Goal: Task Accomplishment & Management: Manage account settings

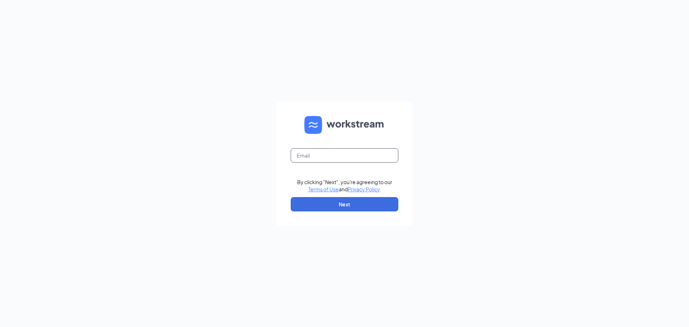
click at [354, 155] on input "text" at bounding box center [345, 155] width 108 height 14
type input "[EMAIL_ADDRESS][DOMAIN_NAME]"
click at [366, 205] on button "Next" at bounding box center [345, 204] width 108 height 14
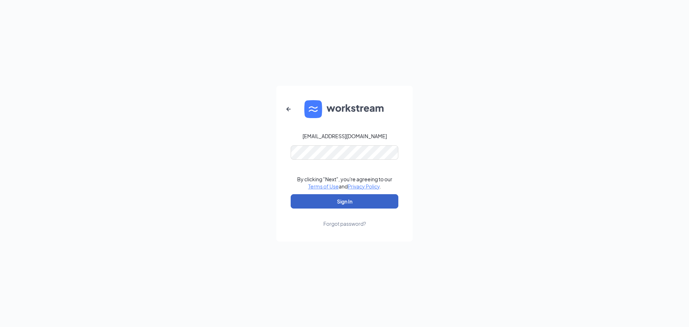
click at [355, 198] on button "Sign In" at bounding box center [345, 201] width 108 height 14
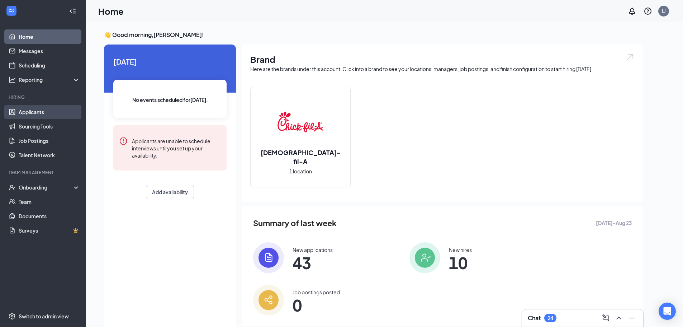
click at [46, 113] on link "Applicants" at bounding box center [49, 112] width 61 height 14
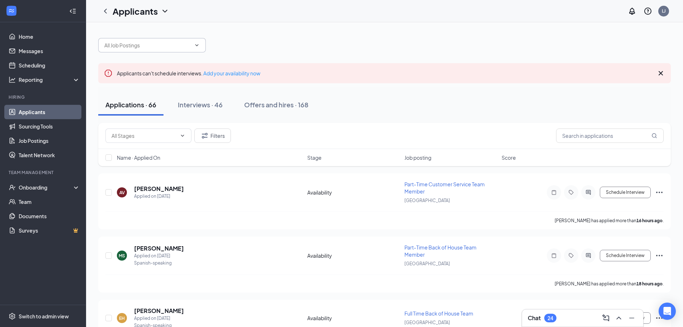
click at [169, 47] on input "text" at bounding box center [147, 45] width 87 height 8
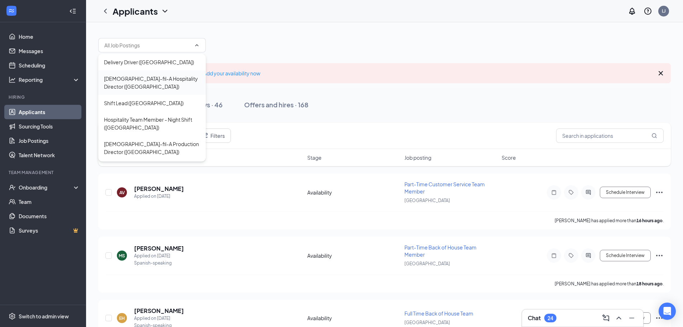
click at [170, 73] on div "[DEMOGRAPHIC_DATA]-fil-A Hospitality Director ([GEOGRAPHIC_DATA])" at bounding box center [152, 82] width 108 height 24
type input "[DEMOGRAPHIC_DATA]-fil-A Hospitality Director ([GEOGRAPHIC_DATA])"
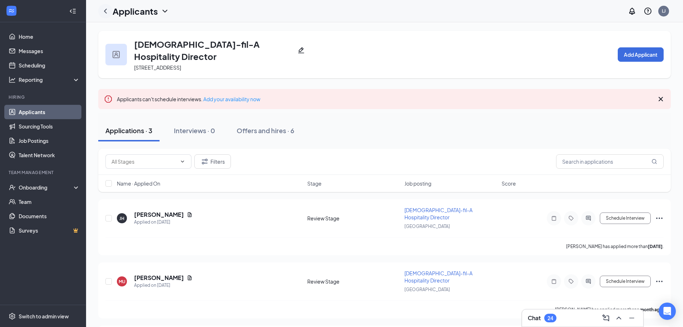
click at [104, 10] on icon "ChevronLeft" at bounding box center [105, 11] width 9 height 9
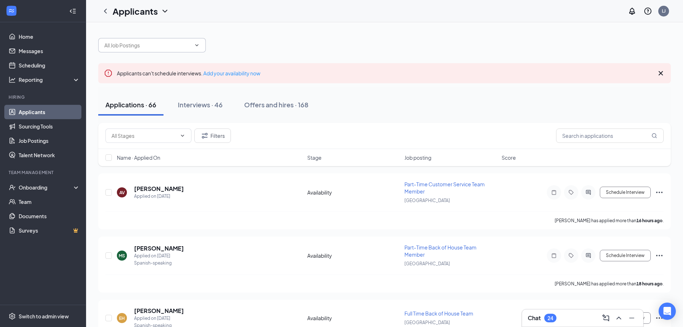
click at [152, 49] on span at bounding box center [152, 45] width 108 height 14
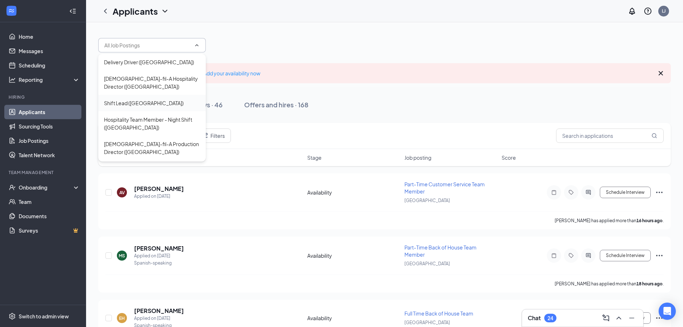
click at [154, 106] on div "Shift Lead ([GEOGRAPHIC_DATA])" at bounding box center [144, 103] width 80 height 8
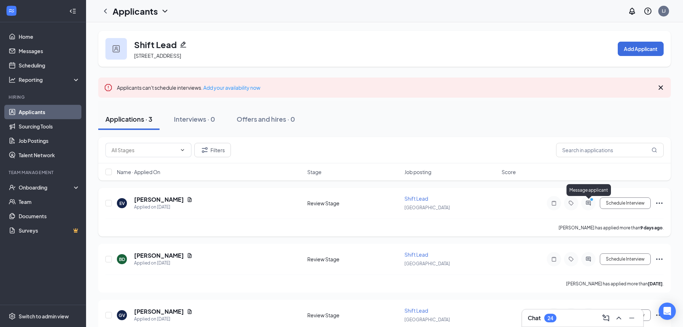
click at [589, 204] on icon "ActiveChat" at bounding box center [588, 203] width 9 height 6
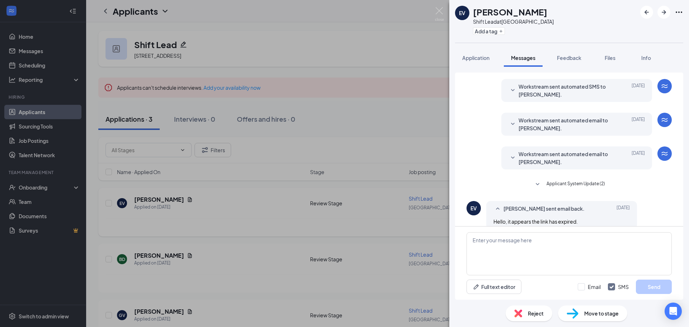
scroll to position [28, 0]
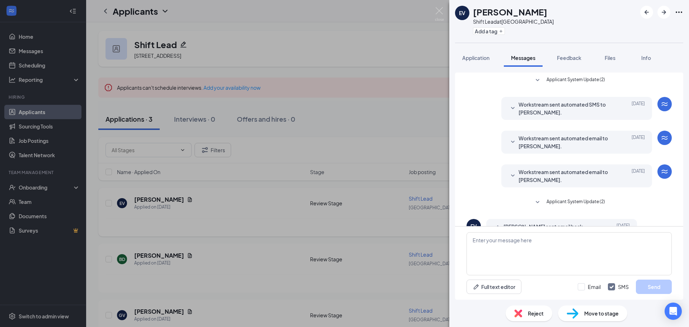
click at [384, 127] on div "EV [PERSON_NAME] Shift Lead at [GEOGRAPHIC_DATA] Add a tag Application Messages…" at bounding box center [344, 163] width 689 height 327
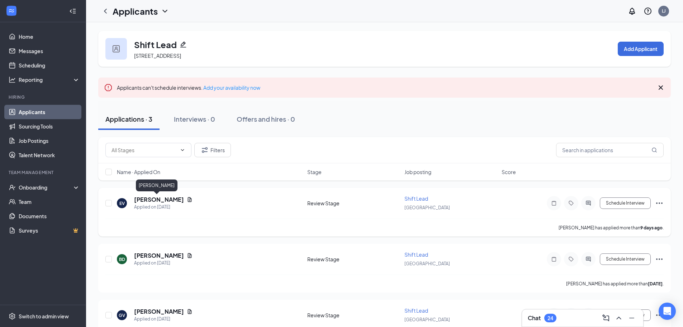
click at [161, 199] on h5 "[PERSON_NAME]" at bounding box center [159, 199] width 50 height 8
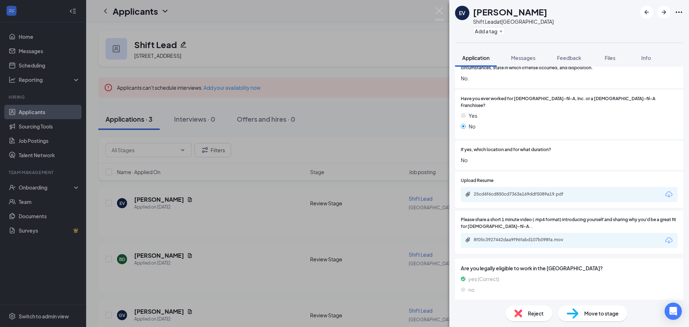
scroll to position [1254, 0]
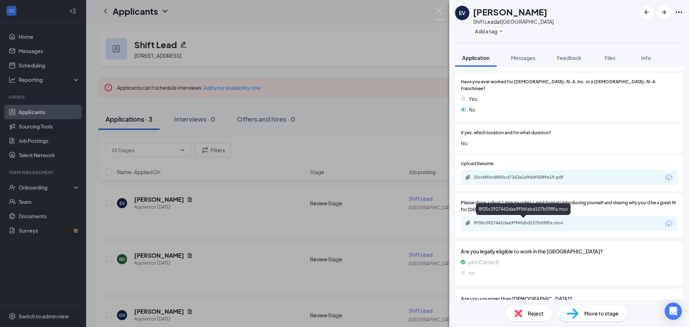
click at [525, 221] on div "8f05c3927442daa9f96fabd107b098fa.mov" at bounding box center [523, 223] width 100 height 6
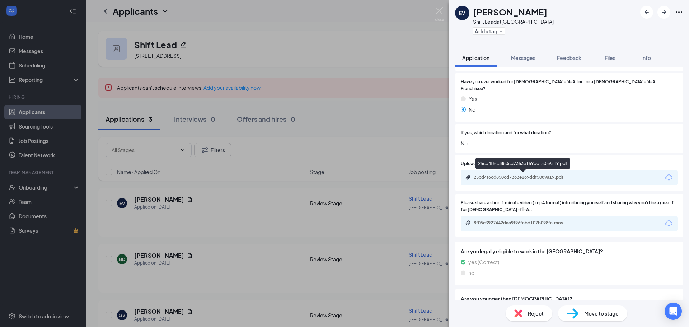
click at [505, 180] on div "25cd4f6cd850cd7363e169ddf5089a19.pdf" at bounding box center [523, 177] width 116 height 7
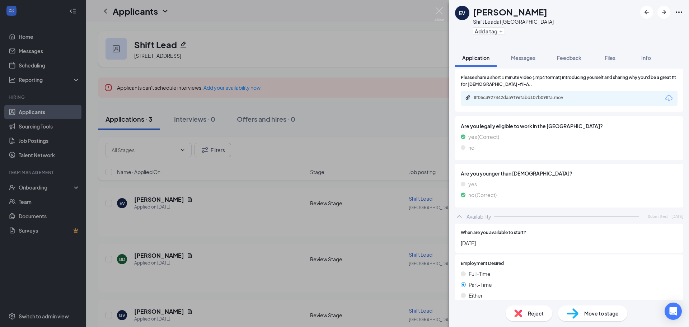
scroll to position [1419, 0]
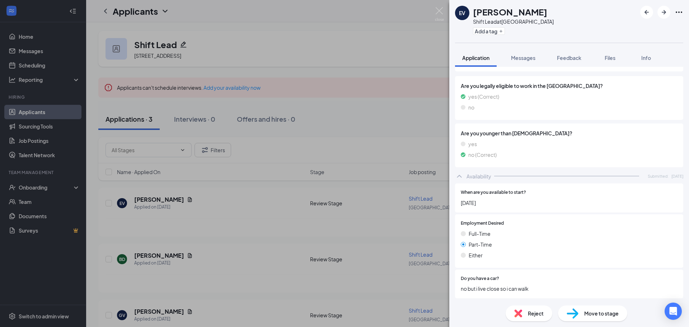
drag, startPoint x: 384, startPoint y: 156, endPoint x: 396, endPoint y: 159, distance: 11.4
click at [384, 156] on div "EV [PERSON_NAME] Shift Lead at [GEOGRAPHIC_DATA] Add a tag Application Messages…" at bounding box center [344, 163] width 689 height 327
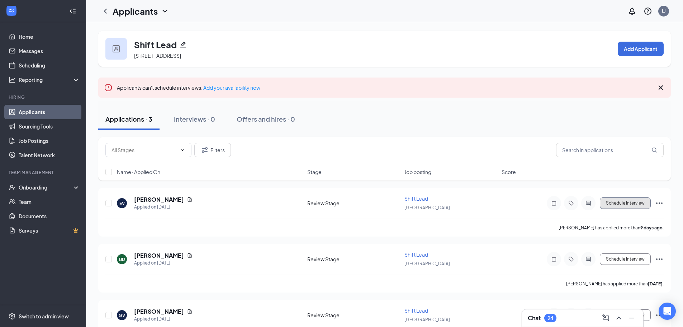
click at [614, 203] on button "Schedule Interview" at bounding box center [625, 202] width 51 height 11
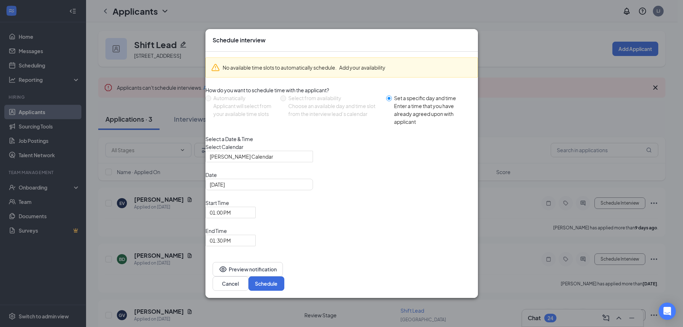
click at [42, 97] on div "Schedule interview No available time slots to automatically schedule. Add your …" at bounding box center [341, 163] width 683 height 327
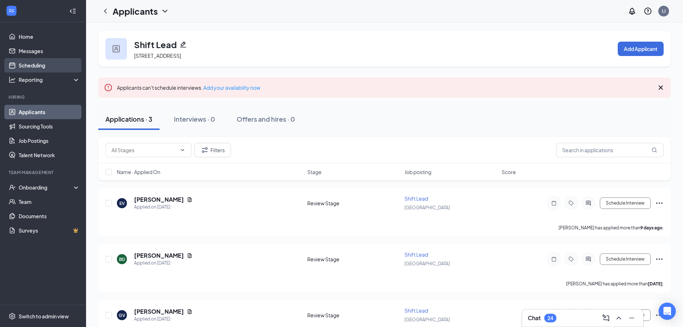
click at [45, 65] on link "Scheduling" at bounding box center [49, 65] width 61 height 14
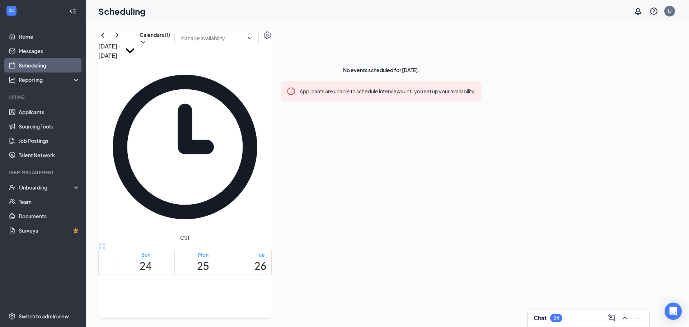
scroll to position [534, 0]
drag, startPoint x: 355, startPoint y: 194, endPoint x: 395, endPoint y: 293, distance: 106.1
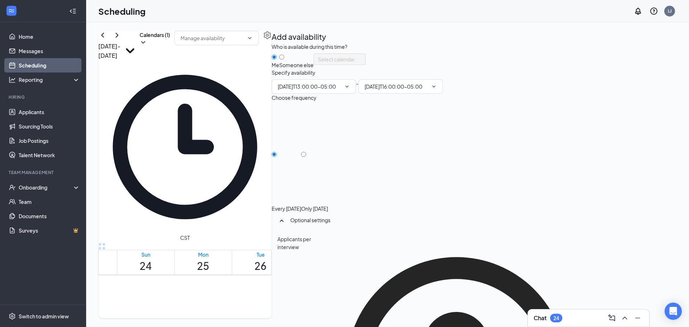
type input "01:00 PM"
type input "04:00 PM"
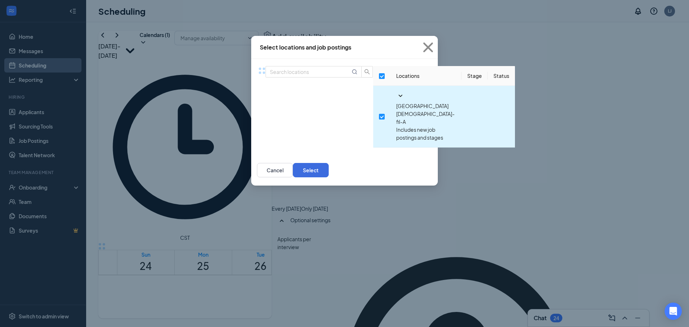
click at [396, 100] on icon "SmallChevronDown" at bounding box center [400, 95] width 9 height 9
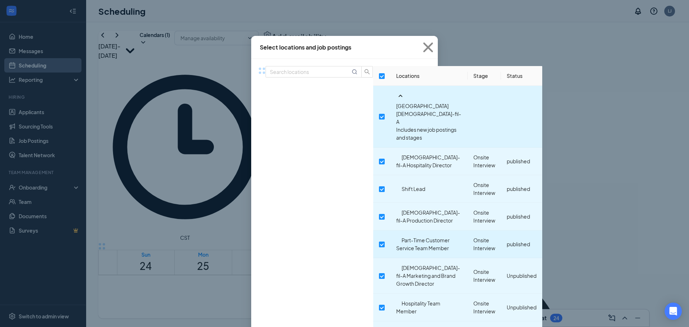
click at [379, 241] on input "checkbox" at bounding box center [382, 244] width 6 height 6
checkbox input "true"
checkbox input "false"
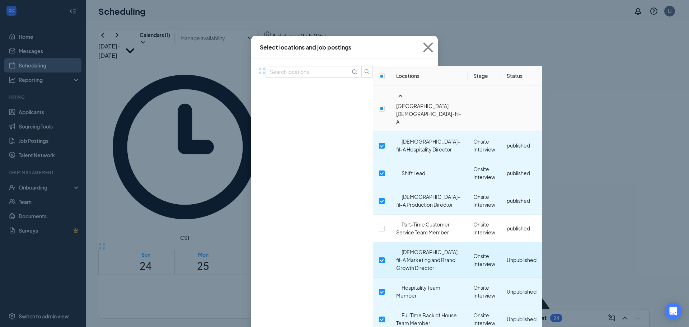
click at [379, 257] on input "checkbox" at bounding box center [382, 260] width 6 height 6
checkbox input "false"
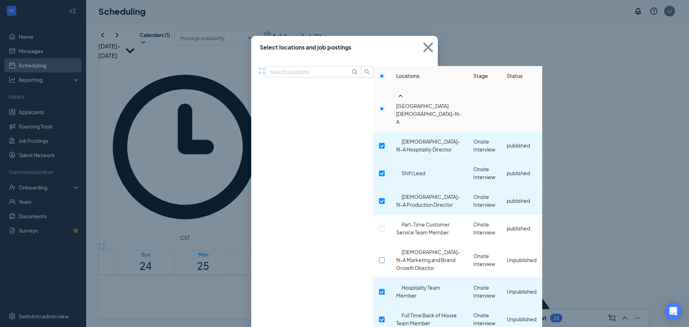
scroll to position [72, 0]
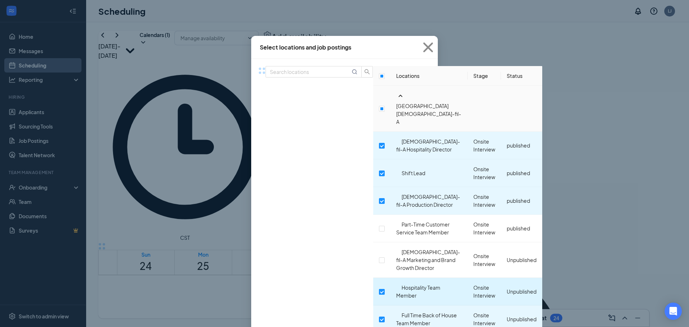
click at [379, 289] on input "checkbox" at bounding box center [382, 292] width 6 height 6
checkbox input "false"
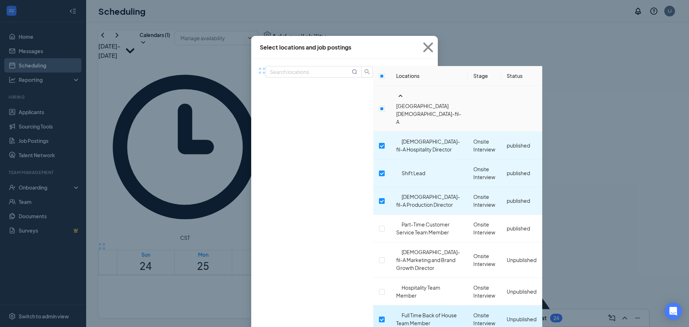
click at [379, 316] on input "checkbox" at bounding box center [382, 319] width 6 height 6
checkbox input "false"
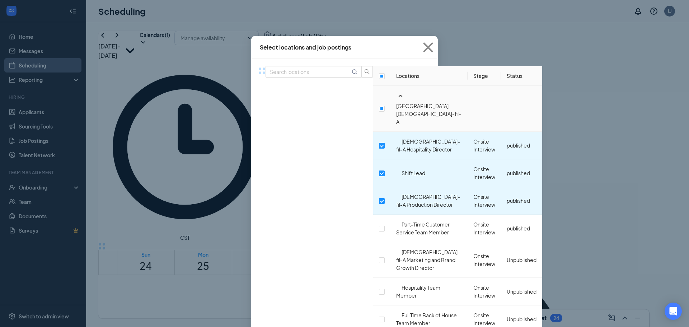
checkbox input "false"
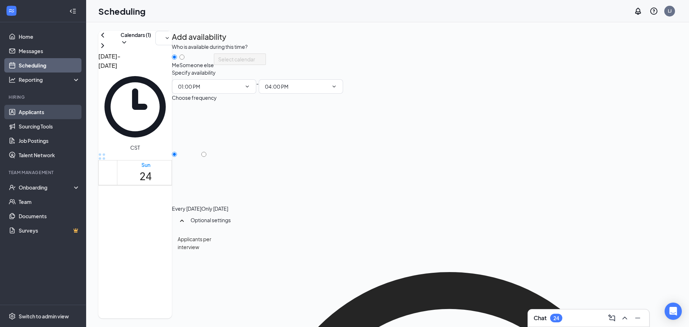
click at [39, 110] on link "Applicants" at bounding box center [49, 112] width 61 height 14
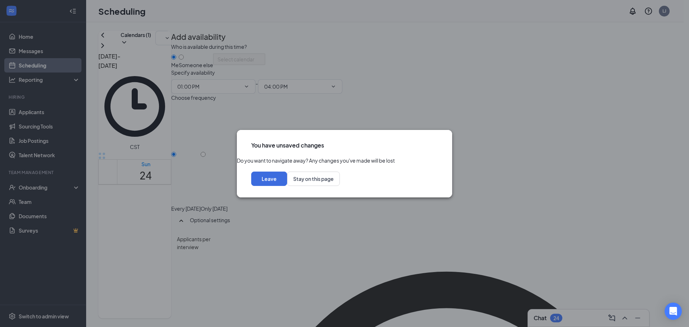
click at [438, 141] on icon "Cross" at bounding box center [438, 141] width 0 height 0
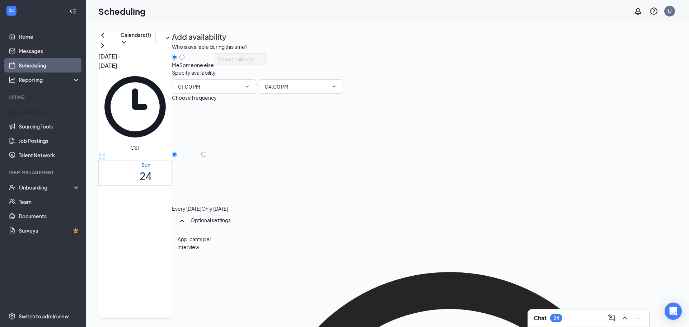
click at [228, 205] on div at bounding box center [214, 205] width 27 height 0
click at [206, 157] on input "Only [DATE]" at bounding box center [203, 154] width 5 height 5
radio input "true"
radio input "false"
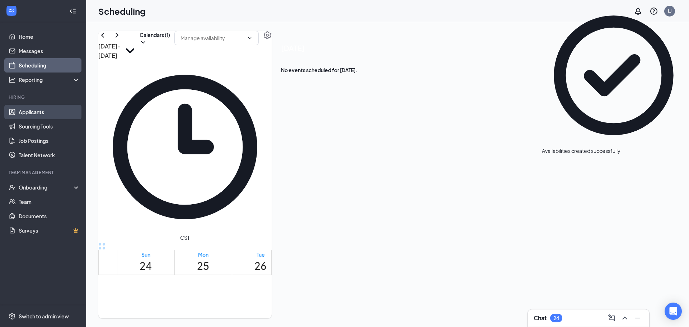
click at [39, 114] on link "Applicants" at bounding box center [49, 112] width 61 height 14
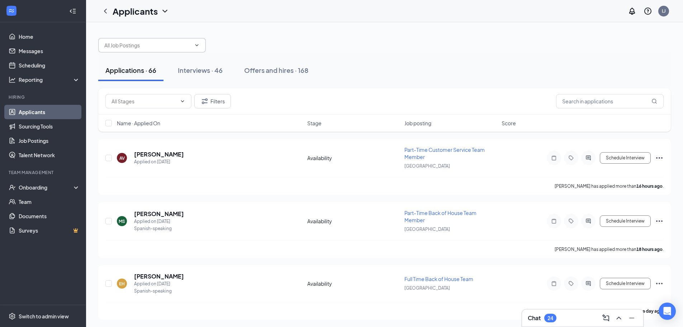
click at [137, 43] on input "text" at bounding box center [147, 45] width 87 height 8
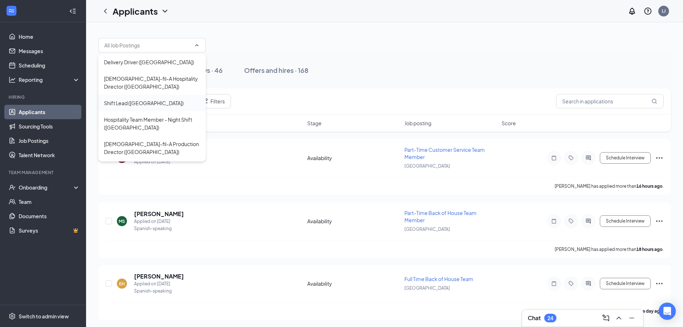
click at [143, 103] on div "Shift Lead ([GEOGRAPHIC_DATA])" at bounding box center [144, 103] width 80 height 8
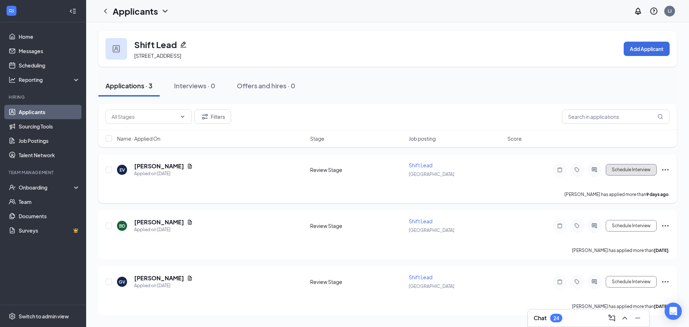
click at [616, 168] on button "Schedule Interview" at bounding box center [630, 169] width 51 height 11
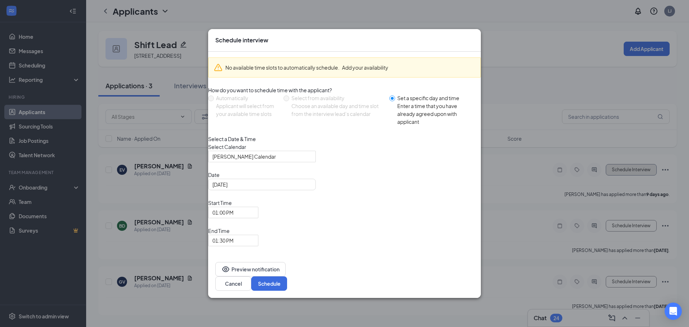
radio input "false"
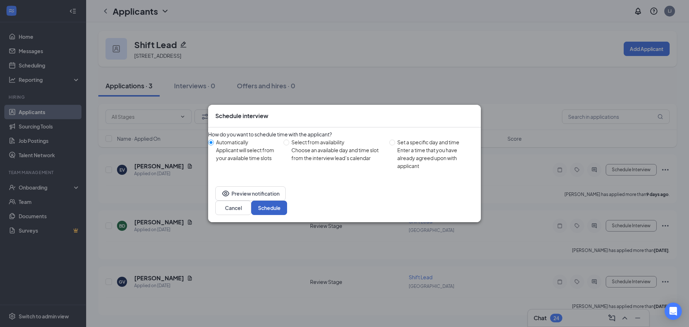
click at [287, 204] on button "Schedule" at bounding box center [269, 207] width 36 height 14
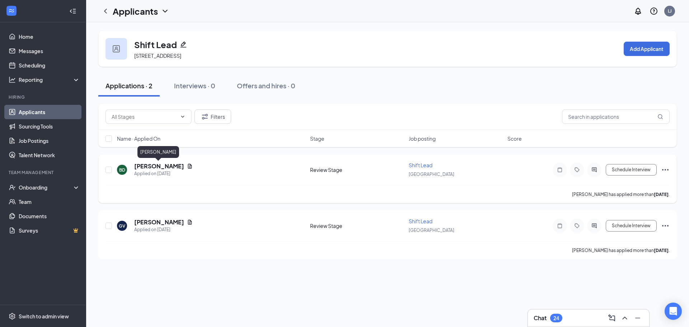
click at [161, 165] on h5 "[PERSON_NAME]" at bounding box center [159, 166] width 50 height 8
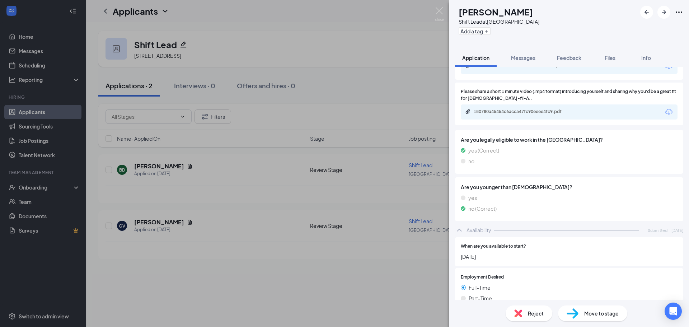
scroll to position [1040, 0]
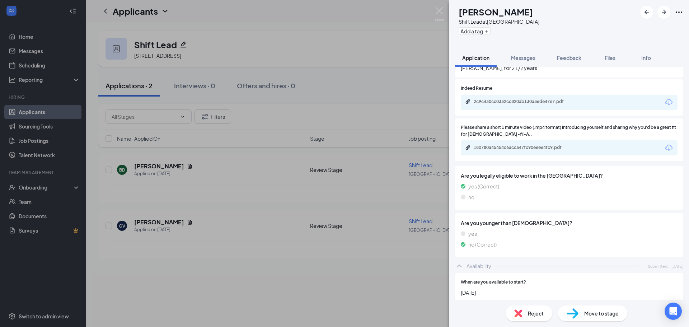
click at [238, 199] on div "BD [PERSON_NAME] Shift Lead at [GEOGRAPHIC_DATA] Add a tag Application Messages…" at bounding box center [344, 163] width 689 height 327
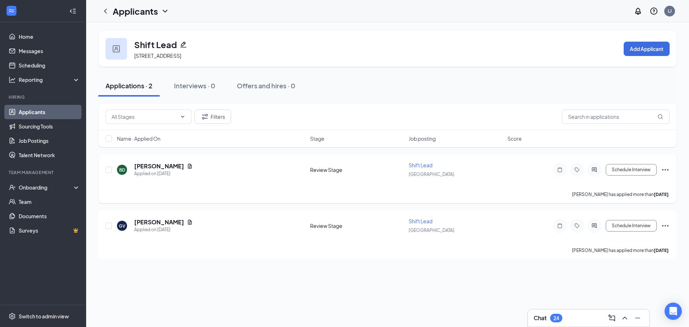
click at [294, 200] on div "[PERSON_NAME] has applied more than [DATE] ." at bounding box center [387, 194] width 564 height 18
click at [152, 220] on h5 "[PERSON_NAME]" at bounding box center [159, 222] width 50 height 8
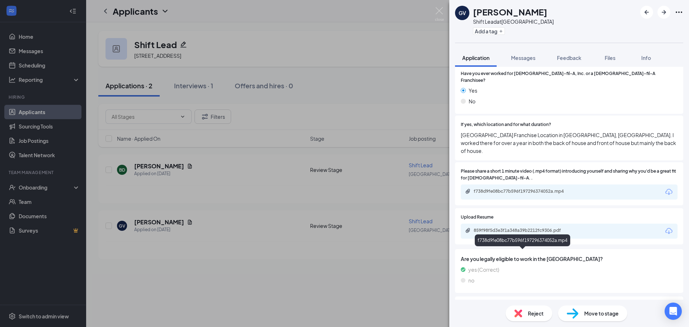
scroll to position [1255, 0]
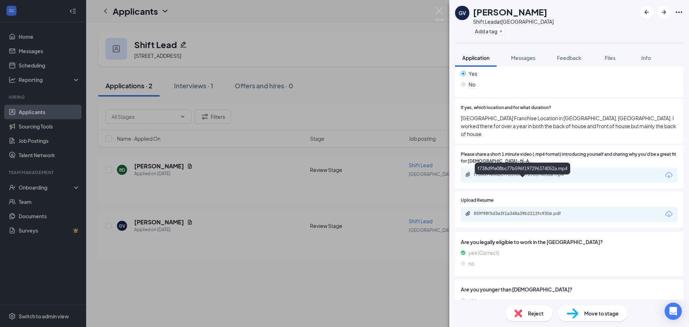
click at [525, 177] on div "f738d9fe08bc77b596f197296374052a.mp4" at bounding box center [523, 174] width 100 height 6
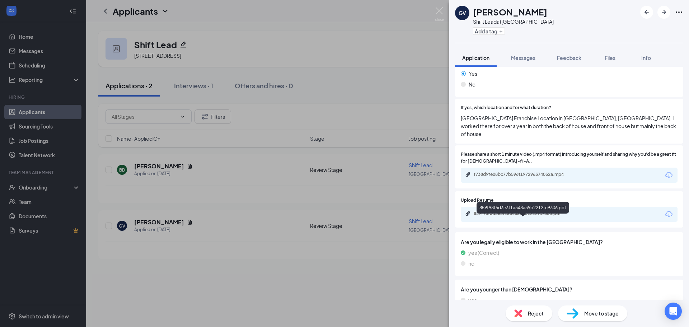
click at [514, 216] on div "859f98f5d3e3f1a348a39b2212fc9306.pdf" at bounding box center [523, 214] width 100 height 6
click at [286, 72] on div "GV [PERSON_NAME] Shift Lead at [GEOGRAPHIC_DATA] Add a tag Application Messages…" at bounding box center [344, 163] width 689 height 327
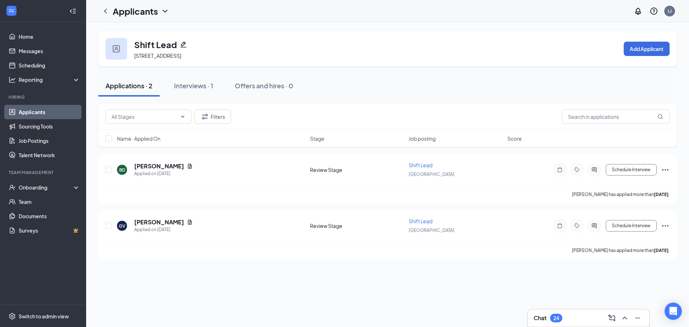
click at [130, 10] on h1 "Applicants" at bounding box center [135, 11] width 45 height 12
click at [108, 14] on icon "ChevronLeft" at bounding box center [105, 11] width 9 height 9
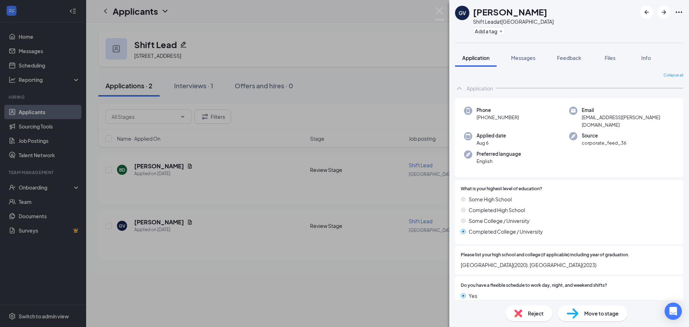
click at [120, 15] on div "GV [PERSON_NAME] Shift Lead at [GEOGRAPHIC_DATA] Add a tag Application Messages…" at bounding box center [344, 163] width 689 height 327
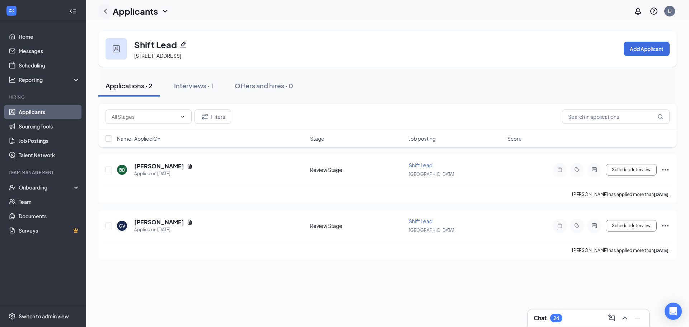
click at [107, 11] on icon "ChevronLeft" at bounding box center [105, 11] width 9 height 9
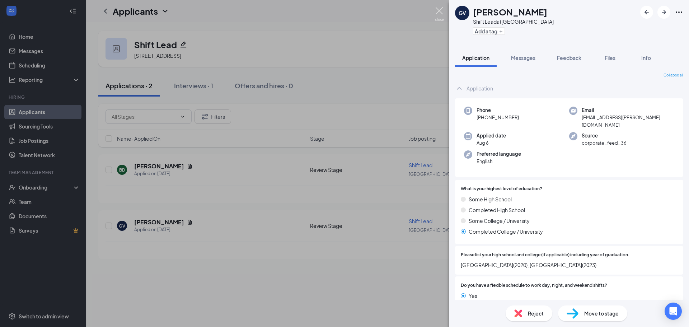
click at [438, 10] on img at bounding box center [439, 14] width 9 height 14
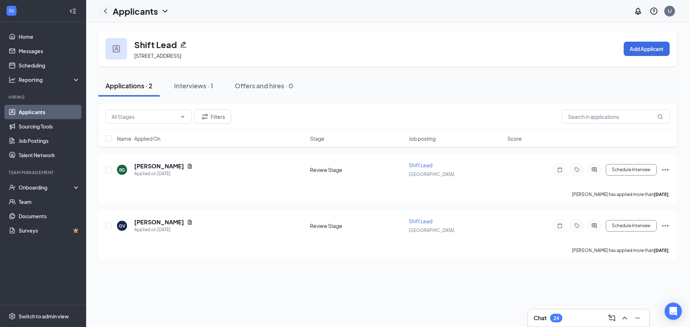
click at [105, 10] on icon "ChevronLeft" at bounding box center [105, 11] width 9 height 9
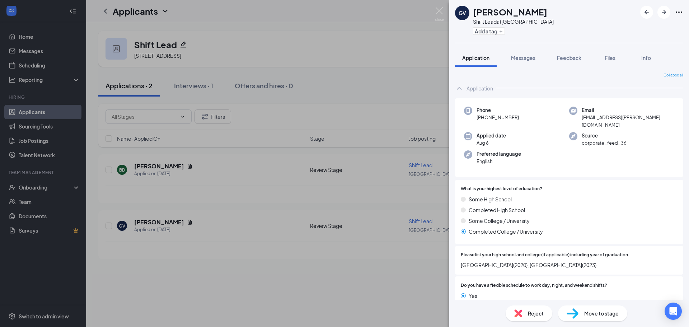
click at [164, 11] on div "GV [PERSON_NAME] Shift Lead at [GEOGRAPHIC_DATA] Add a tag Application Messages…" at bounding box center [344, 163] width 689 height 327
click at [162, 12] on icon "ChevronDown" at bounding box center [165, 11] width 9 height 9
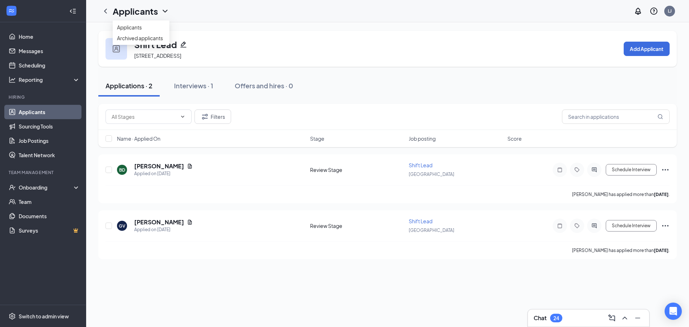
click at [164, 13] on icon "ChevronDown" at bounding box center [165, 11] width 9 height 9
click at [163, 16] on div "Applicants" at bounding box center [141, 11] width 57 height 12
click at [109, 13] on div "Applicants" at bounding box center [133, 11] width 71 height 14
click at [108, 12] on icon "ChevronLeft" at bounding box center [105, 11] width 9 height 9
click at [67, 113] on link "Applicants" at bounding box center [49, 112] width 61 height 14
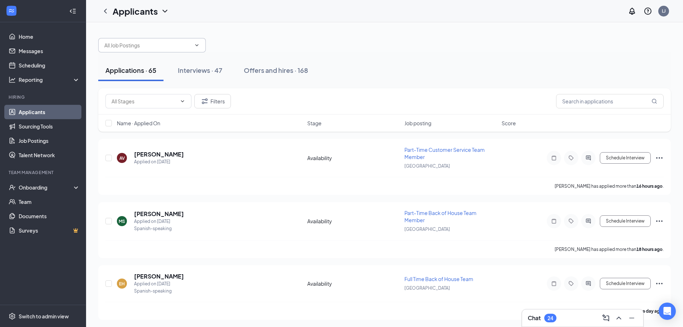
click at [140, 42] on input "text" at bounding box center [147, 45] width 87 height 8
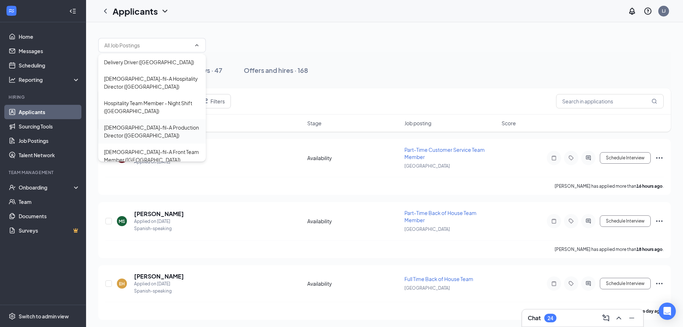
click at [163, 132] on div "[DEMOGRAPHIC_DATA]-fil-A Production Director ([GEOGRAPHIC_DATA])" at bounding box center [152, 131] width 96 height 16
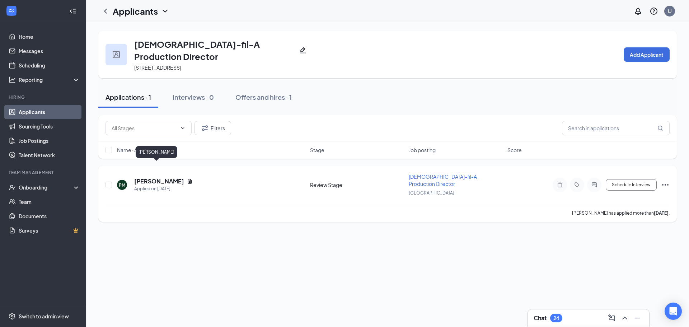
click at [161, 177] on h5 "[PERSON_NAME]" at bounding box center [159, 181] width 50 height 8
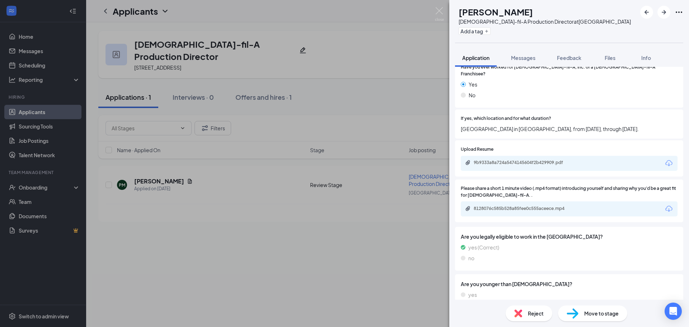
scroll to position [1327, 0]
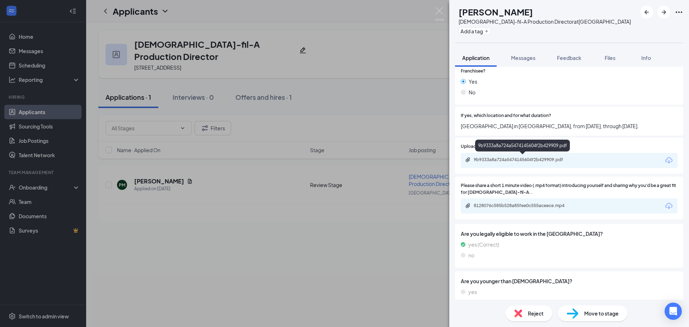
click at [528, 155] on div "9b9333a8a724a5474145604f2b429909.pdf" at bounding box center [569, 160] width 217 height 15
click at [525, 158] on div "9b9333a8a724a5474145604f2b429909.pdf" at bounding box center [523, 160] width 100 height 6
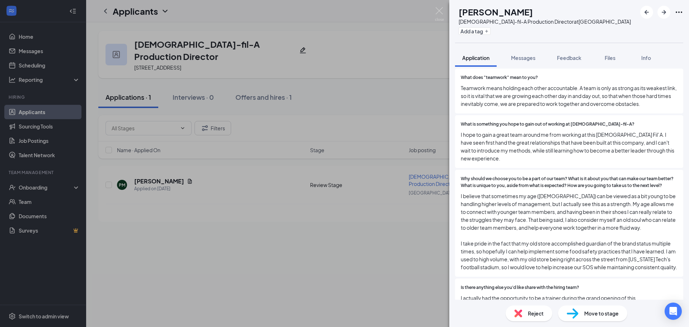
scroll to position [968, 0]
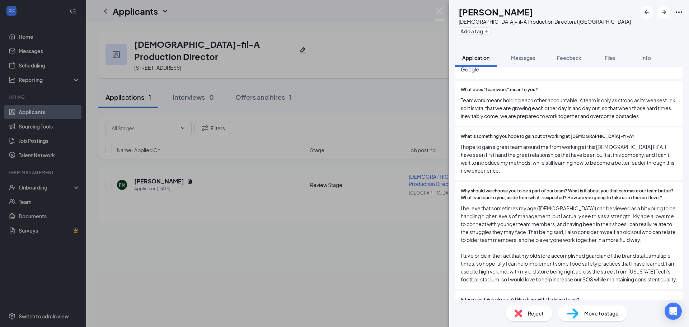
click at [414, 120] on div "PM [PERSON_NAME][DEMOGRAPHIC_DATA]-fil-A Production Director at [GEOGRAPHIC_DAT…" at bounding box center [344, 163] width 689 height 327
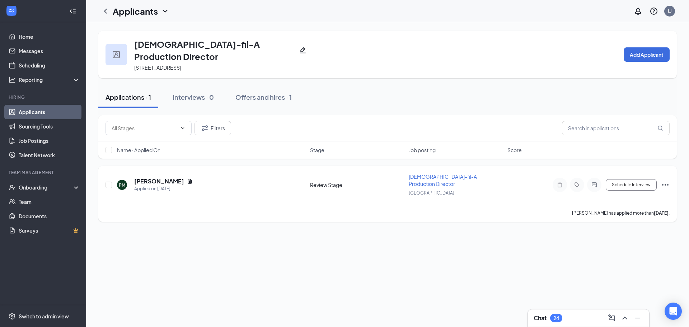
click at [457, 173] on span "[DEMOGRAPHIC_DATA]-fil-A Production Director" at bounding box center [443, 180] width 68 height 14
click at [157, 177] on h5 "[PERSON_NAME]" at bounding box center [159, 181] width 50 height 8
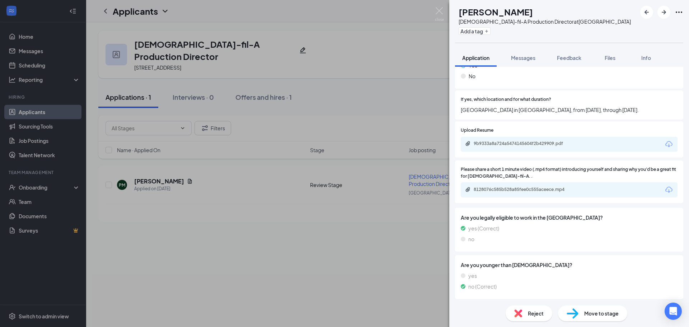
scroll to position [1279, 0]
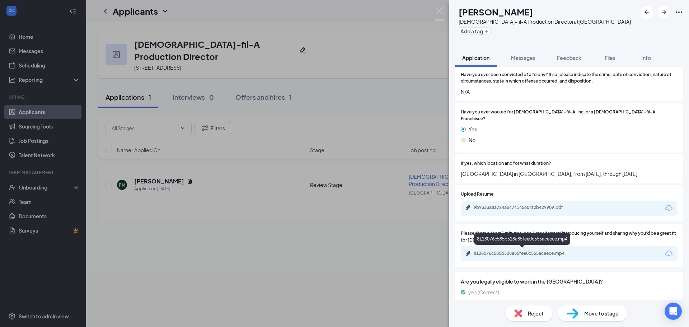
click at [536, 250] on div "8128076c585b528a85fee0c555aceece.mp4" at bounding box center [523, 253] width 100 height 6
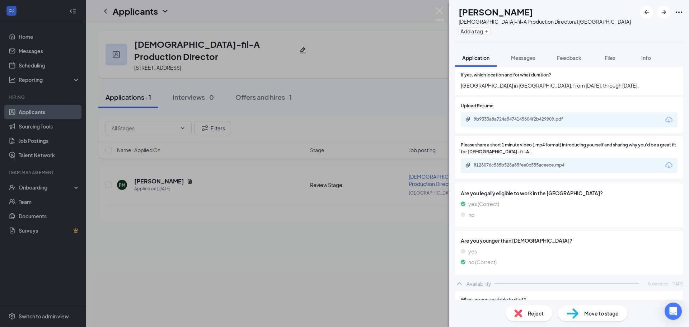
scroll to position [1387, 0]
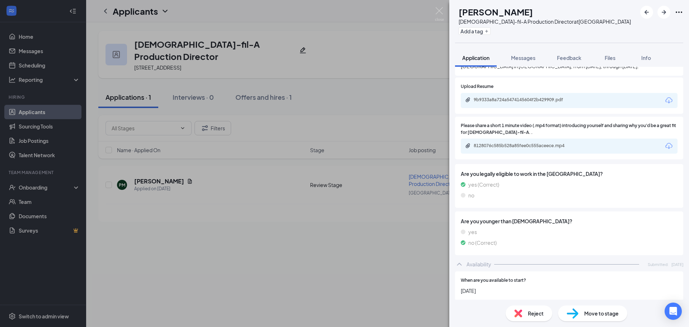
click at [588, 311] on span "Move to stage" at bounding box center [601, 313] width 34 height 8
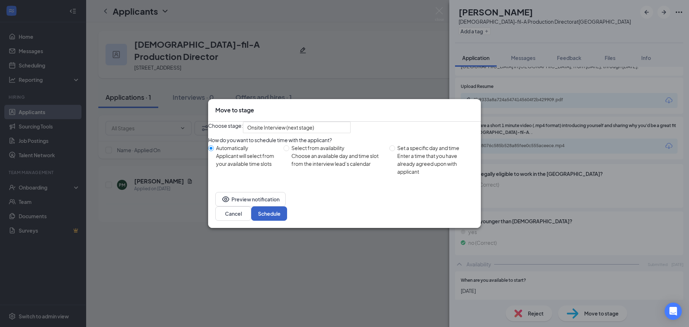
click at [287, 219] on button "Schedule" at bounding box center [269, 213] width 36 height 14
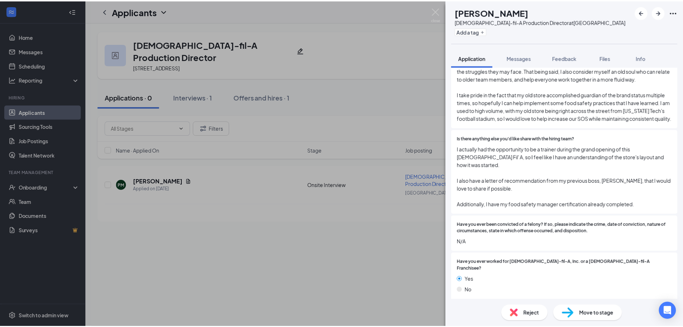
scroll to position [1172, 0]
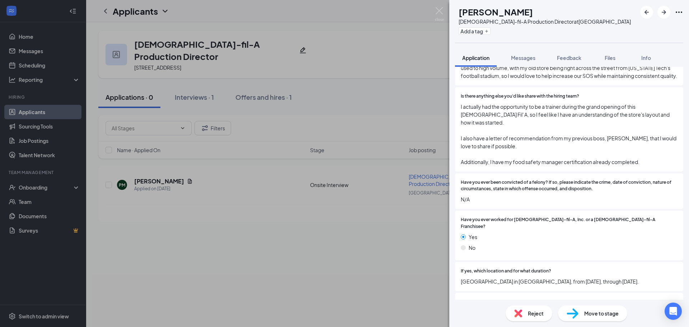
click at [358, 231] on div "PM [PERSON_NAME][DEMOGRAPHIC_DATA]-fil-A Production Director at [GEOGRAPHIC_DAT…" at bounding box center [344, 163] width 689 height 327
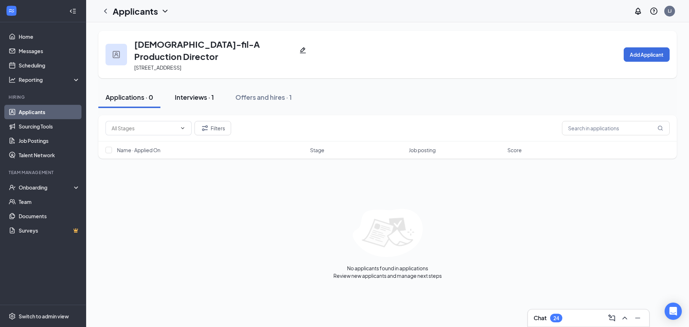
click at [204, 93] on div "Interviews · 1" at bounding box center [194, 97] width 39 height 9
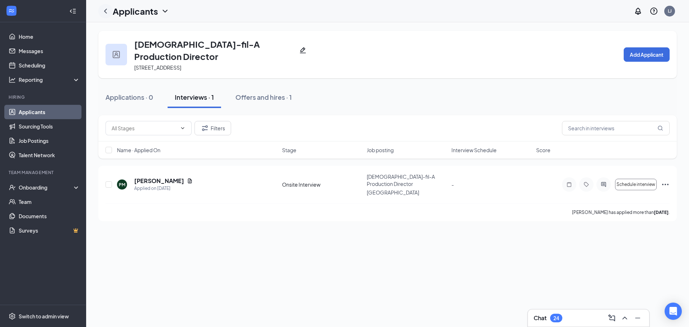
click at [105, 14] on icon "ChevronLeft" at bounding box center [105, 11] width 9 height 9
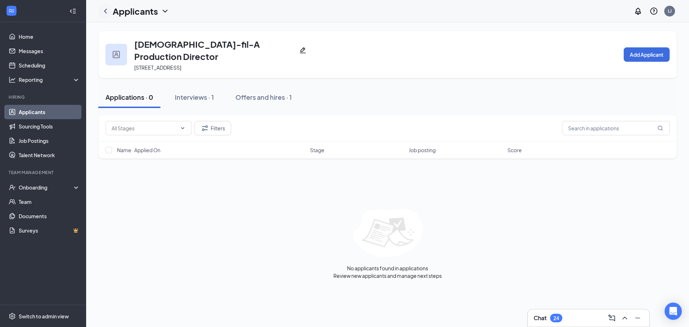
click at [105, 14] on icon "ChevronLeft" at bounding box center [105, 11] width 9 height 9
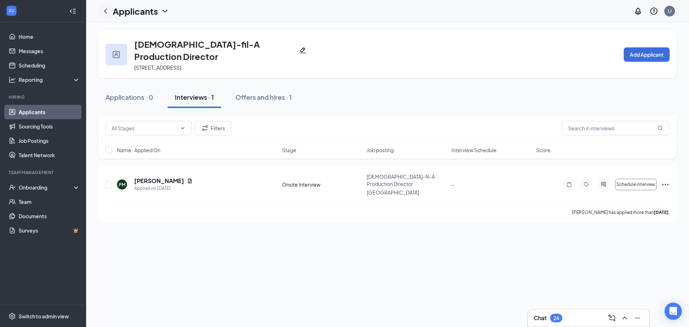
click at [105, 14] on icon "ChevronLeft" at bounding box center [105, 11] width 9 height 9
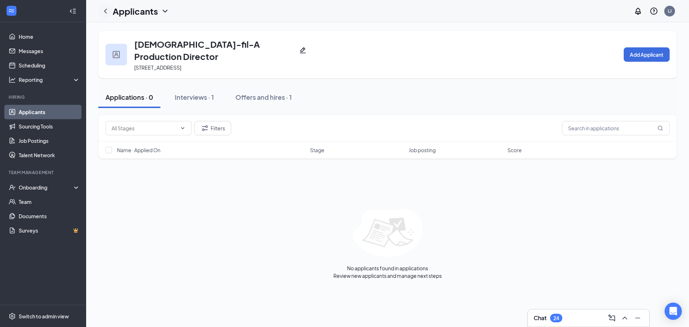
click at [105, 14] on icon "ChevronLeft" at bounding box center [105, 11] width 9 height 9
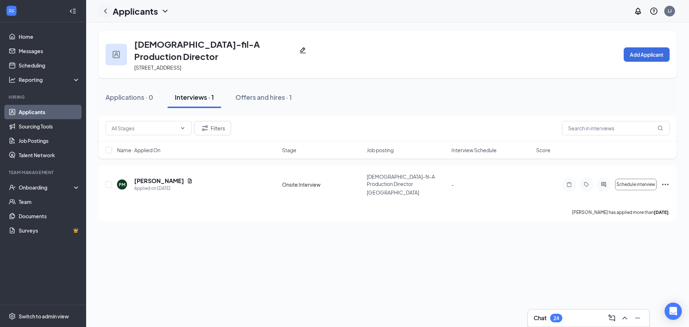
click at [105, 14] on icon "ChevronLeft" at bounding box center [105, 11] width 9 height 9
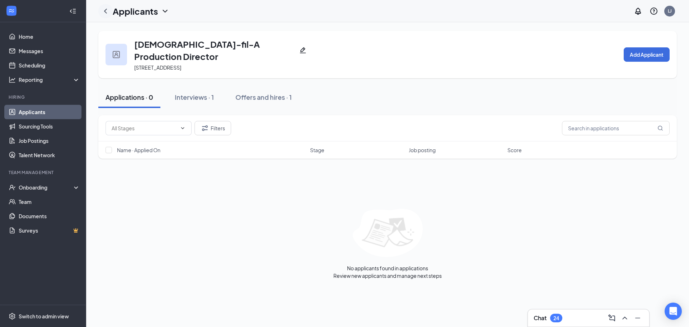
click at [105, 14] on icon "ChevronLeft" at bounding box center [105, 11] width 9 height 9
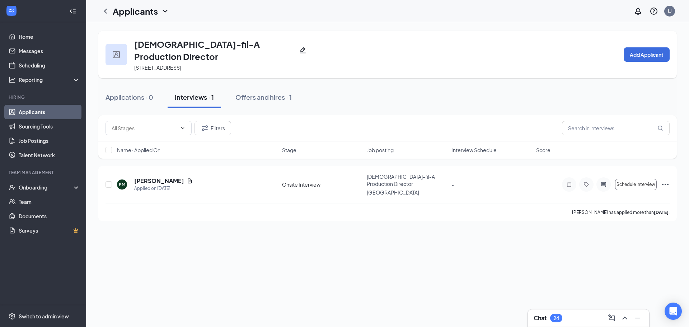
click at [126, 48] on div at bounding box center [116, 55] width 22 height 22
click at [68, 112] on link "Applicants" at bounding box center [49, 112] width 61 height 14
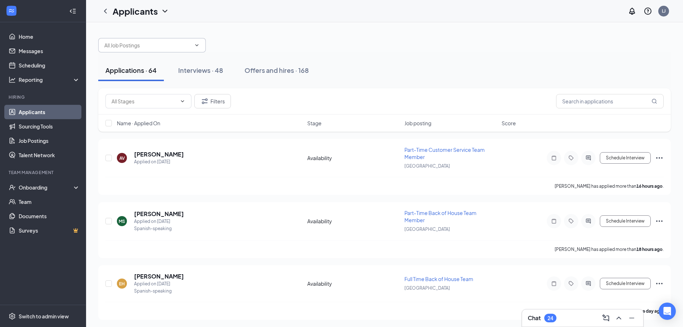
click at [157, 47] on input "text" at bounding box center [147, 45] width 87 height 8
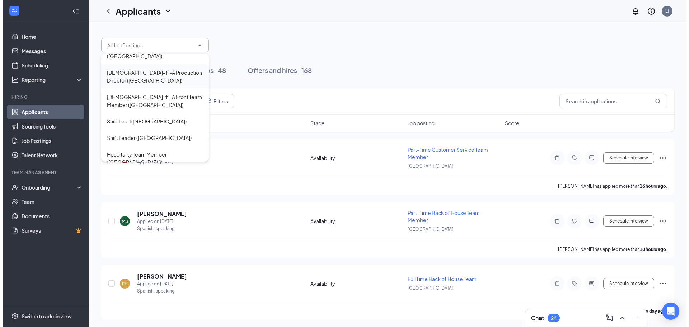
scroll to position [72, 0]
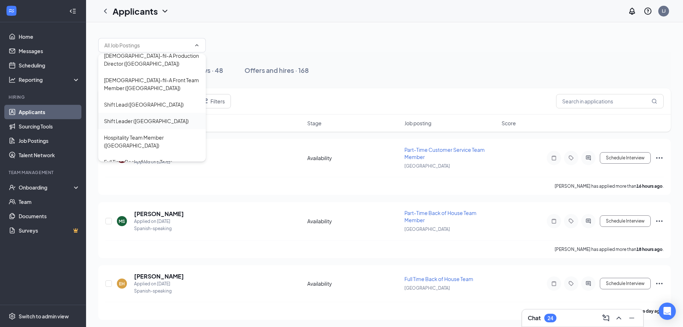
click at [153, 122] on div "Shift Leader ([GEOGRAPHIC_DATA])" at bounding box center [146, 121] width 85 height 8
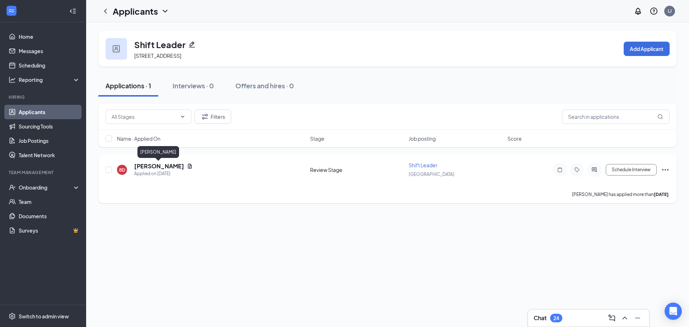
click at [169, 166] on h5 "[PERSON_NAME]" at bounding box center [159, 166] width 50 height 8
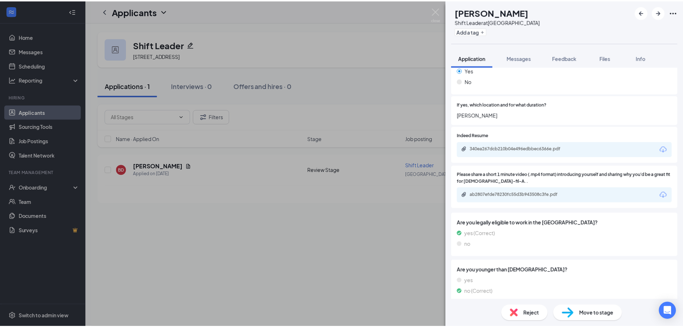
scroll to position [1184, 0]
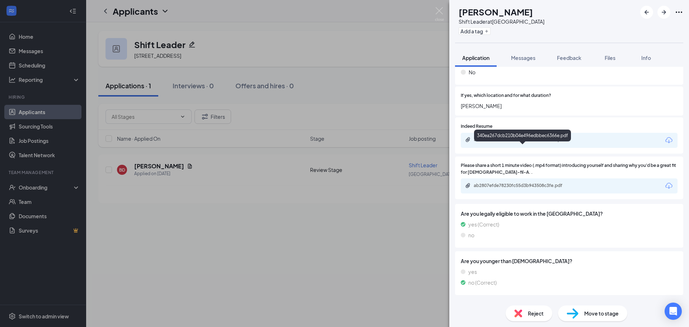
click at [509, 142] on div "340ea267dcb210b04e496edbbec6366e.pdf" at bounding box center [523, 140] width 100 height 6
click at [132, 67] on div "BD [PERSON_NAME] Shift Leader at [GEOGRAPHIC_DATA] Add a tag Application Messag…" at bounding box center [344, 163] width 689 height 327
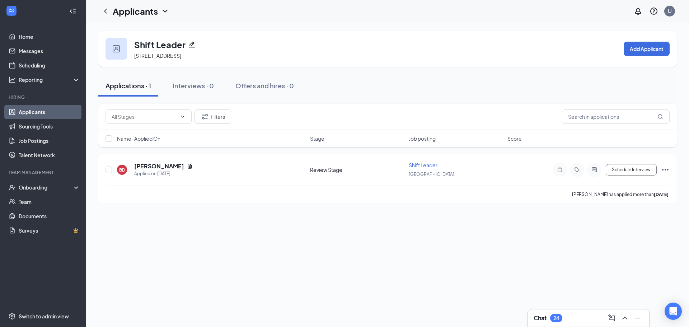
click at [41, 113] on link "Applicants" at bounding box center [49, 112] width 61 height 14
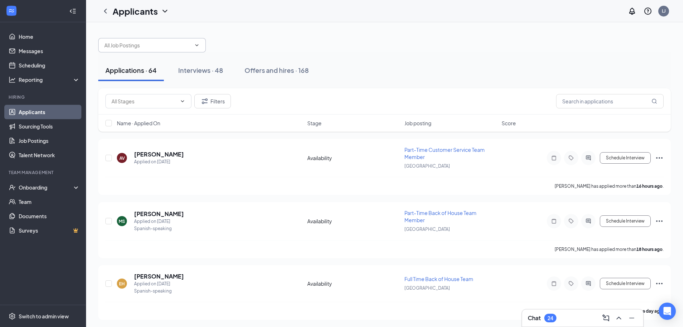
click at [145, 41] on span at bounding box center [152, 45] width 108 height 14
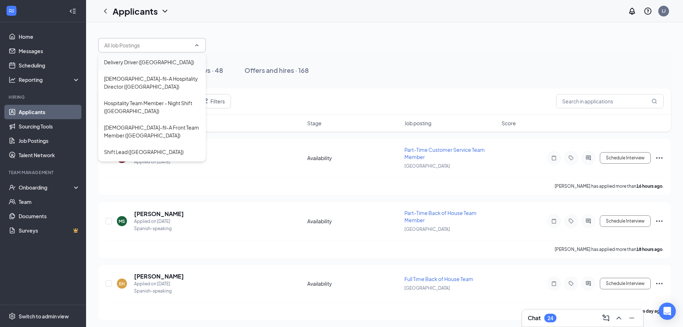
click at [156, 65] on div "Delivery Driver ([GEOGRAPHIC_DATA])" at bounding box center [149, 62] width 90 height 8
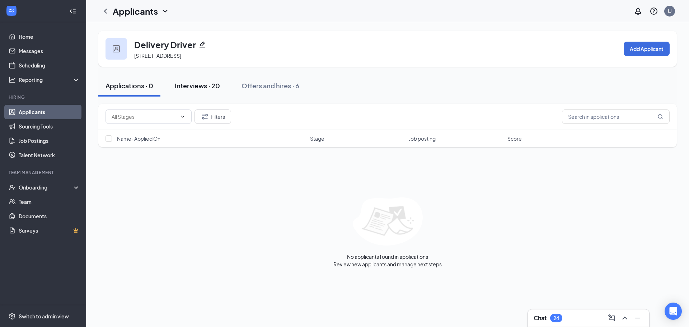
click at [202, 77] on button "Interviews · 20" at bounding box center [198, 86] width 60 height 22
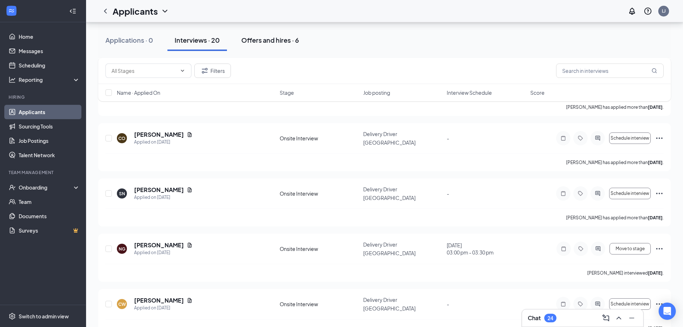
scroll to position [848, 0]
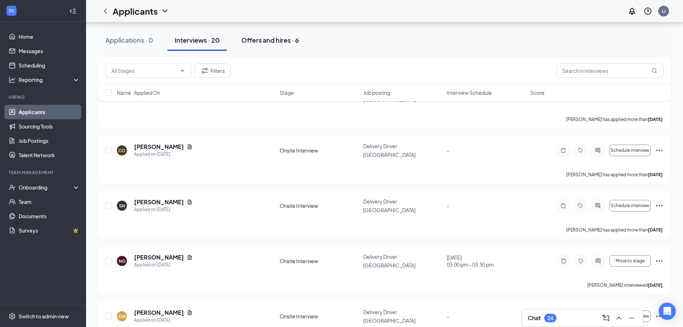
click at [262, 47] on button "Offers and hires · 6" at bounding box center [270, 40] width 72 height 22
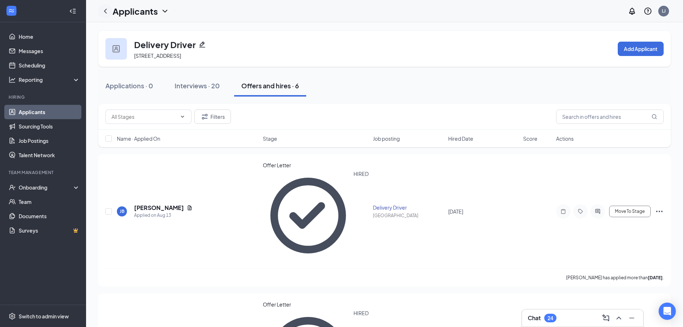
click at [108, 6] on div at bounding box center [105, 11] width 14 height 14
click at [107, 13] on icon "ChevronLeft" at bounding box center [105, 11] width 3 height 5
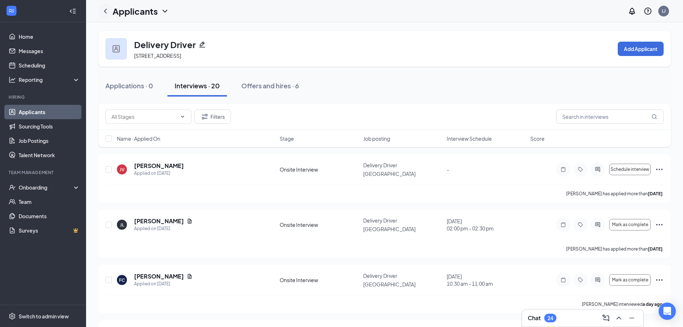
click at [103, 16] on div at bounding box center [105, 11] width 14 height 14
click at [105, 12] on icon "ChevronLeft" at bounding box center [105, 11] width 9 height 9
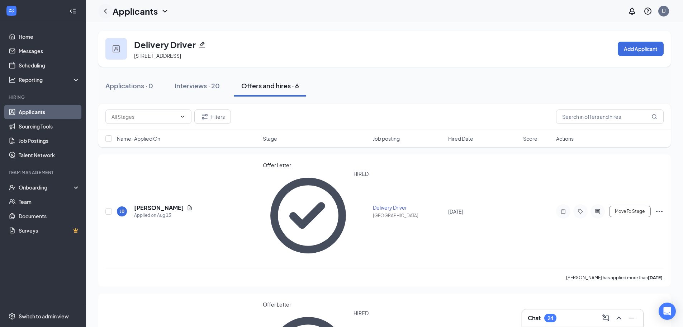
click at [112, 10] on div at bounding box center [105, 11] width 14 height 14
click at [148, 11] on h1 "Applicants" at bounding box center [135, 11] width 45 height 12
click at [165, 12] on icon "ChevronDown" at bounding box center [164, 11] width 5 height 3
click at [161, 13] on icon "ChevronDown" at bounding box center [165, 11] width 9 height 9
click at [143, 31] on link "Applicants" at bounding box center [141, 27] width 48 height 7
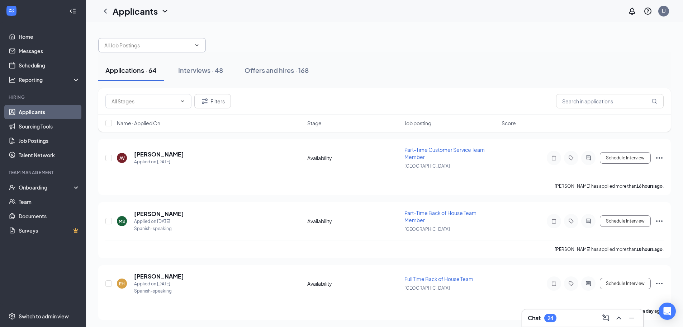
click at [140, 44] on input "text" at bounding box center [147, 45] width 87 height 8
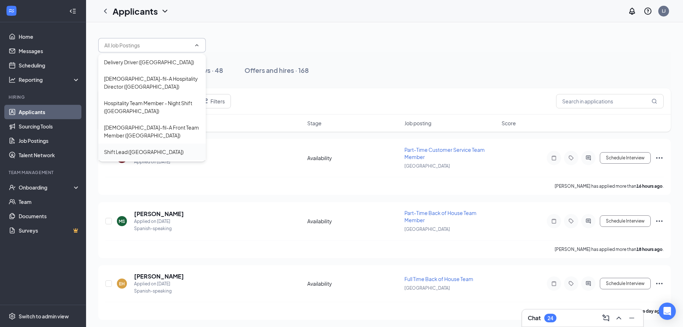
click at [143, 150] on div "Shift Lead ([GEOGRAPHIC_DATA])" at bounding box center [144, 152] width 80 height 8
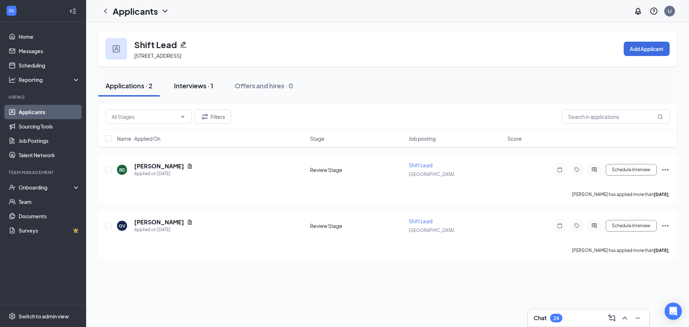
click at [193, 86] on div "Interviews · 1" at bounding box center [193, 85] width 39 height 9
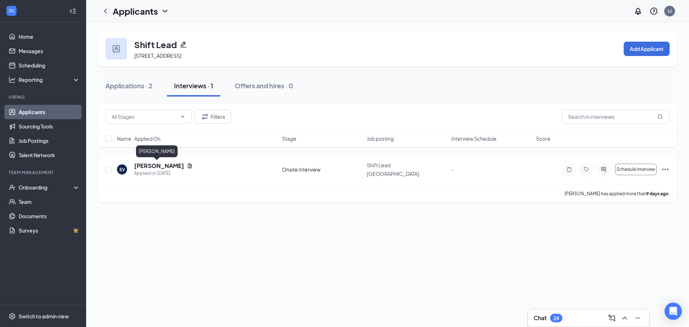
click at [159, 168] on h5 "[PERSON_NAME]" at bounding box center [159, 166] width 50 height 8
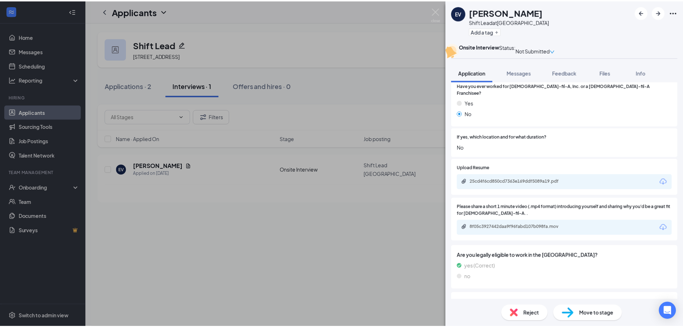
scroll to position [1268, 0]
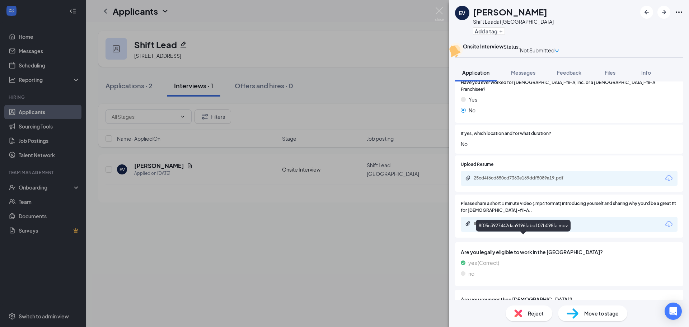
click at [508, 226] on div "8f05c3927442daa9f96fabd107b098fa.mov" at bounding box center [523, 224] width 100 height 6
click at [441, 12] on img at bounding box center [439, 14] width 9 height 14
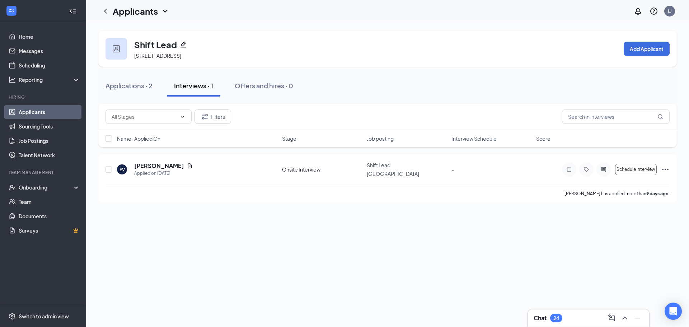
drag, startPoint x: 37, startPoint y: 110, endPoint x: 41, endPoint y: 112, distance: 4.7
click at [38, 110] on link "Applicants" at bounding box center [49, 112] width 61 height 14
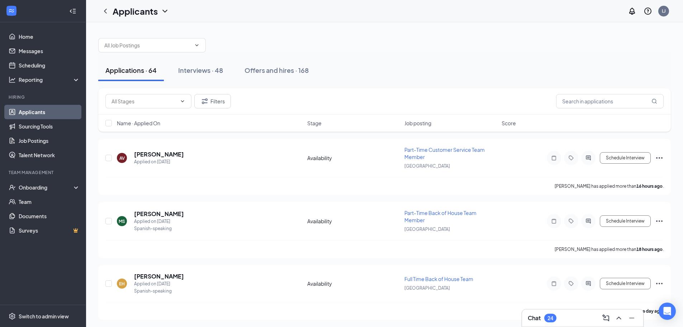
click at [145, 37] on div at bounding box center [384, 42] width 573 height 22
click at [143, 44] on input "text" at bounding box center [147, 45] width 87 height 8
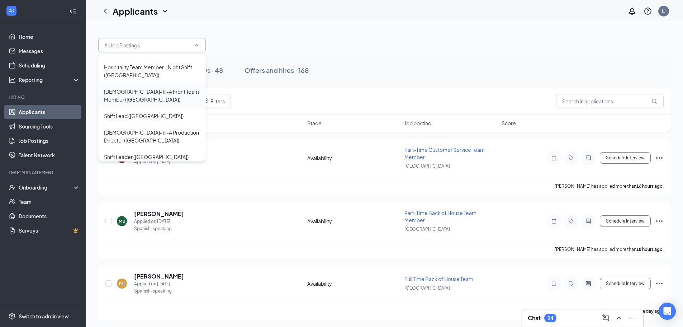
scroll to position [72, 0]
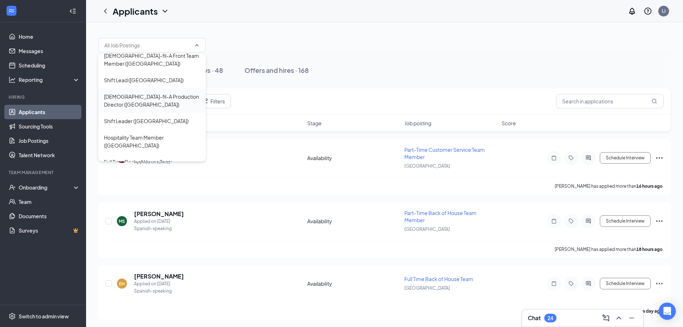
click at [159, 98] on div "[DEMOGRAPHIC_DATA]-fil-A Production Director ([GEOGRAPHIC_DATA])" at bounding box center [152, 101] width 96 height 16
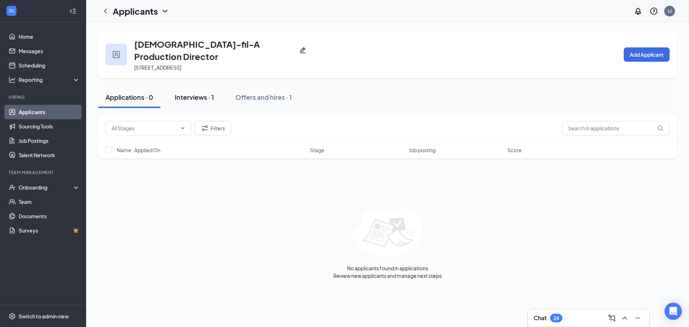
click at [184, 93] on div "Interviews · 1" at bounding box center [194, 97] width 39 height 9
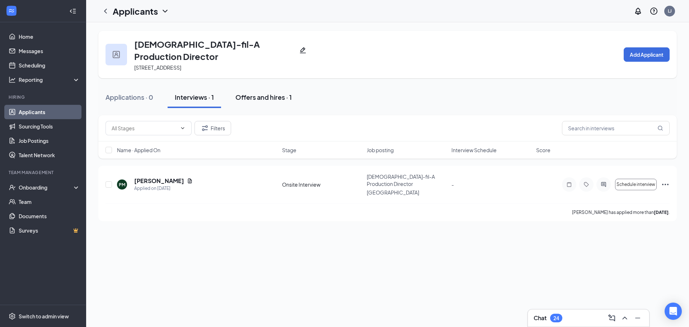
click at [261, 93] on div "Offers and hires · 1" at bounding box center [263, 97] width 56 height 9
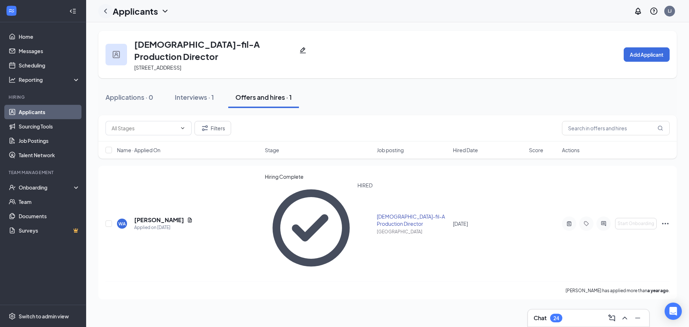
click at [102, 8] on icon "ChevronLeft" at bounding box center [105, 11] width 9 height 9
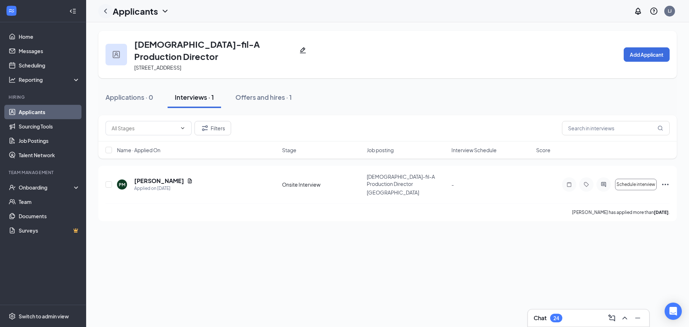
click at [106, 14] on icon "ChevronLeft" at bounding box center [105, 11] width 9 height 9
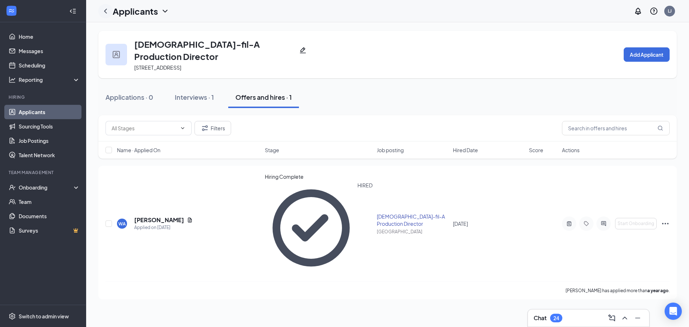
click at [107, 13] on icon "ChevronLeft" at bounding box center [105, 11] width 9 height 9
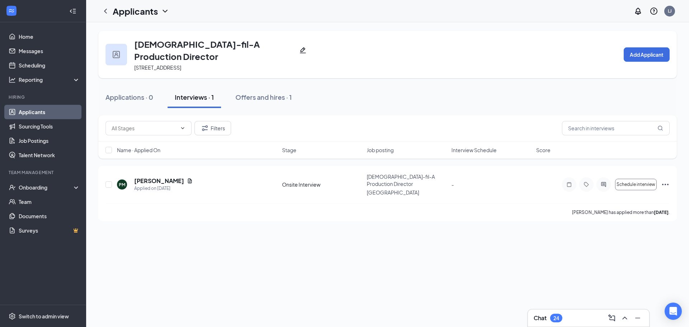
click at [48, 108] on link "Applicants" at bounding box center [49, 112] width 61 height 14
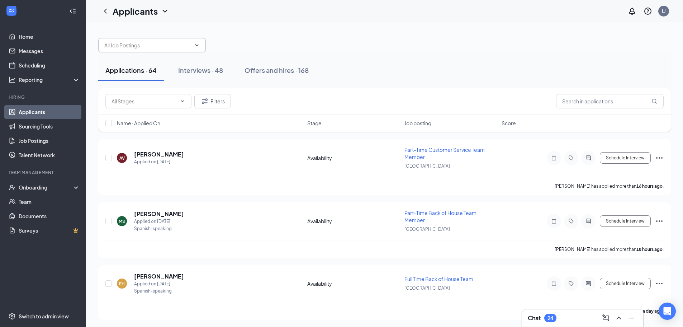
click at [177, 49] on span at bounding box center [152, 45] width 108 height 14
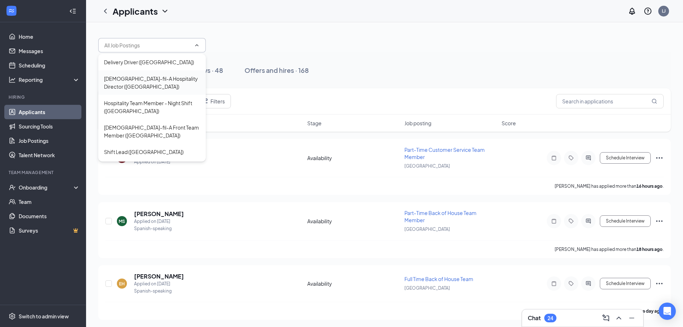
click at [146, 77] on div "[DEMOGRAPHIC_DATA]-fil-A Hospitality Director ([GEOGRAPHIC_DATA])" at bounding box center [152, 83] width 96 height 16
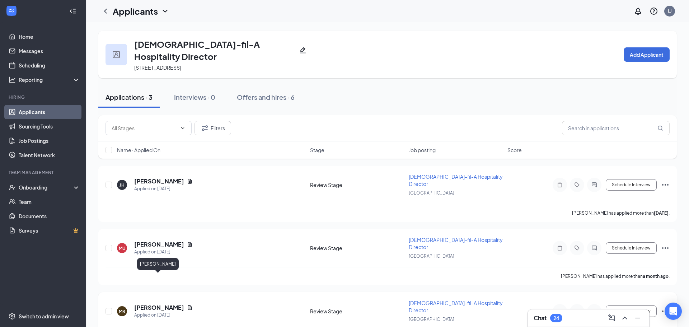
click at [168, 303] on h5 "[PERSON_NAME]" at bounding box center [159, 307] width 50 height 8
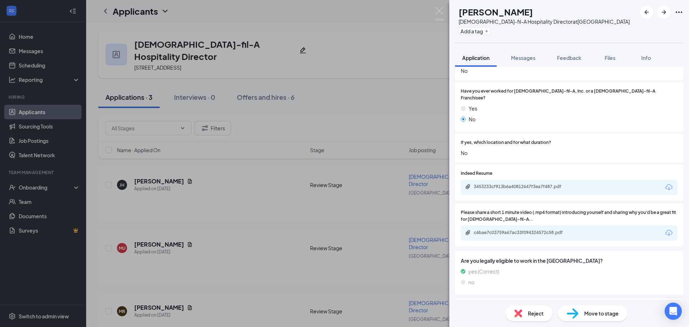
scroll to position [990, 0]
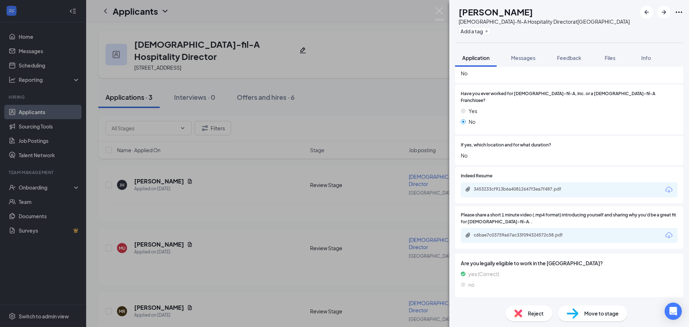
click at [514, 192] on div "3453233cf913b6a40812647f3ea7f487.pdf" at bounding box center [523, 189] width 100 height 6
click at [341, 124] on div "MR [PERSON_NAME] [DEMOGRAPHIC_DATA]-fil-A Hospitality Director at [GEOGRAPHIC_D…" at bounding box center [344, 163] width 689 height 327
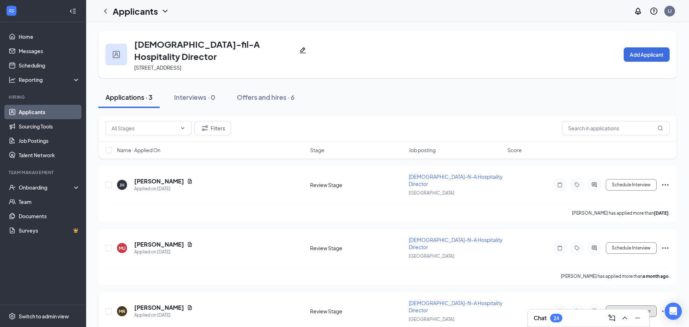
click at [625, 305] on button "Schedule Interview" at bounding box center [630, 310] width 51 height 11
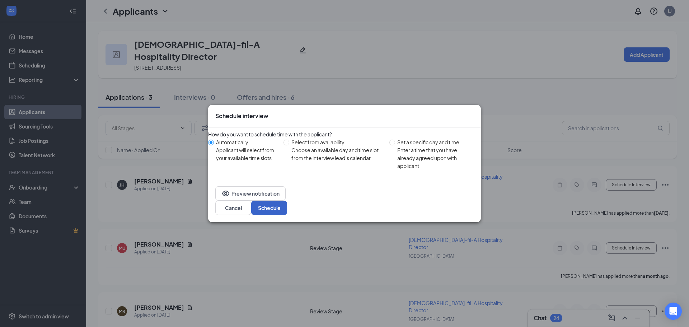
click at [287, 207] on button "Schedule" at bounding box center [269, 207] width 36 height 14
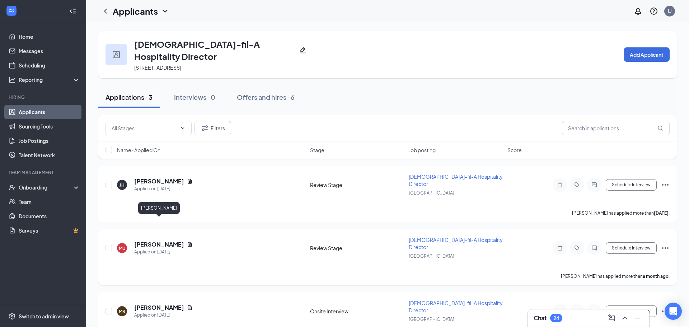
click at [159, 240] on h5 "[PERSON_NAME]" at bounding box center [159, 244] width 50 height 8
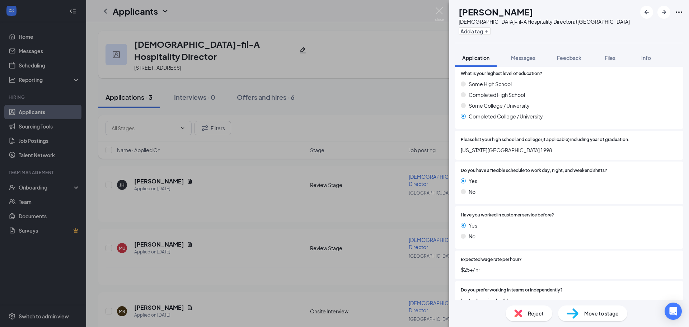
scroll to position [143, 0]
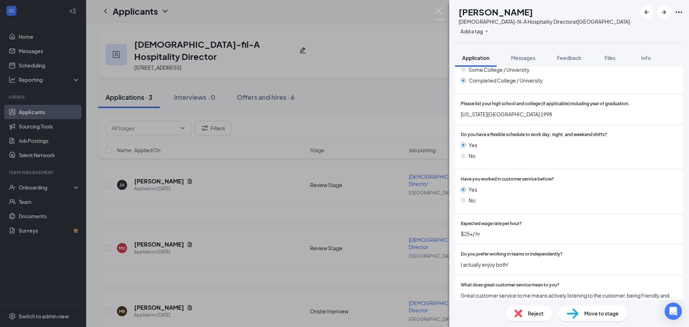
click at [38, 35] on div "MU [PERSON_NAME] [DEMOGRAPHIC_DATA]-fil-A Hospitality Director at [GEOGRAPHIC_D…" at bounding box center [344, 163] width 689 height 327
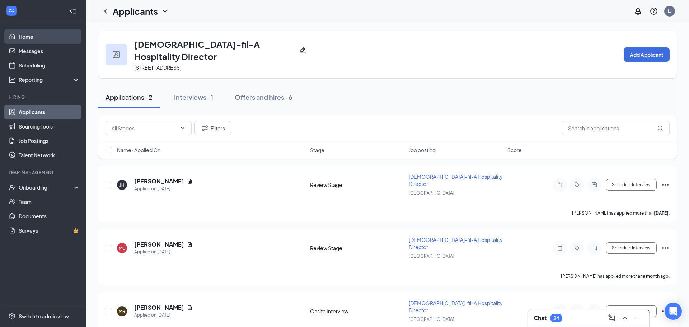
click at [28, 38] on link "Home" at bounding box center [49, 36] width 61 height 14
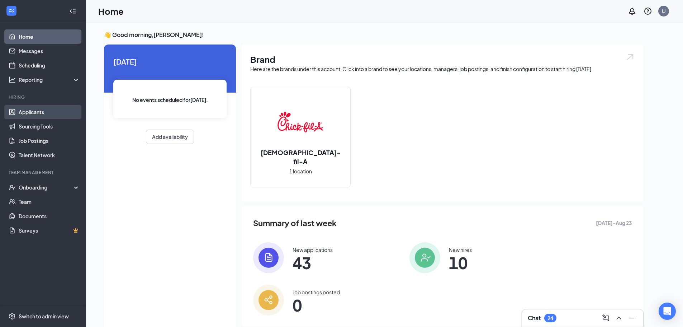
click at [48, 112] on link "Applicants" at bounding box center [49, 112] width 61 height 14
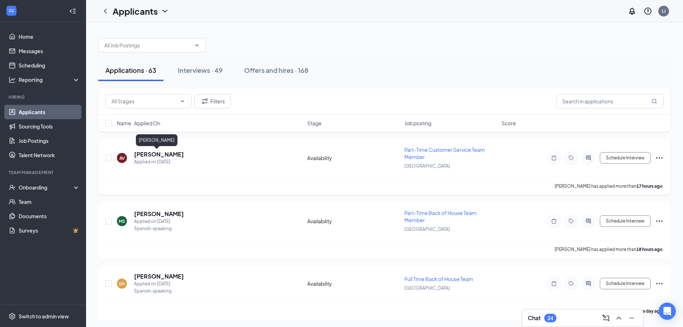
click at [164, 152] on h5 "[PERSON_NAME]" at bounding box center [159, 154] width 50 height 8
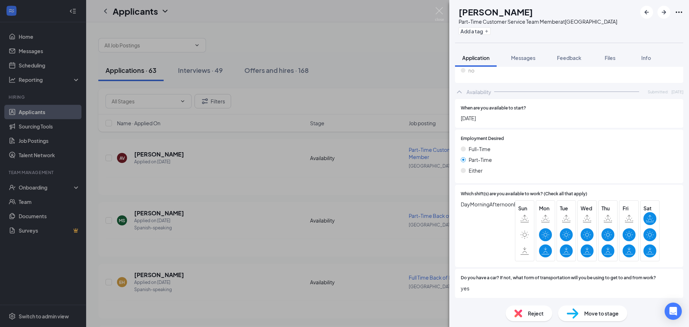
scroll to position [925, 0]
click at [598, 313] on span "Move to stage" at bounding box center [601, 313] width 34 height 8
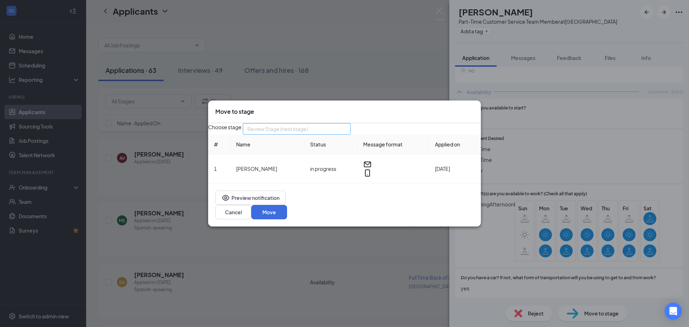
click at [328, 133] on span "Review Stage (next stage)" at bounding box center [293, 132] width 93 height 19
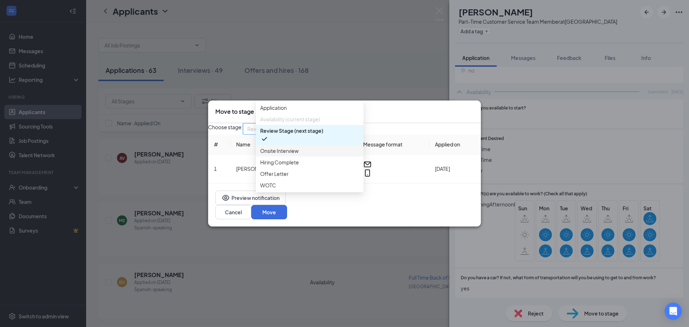
click at [329, 155] on div "Onsite Interview" at bounding box center [310, 150] width 108 height 11
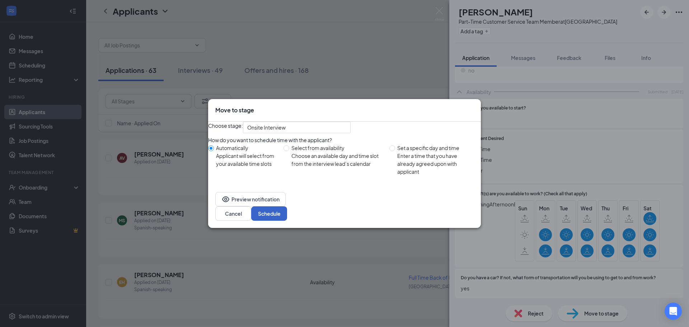
click at [287, 221] on button "Schedule" at bounding box center [269, 213] width 36 height 14
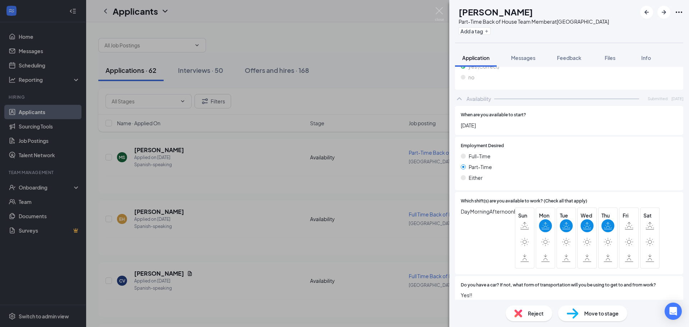
scroll to position [909, 0]
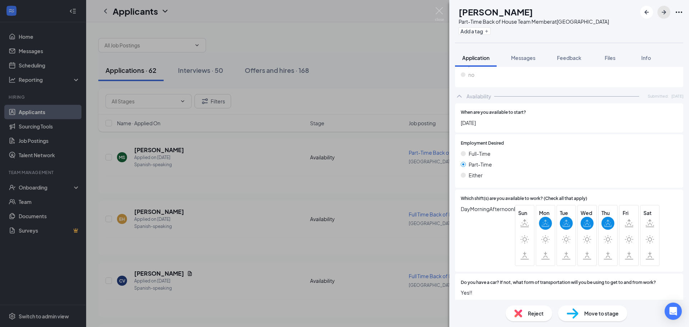
click at [662, 11] on icon "ArrowRight" at bounding box center [663, 12] width 9 height 9
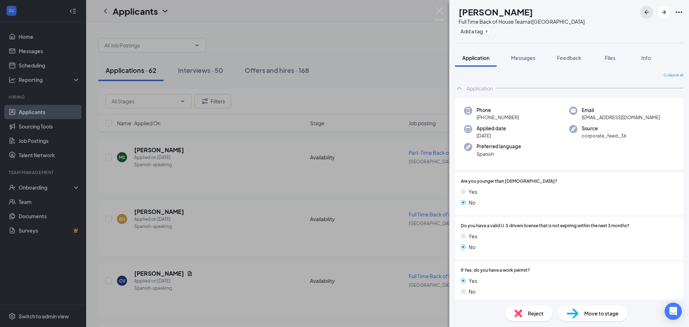
click at [646, 12] on icon "ArrowLeftNew" at bounding box center [646, 12] width 4 height 4
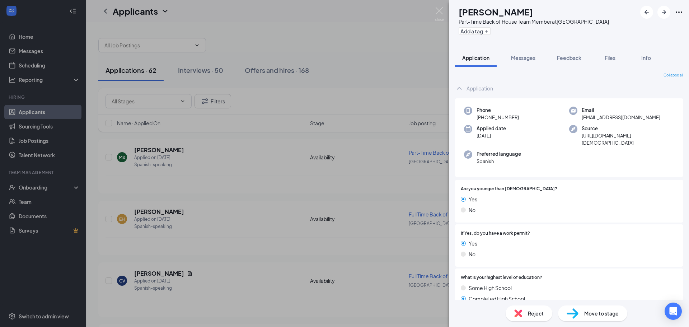
click at [601, 308] on div "Move to stage" at bounding box center [592, 313] width 69 height 16
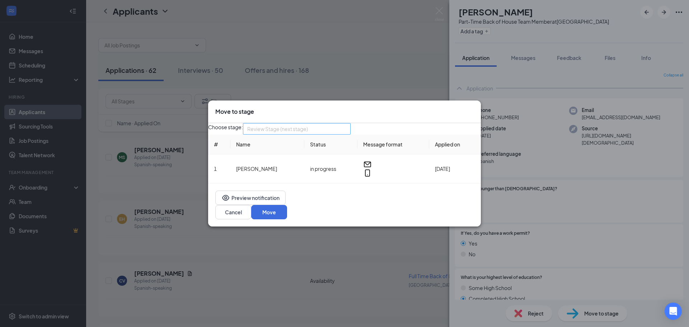
click at [272, 132] on div "Review Stage (next stage) 3959910 3959906 3959907 Application Availability (cur…" at bounding box center [297, 128] width 108 height 11
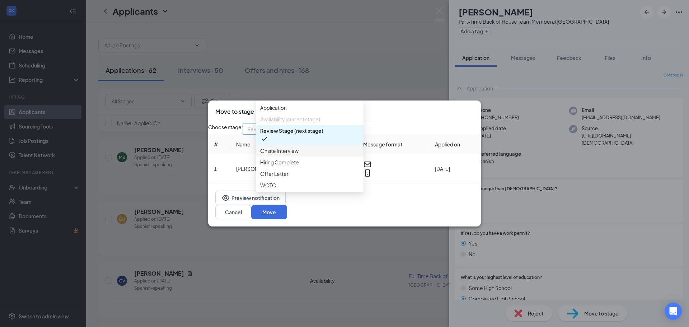
click at [289, 155] on span "Onsite Interview" at bounding box center [279, 151] width 38 height 8
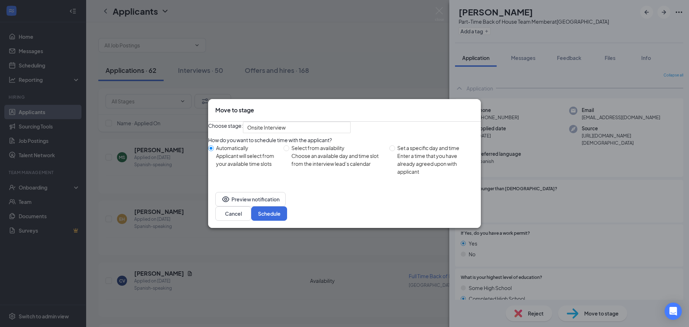
click at [464, 209] on div "Preview notification Cancel Schedule" at bounding box center [344, 206] width 273 height 43
click at [287, 217] on button "Schedule" at bounding box center [269, 213] width 36 height 14
click at [666, 13] on icon "ArrowRight" at bounding box center [663, 12] width 9 height 9
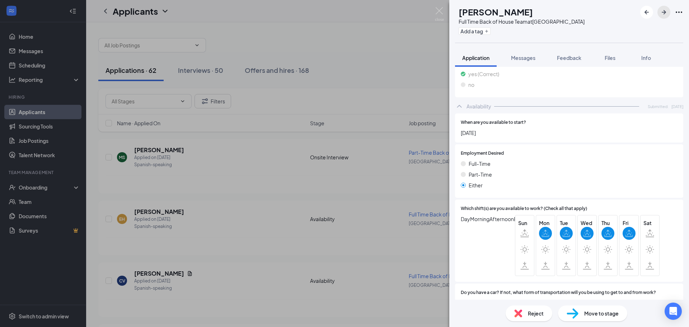
scroll to position [1143, 0]
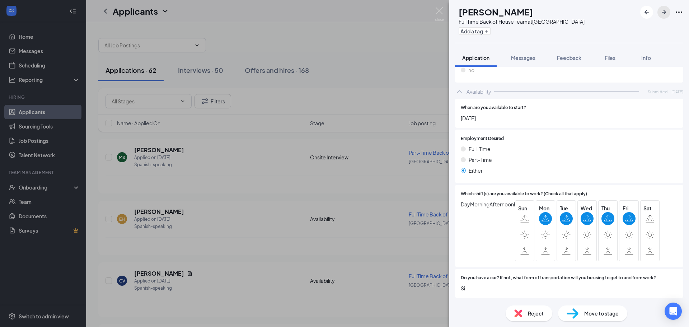
click at [666, 12] on icon "ArrowRight" at bounding box center [663, 12] width 9 height 9
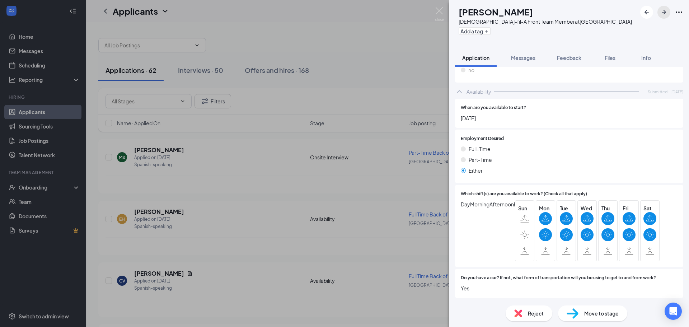
scroll to position [1096, 0]
click at [612, 317] on div "Move to stage" at bounding box center [592, 313] width 69 height 16
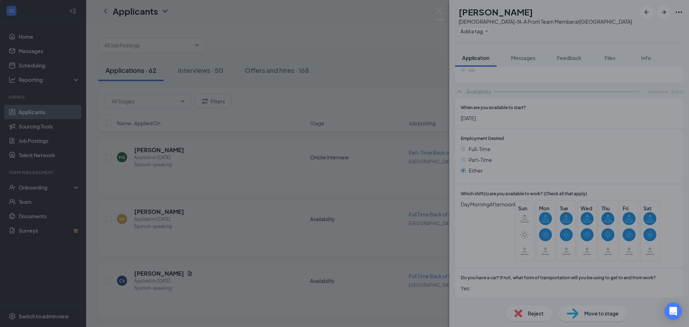
scroll to position [1093, 0]
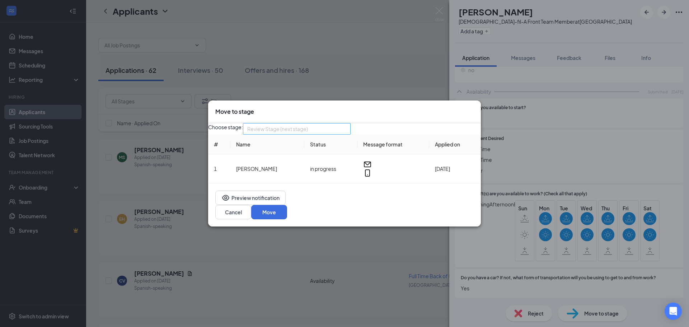
click at [307, 132] on div "Review Stage (next stage) 3952639 3952640 3952641 Application Availability (cur…" at bounding box center [297, 128] width 108 height 11
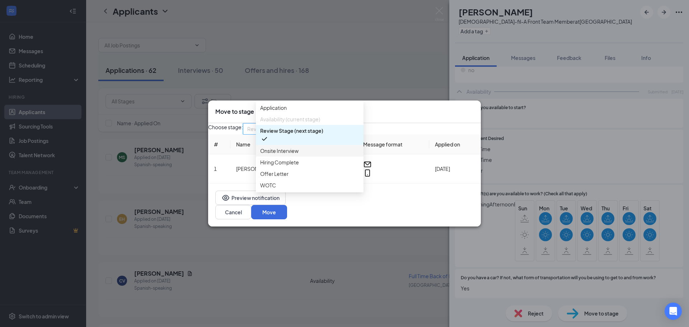
click at [306, 155] on span "Onsite Interview" at bounding box center [309, 151] width 99 height 8
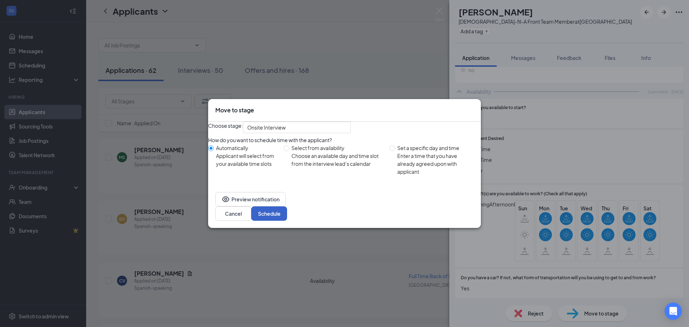
click at [287, 215] on button "Schedule" at bounding box center [269, 213] width 36 height 14
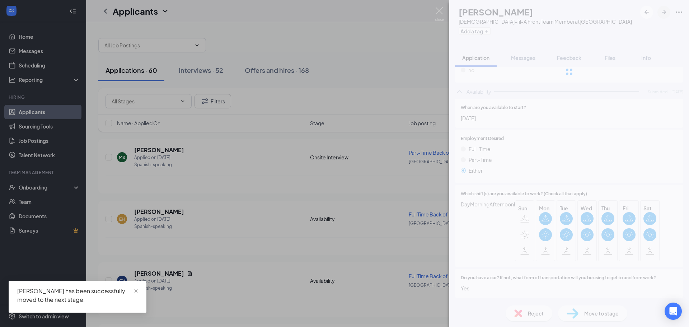
click at [664, 11] on div at bounding box center [569, 71] width 240 height 143
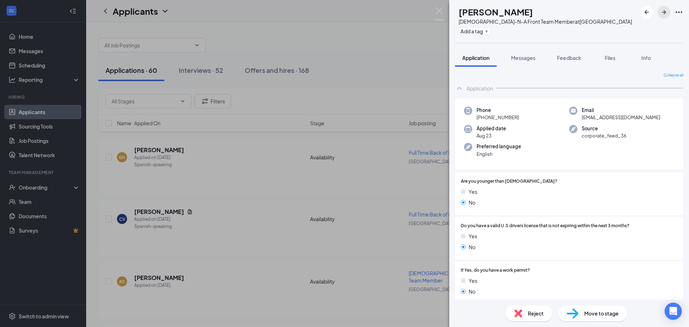
click at [666, 10] on icon "ArrowRight" at bounding box center [663, 12] width 9 height 9
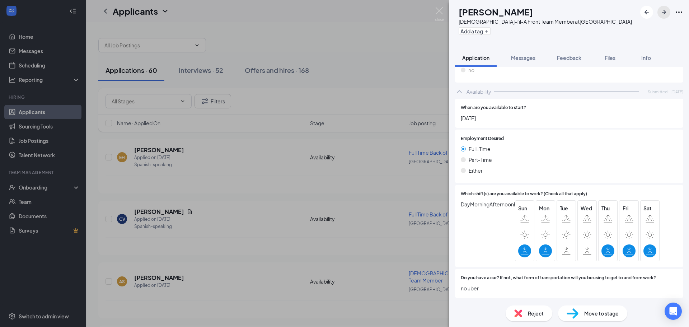
scroll to position [985, 0]
click at [664, 11] on icon "ArrowRight" at bounding box center [663, 12] width 4 height 4
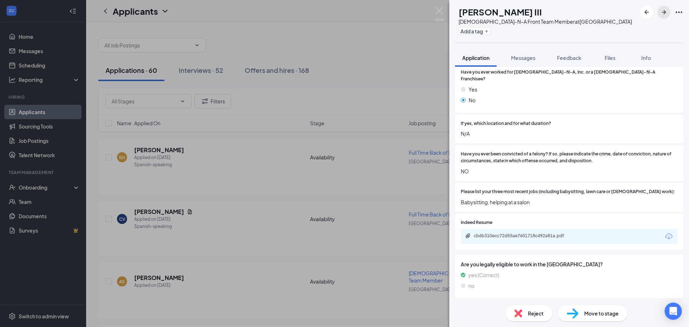
scroll to position [789, 0]
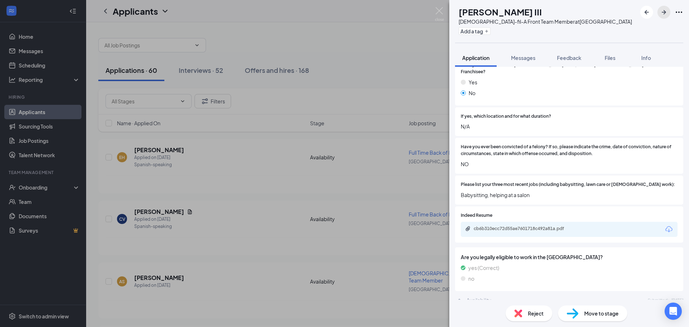
click at [664, 17] on button "button" at bounding box center [663, 12] width 13 height 13
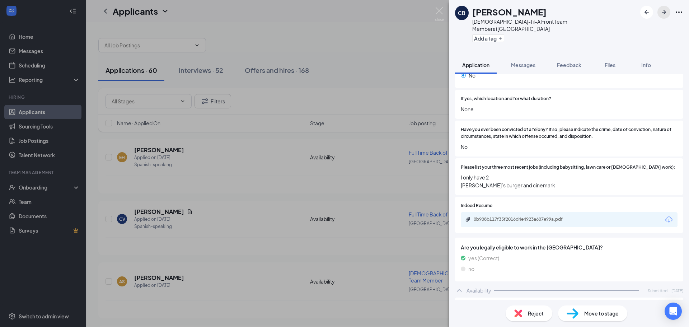
scroll to position [825, 0]
click at [666, 13] on icon "ArrowRight" at bounding box center [663, 12] width 9 height 9
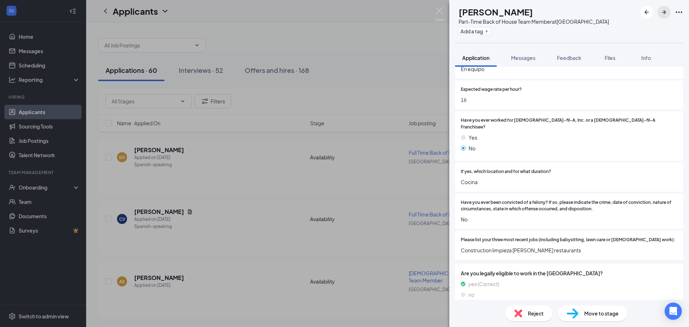
scroll to position [717, 0]
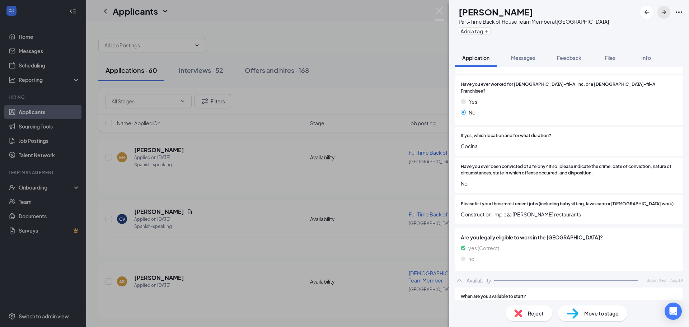
click at [661, 13] on icon "ArrowRight" at bounding box center [663, 12] width 9 height 9
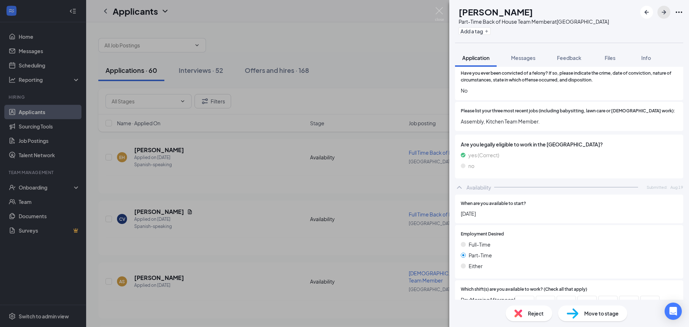
scroll to position [857, 0]
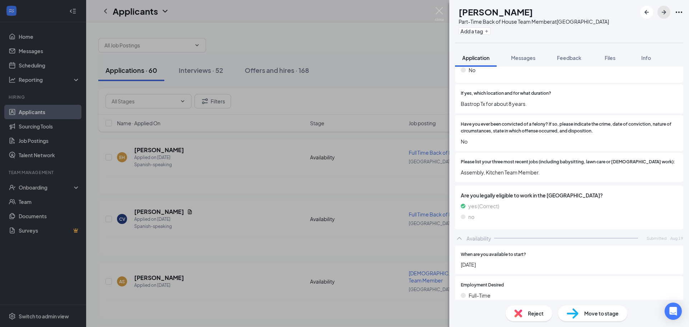
click at [664, 13] on icon "ArrowRight" at bounding box center [663, 12] width 4 height 4
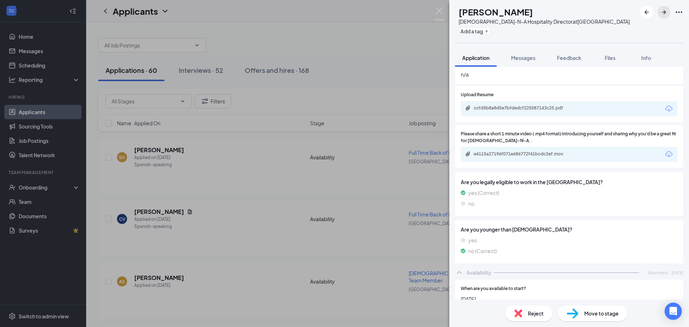
scroll to position [1148, 0]
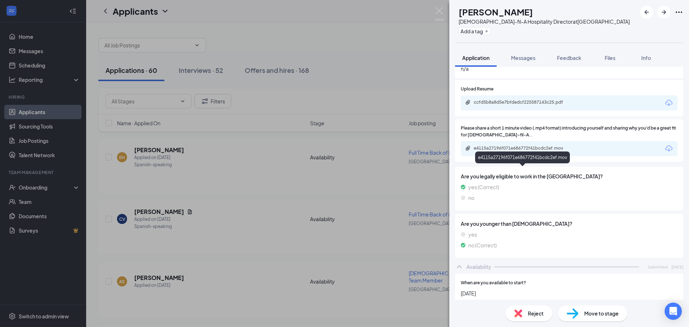
click at [541, 151] on div "e4115a27196f071e686772f41bcdc2ef.mov" at bounding box center [523, 148] width 100 height 6
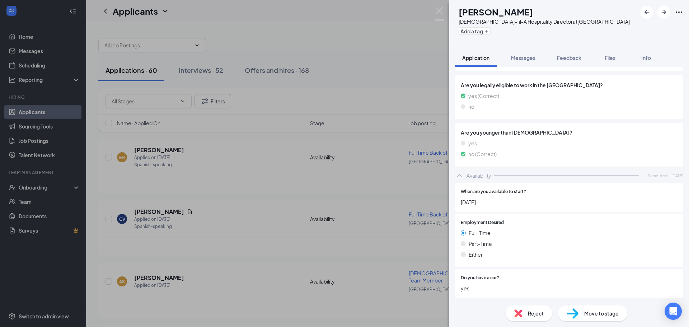
scroll to position [1261, 0]
click at [602, 320] on div "Move to stage" at bounding box center [592, 313] width 69 height 16
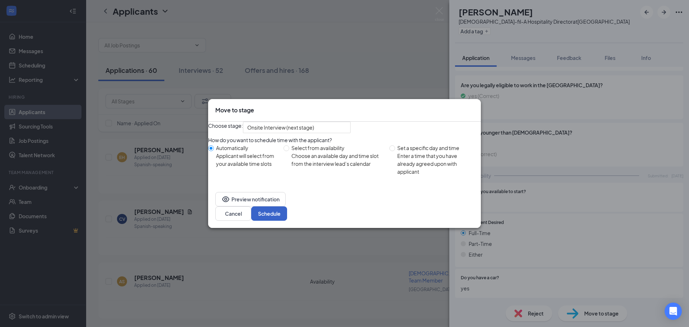
click at [287, 217] on button "Schedule" at bounding box center [269, 213] width 36 height 14
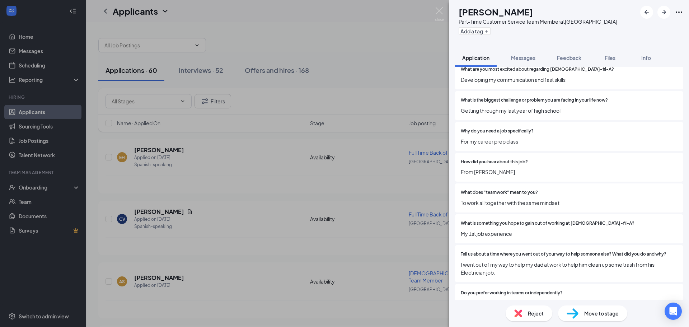
scroll to position [430, 0]
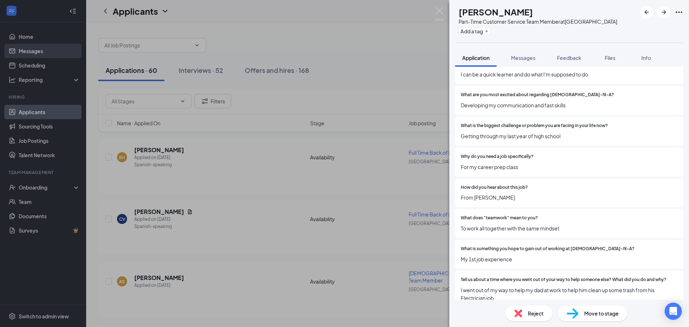
click at [37, 57] on div "ZH [PERSON_NAME] Part-Time Customer Service Team Member at [GEOGRAPHIC_DATA] Ad…" at bounding box center [344, 163] width 689 height 327
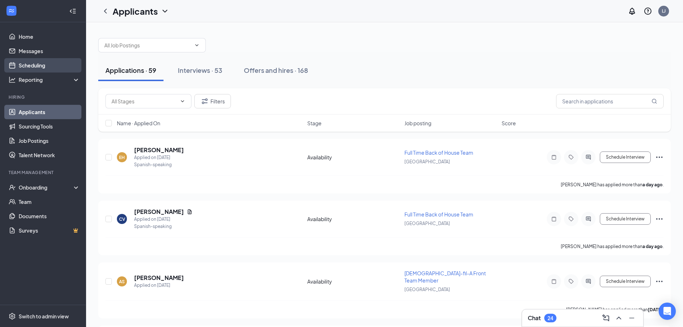
click at [33, 72] on link "Scheduling" at bounding box center [49, 65] width 61 height 14
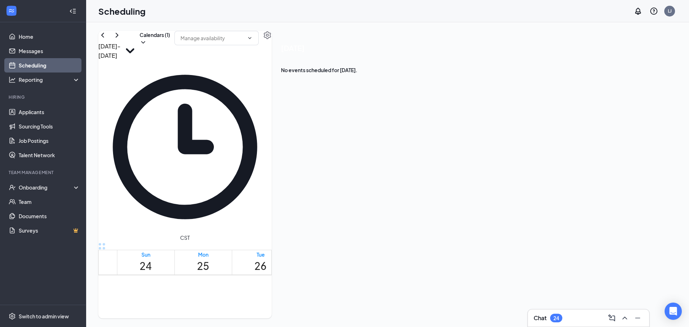
scroll to position [353, 0]
click at [373, 239] on div "12am 1am 2am 3am 4am 5am 6am 7am 8am 9am 10am 11am 12pm 1pm 2pm 3pm 4pm 5pm 6pm…" at bounding box center [309, 211] width 420 height 792
click at [382, 318] on div "1" at bounding box center [388, 321] width 28 height 7
click at [421, 183] on td at bounding box center [318, 181] width 402 height 8
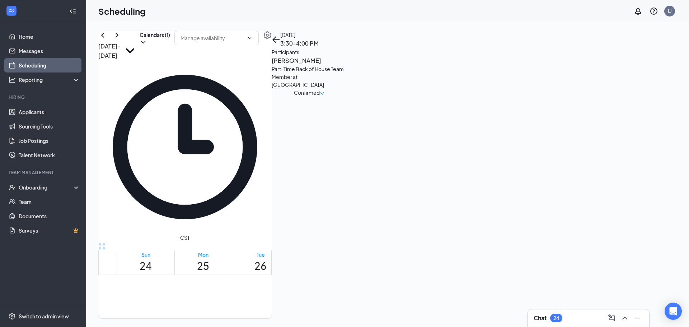
click at [374, 305] on div at bounding box center [374, 315] width 0 height 20
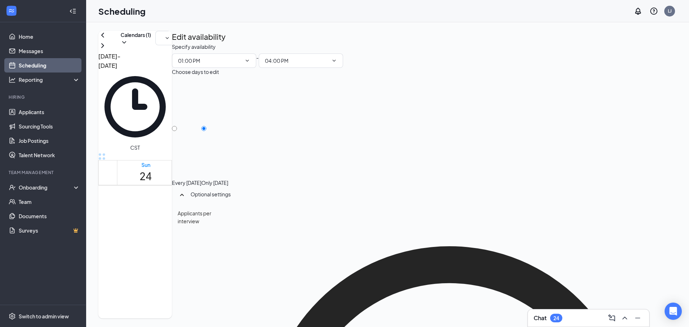
scroll to position [84, 0]
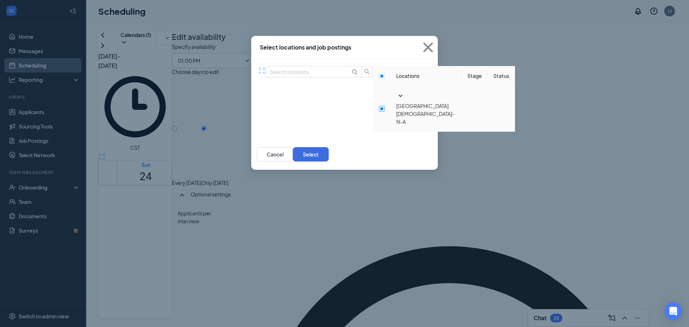
click at [379, 110] on input "checkbox" at bounding box center [382, 109] width 6 height 6
checkbox input "true"
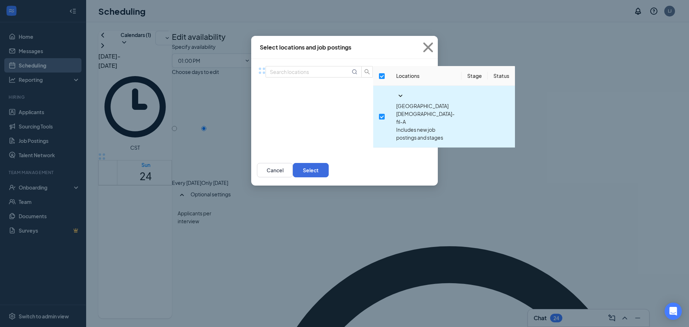
click at [396, 100] on icon "SmallChevronDown" at bounding box center [400, 95] width 9 height 9
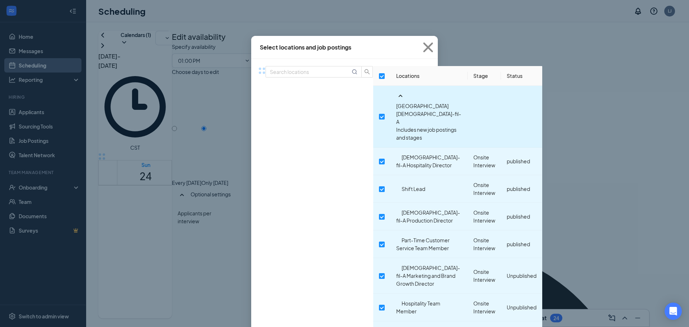
scroll to position [150, 0]
checkbox input "true"
checkbox input "false"
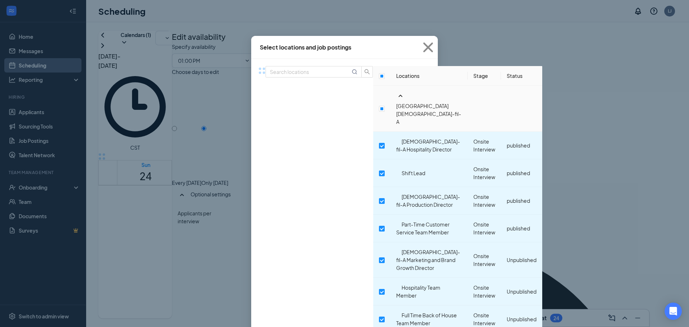
scroll to position [144, 0]
checkbox input "false"
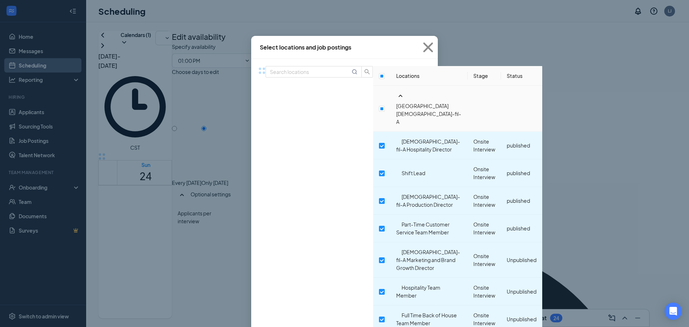
checkbox input "false"
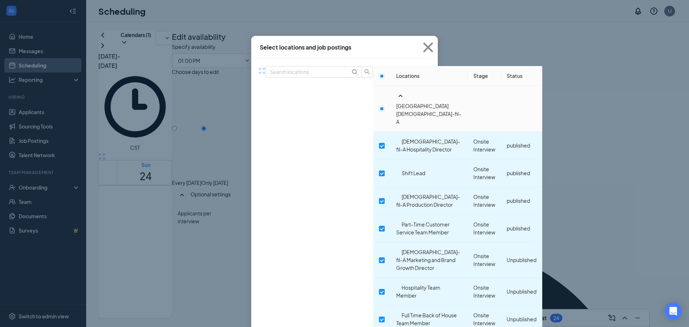
checkbox input "false"
click at [379, 316] on input "checkbox" at bounding box center [382, 319] width 6 height 6
checkbox input "false"
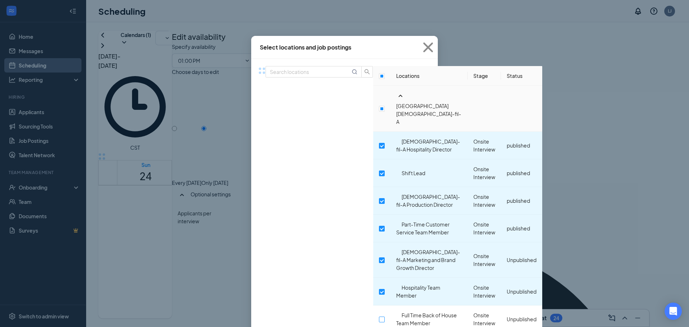
scroll to position [36, 0]
click at [379, 226] on input "checkbox" at bounding box center [382, 229] width 6 height 6
checkbox input "false"
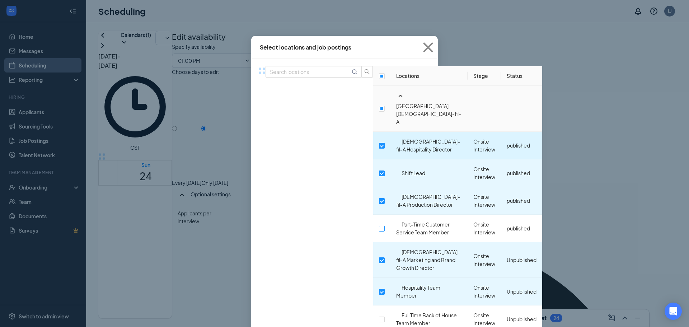
scroll to position [0, 0]
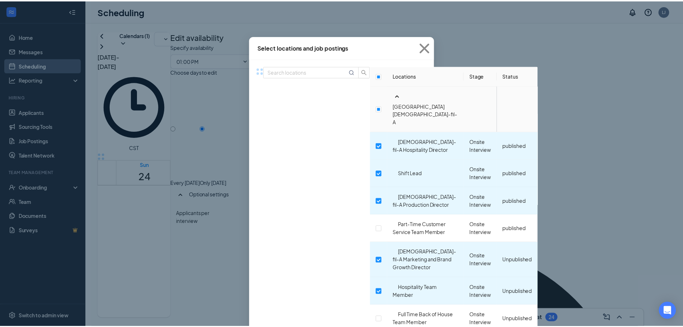
scroll to position [51, 0]
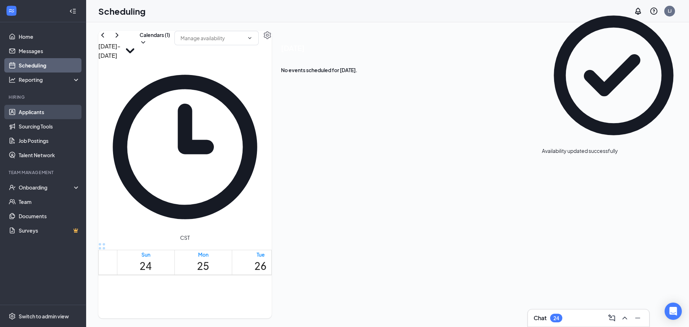
click at [32, 108] on link "Applicants" at bounding box center [49, 112] width 61 height 14
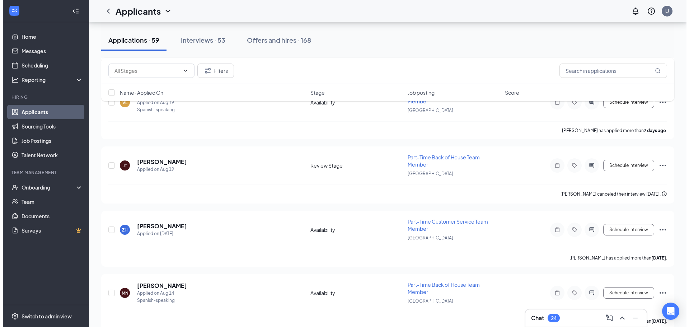
scroll to position [466, 0]
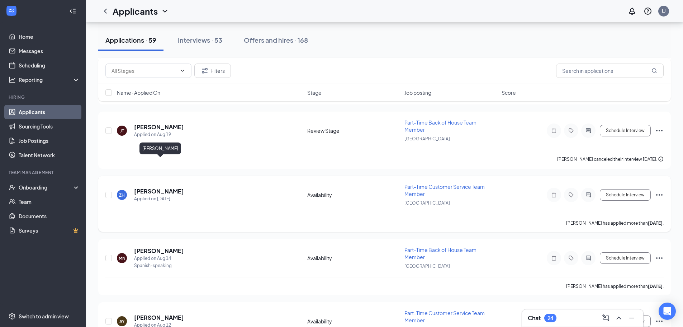
click at [163, 187] on h5 "[PERSON_NAME]" at bounding box center [159, 191] width 50 height 8
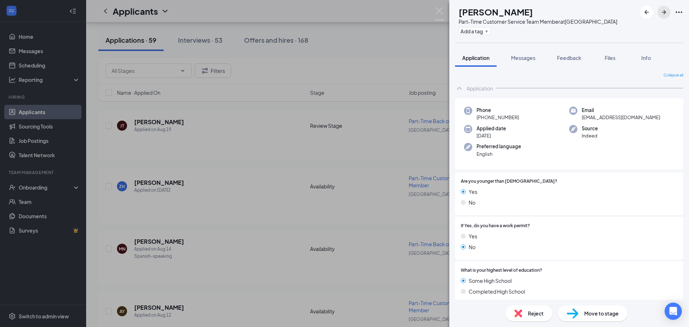
click at [661, 11] on icon "ArrowRight" at bounding box center [663, 12] width 9 height 9
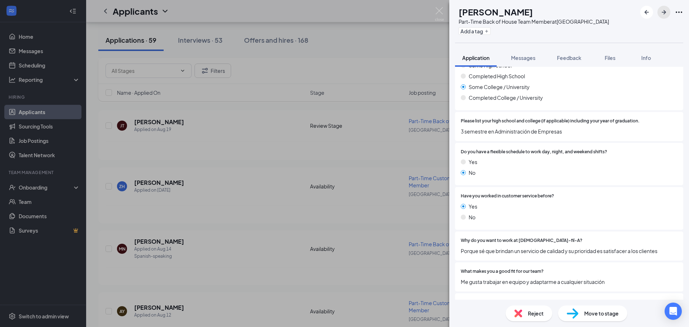
scroll to position [251, 0]
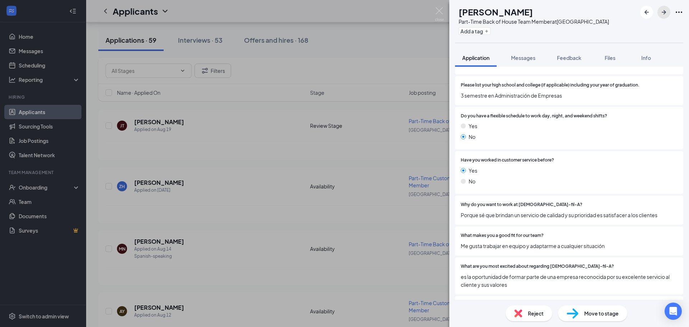
click at [661, 13] on icon "ArrowRight" at bounding box center [663, 12] width 9 height 9
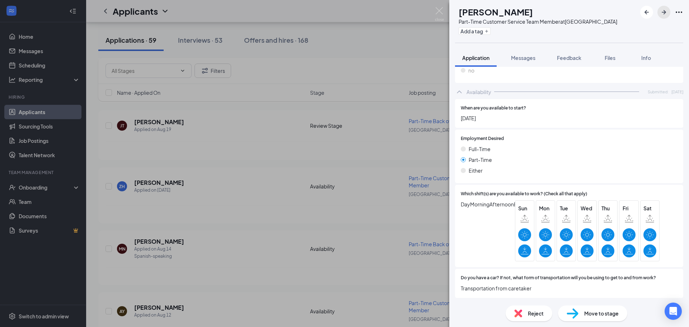
scroll to position [1004, 0]
click at [665, 11] on icon "ArrowRight" at bounding box center [663, 12] width 4 height 4
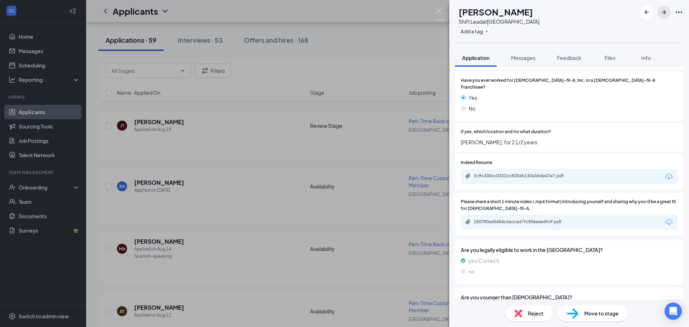
scroll to position [968, 0]
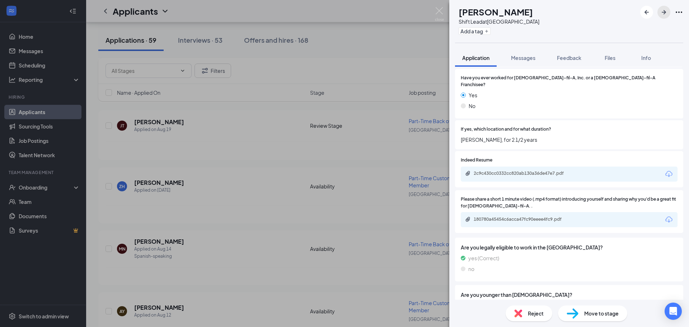
click at [665, 9] on icon "ArrowRight" at bounding box center [663, 12] width 9 height 9
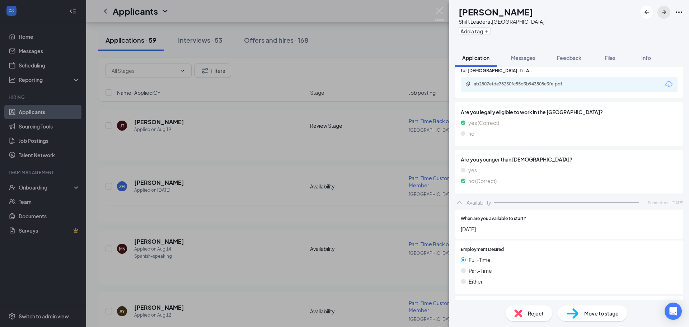
scroll to position [1321, 0]
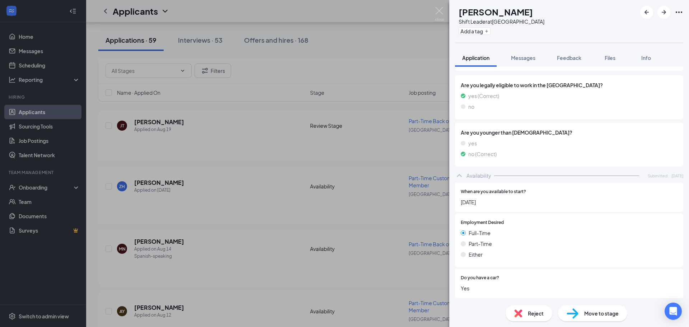
click at [662, 19] on div "BD [PERSON_NAME] Shift Leader at [GEOGRAPHIC_DATA] Add a tag" at bounding box center [569, 21] width 240 height 43
click at [662, 14] on icon "ArrowRight" at bounding box center [663, 12] width 9 height 9
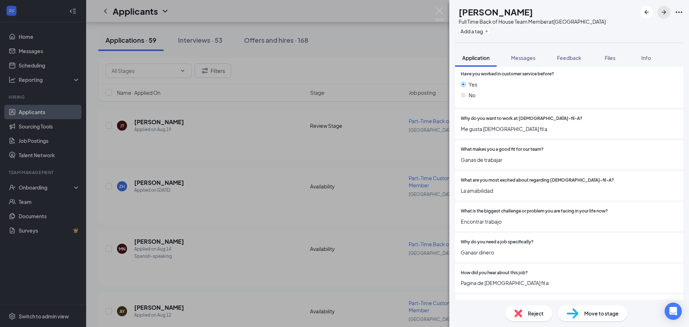
scroll to position [359, 0]
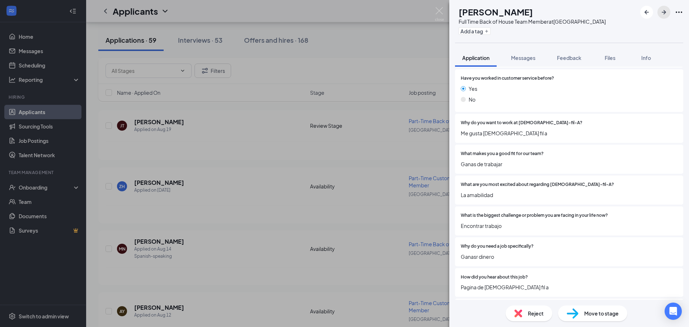
click at [660, 14] on icon "ArrowRight" at bounding box center [663, 12] width 9 height 9
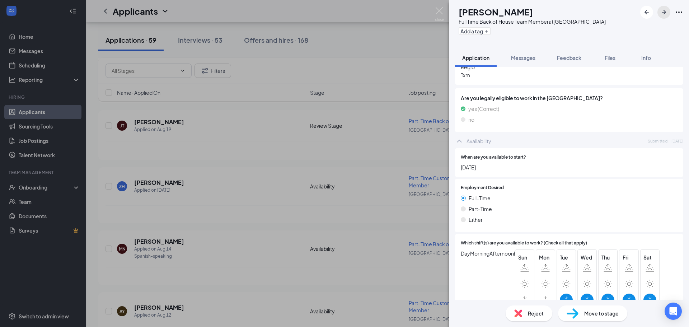
scroll to position [917, 0]
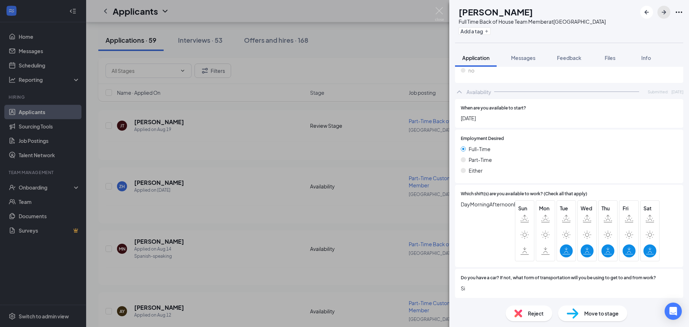
click at [665, 15] on icon "ArrowRight" at bounding box center [663, 12] width 9 height 9
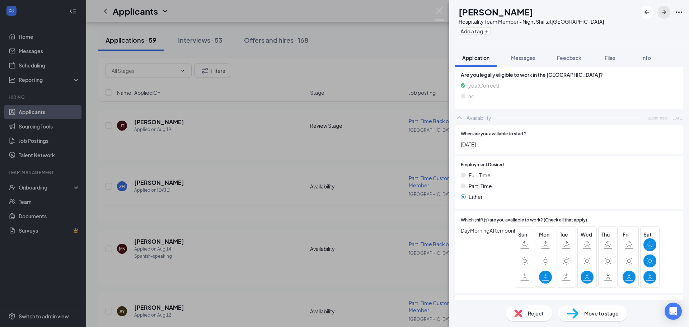
scroll to position [956, 0]
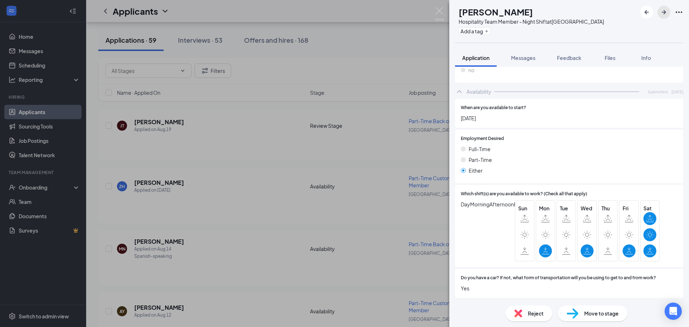
click at [663, 13] on icon "ArrowRight" at bounding box center [663, 12] width 4 height 4
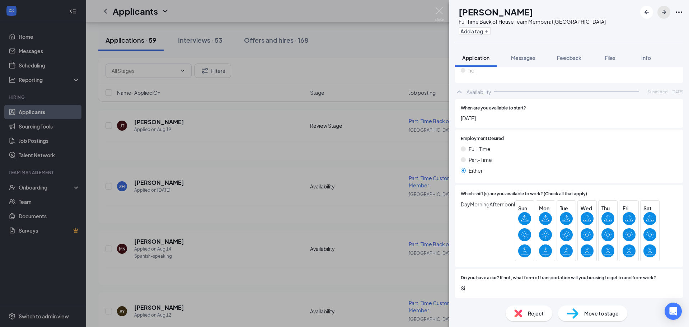
scroll to position [909, 0]
click at [664, 9] on icon "ArrowRight" at bounding box center [663, 12] width 9 height 9
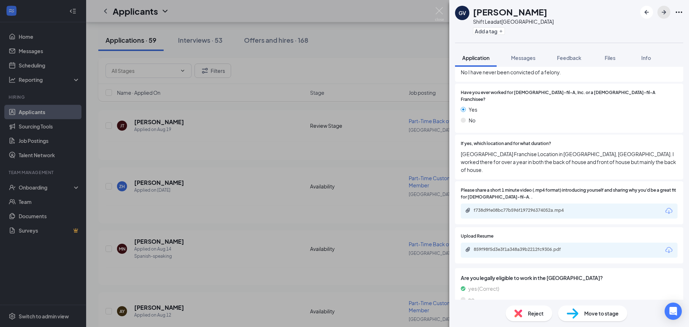
scroll to position [1255, 0]
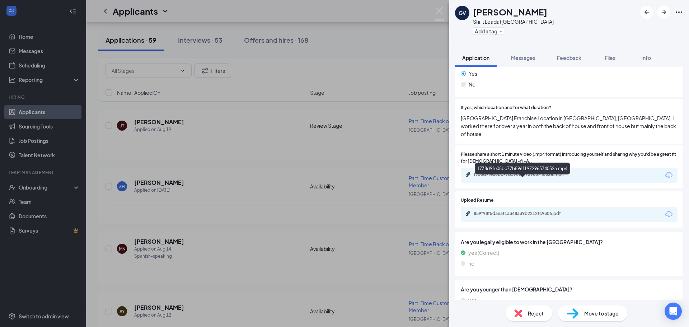
click at [502, 177] on div "f738d9fe08bc77b596f197296374052a.mp4" at bounding box center [523, 174] width 100 height 6
click at [661, 14] on icon "ArrowRight" at bounding box center [663, 12] width 9 height 9
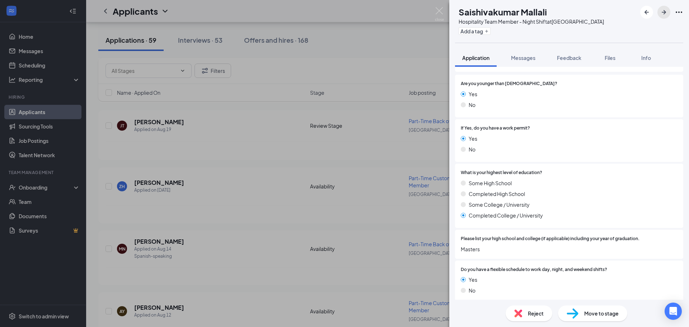
scroll to position [88, 0]
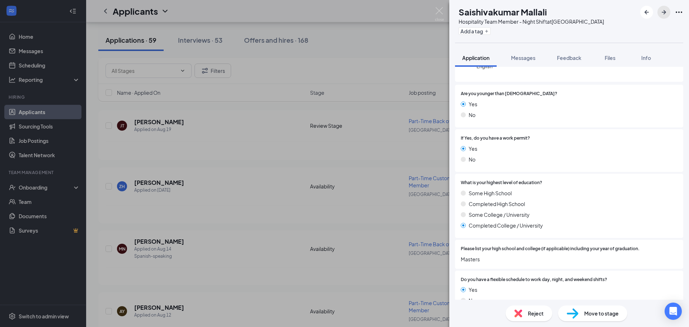
click at [663, 14] on icon "ArrowRight" at bounding box center [663, 12] width 9 height 9
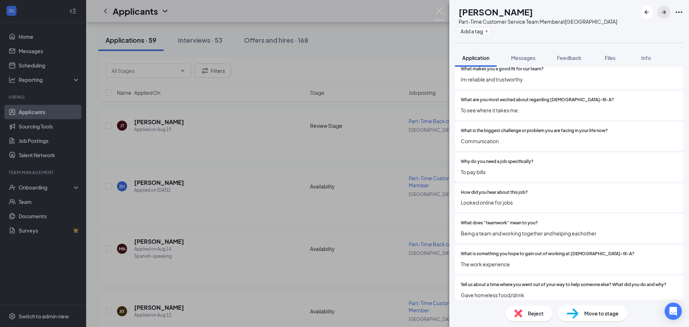
scroll to position [430, 0]
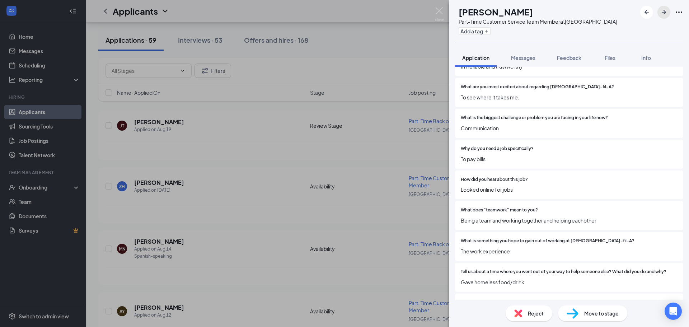
click at [662, 10] on icon "ArrowRight" at bounding box center [663, 12] width 9 height 9
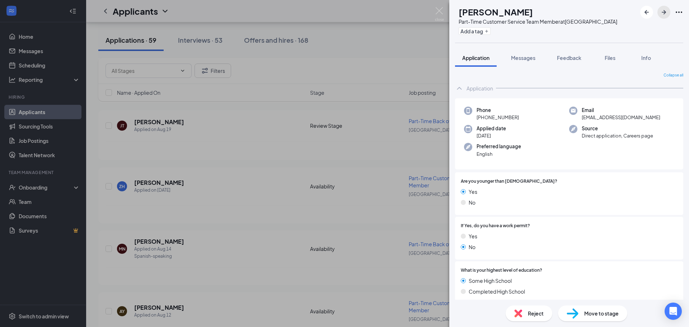
click at [661, 13] on icon "ArrowRight" at bounding box center [663, 12] width 9 height 9
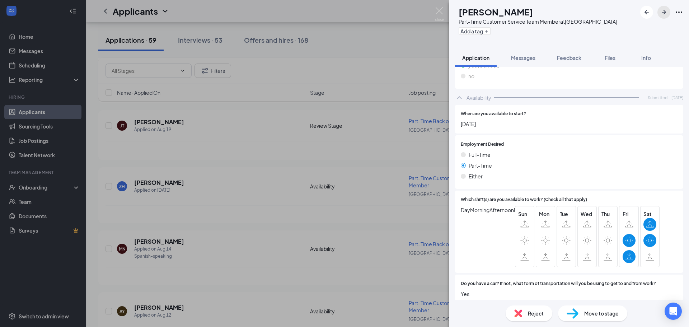
scroll to position [1004, 0]
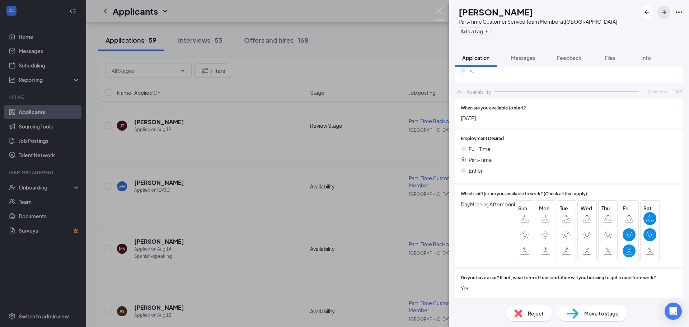
click at [666, 10] on icon "ArrowRight" at bounding box center [663, 12] width 9 height 9
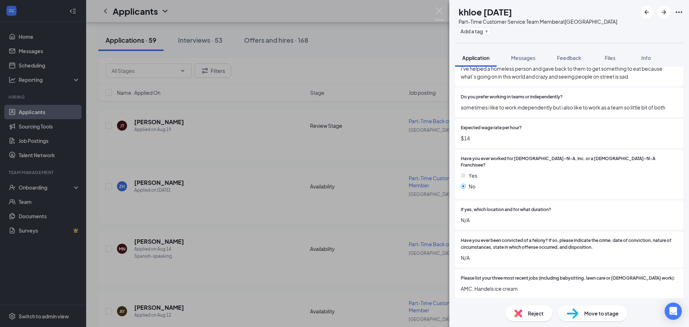
scroll to position [933, 0]
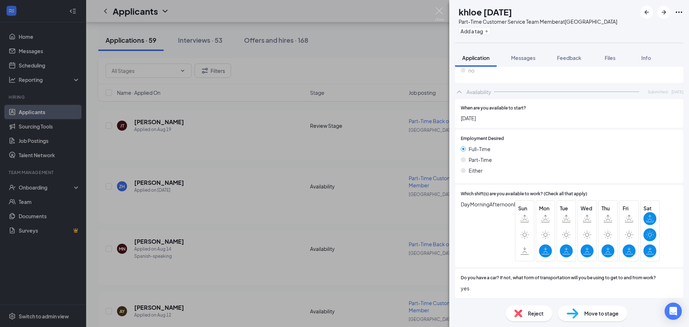
click at [608, 318] on div "Move to stage" at bounding box center [592, 313] width 69 height 16
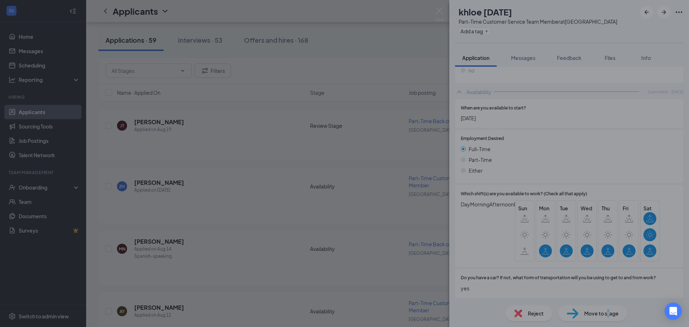
scroll to position [930, 0]
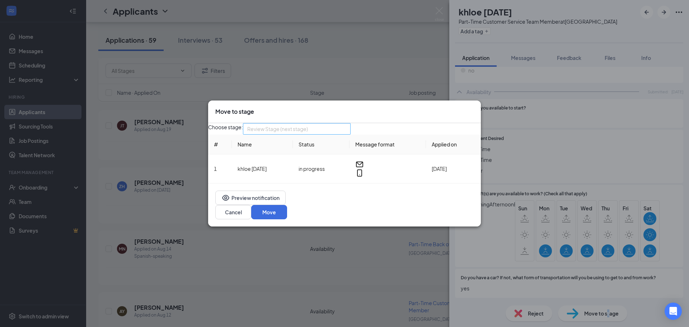
click at [312, 135] on div "Review Stage (next stage) 3959910 3959906 3959907 Application Availability (cur…" at bounding box center [297, 128] width 108 height 11
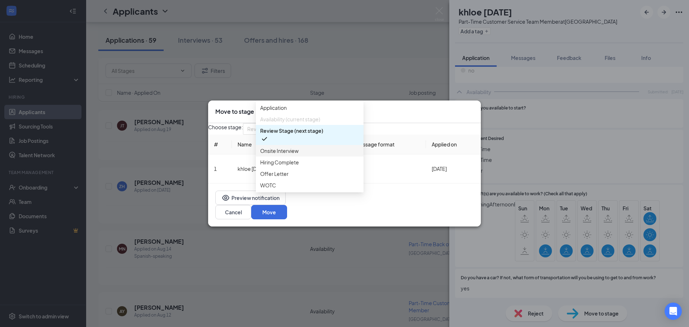
click at [306, 155] on span "Onsite Interview" at bounding box center [309, 151] width 99 height 8
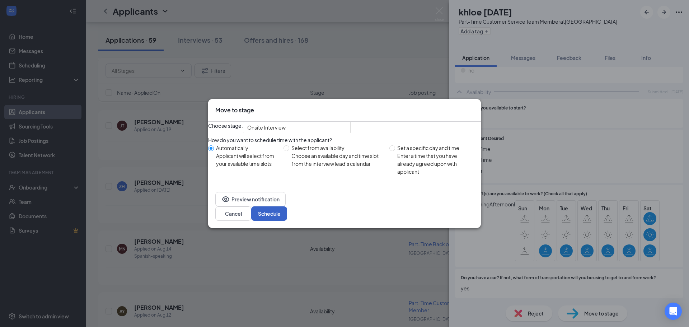
click at [287, 219] on button "Schedule" at bounding box center [269, 213] width 36 height 14
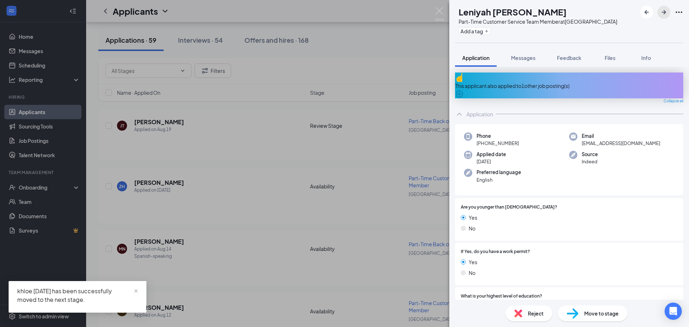
click at [664, 15] on icon "ArrowRight" at bounding box center [663, 12] width 9 height 9
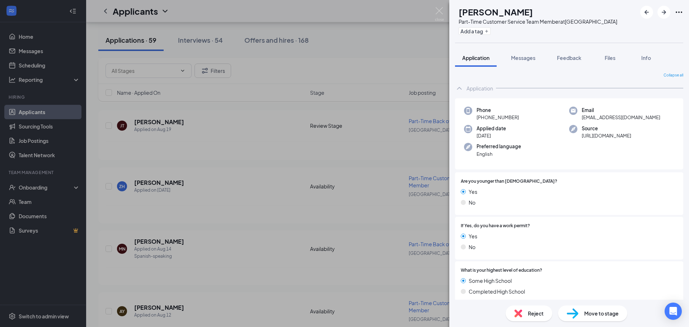
click at [52, 73] on div "TG [PERSON_NAME] Part-Time Customer Service Team Member at [GEOGRAPHIC_DATA] Ad…" at bounding box center [344, 163] width 689 height 327
click at [52, 67] on link "Scheduling" at bounding box center [49, 65] width 61 height 14
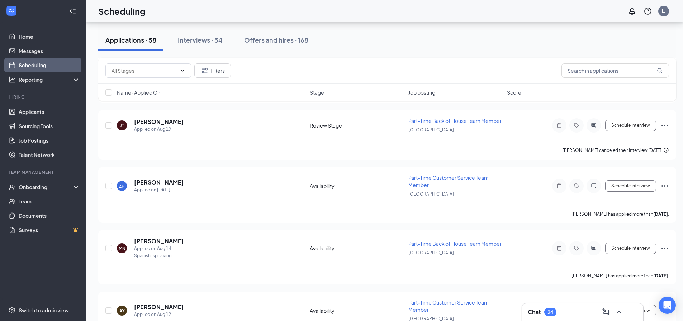
click at [36, 63] on link "Scheduling" at bounding box center [49, 65] width 61 height 14
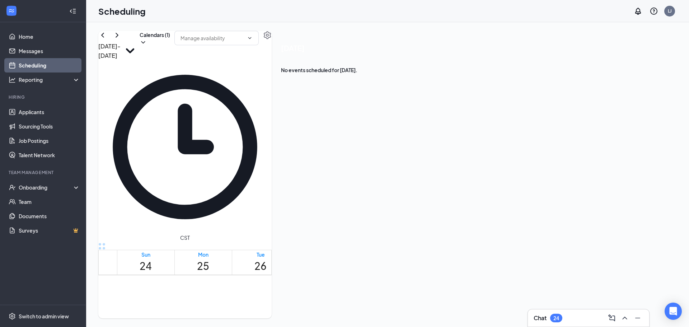
scroll to position [568, 0]
click at [375, 305] on div at bounding box center [375, 308] width 0 height 7
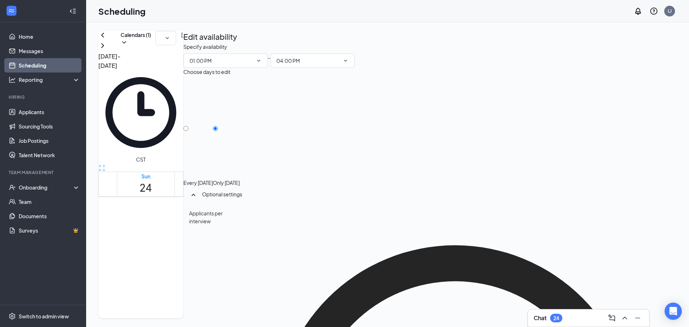
scroll to position [532, 0]
click at [151, 46] on button "Calendars (1)" at bounding box center [136, 38] width 30 height 15
click at [382, 65] on input "All" at bounding box center [381, 61] width 15 height 7
checkbox input "true"
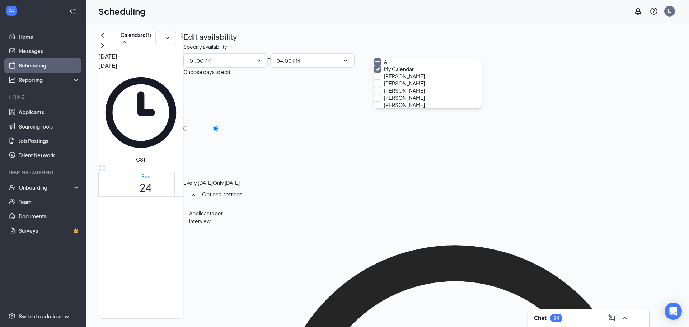
checkbox input "true"
click at [183, 53] on div "[DATE] - [DATE] All calendars" at bounding box center [140, 50] width 85 height 39
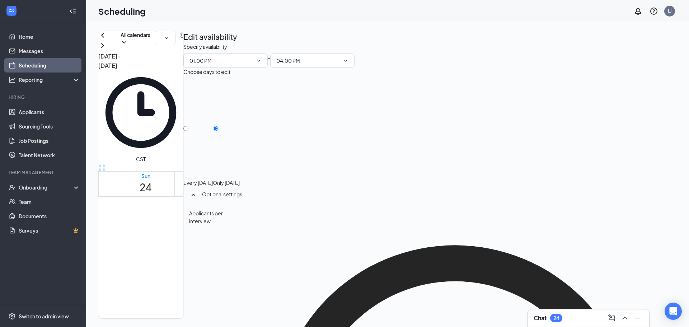
scroll to position [604, 0]
click at [326, 256] on div "1" at bounding box center [332, 259] width 12 height 7
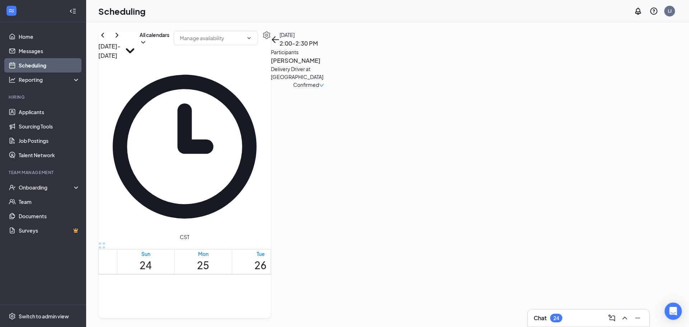
click at [322, 314] on div "[PERSON_NAME]" at bounding box center [309, 327] width 36 height 27
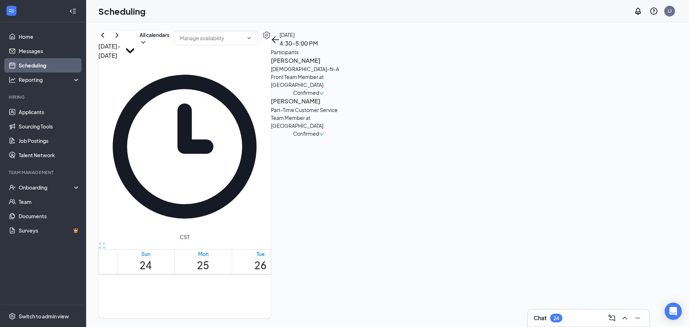
click at [346, 170] on div "[DATE] 4:30-5:00 PM Participants [PERSON_NAME][DEMOGRAPHIC_DATA]-fil-A Front Te…" at bounding box center [308, 101] width 75 height 140
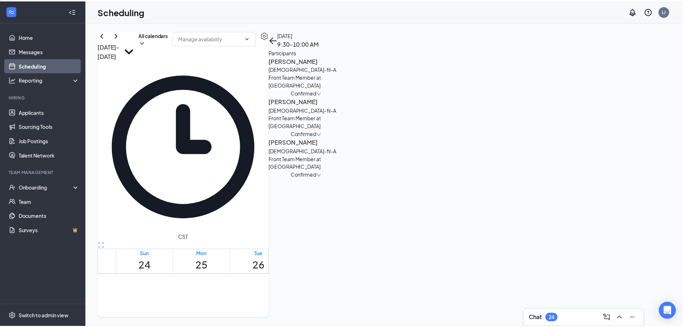
scroll to position [281, 0]
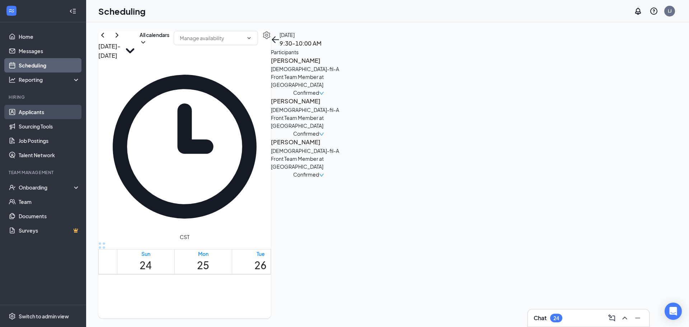
click at [47, 113] on link "Applicants" at bounding box center [49, 112] width 61 height 14
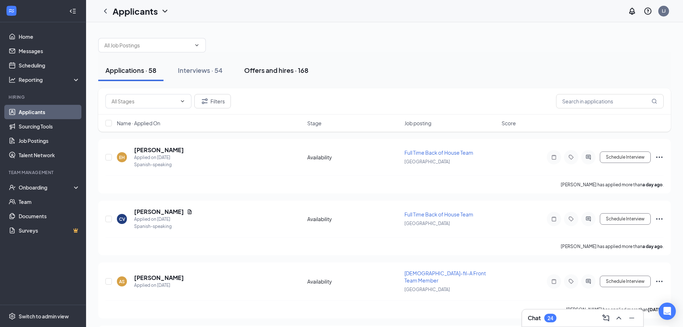
click at [250, 64] on button "Offers and hires · 168" at bounding box center [276, 71] width 79 height 22
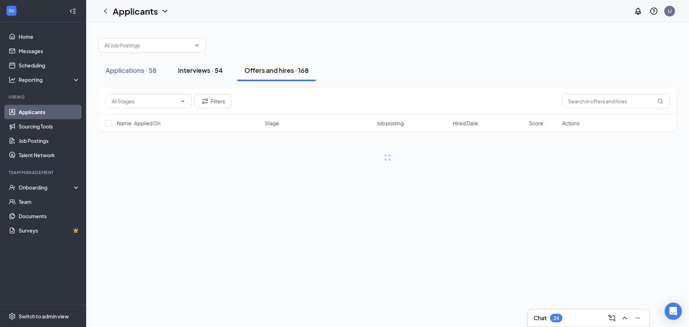
click at [198, 72] on div "Interviews · 54" at bounding box center [200, 70] width 45 height 9
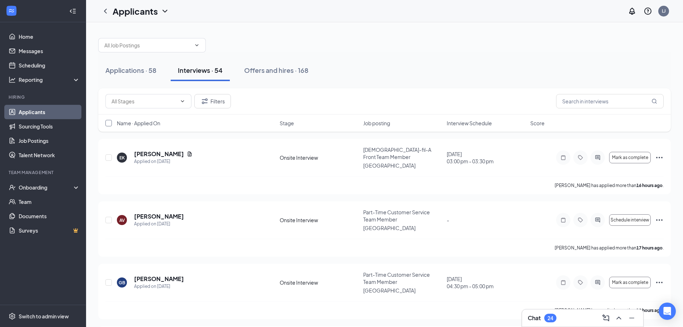
click at [107, 125] on input "checkbox" at bounding box center [108, 123] width 6 height 6
checkbox input "true"
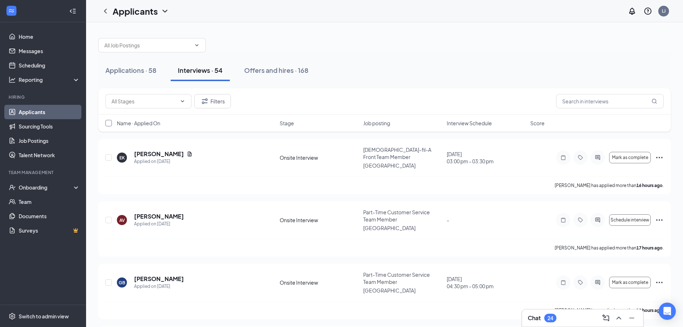
checkbox input "true"
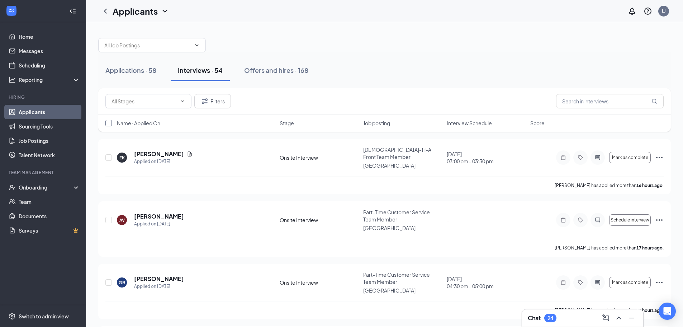
checkbox input "true"
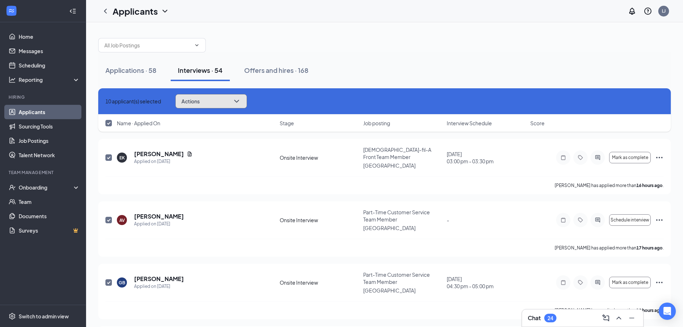
click at [238, 99] on button "Actions" at bounding box center [211, 101] width 72 height 14
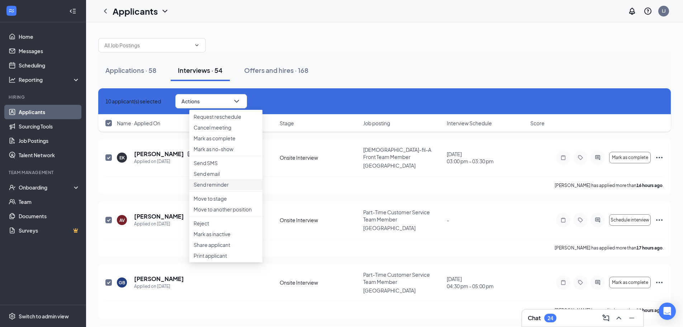
click at [218, 188] on p "Send reminder" at bounding box center [226, 184] width 65 height 7
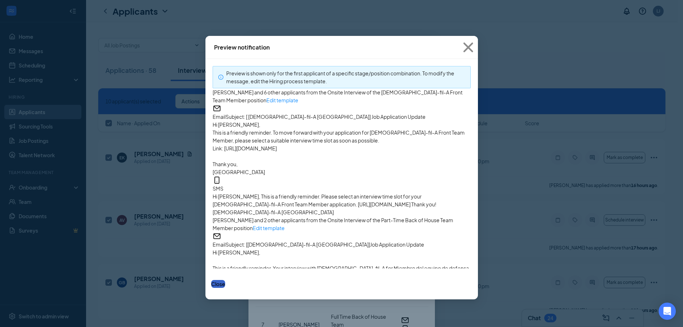
click at [225, 284] on button "Close" at bounding box center [218, 284] width 14 height 8
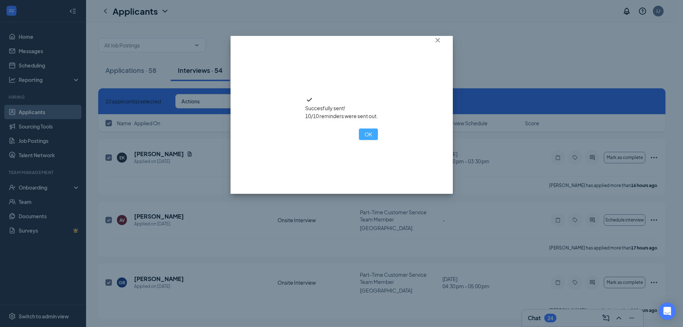
click at [359, 140] on button "OK" at bounding box center [368, 133] width 19 height 11
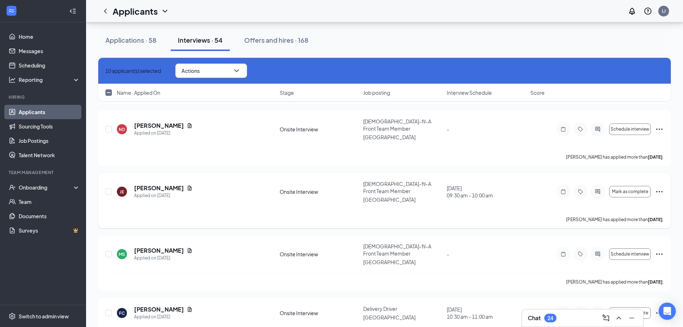
scroll to position [1025, 0]
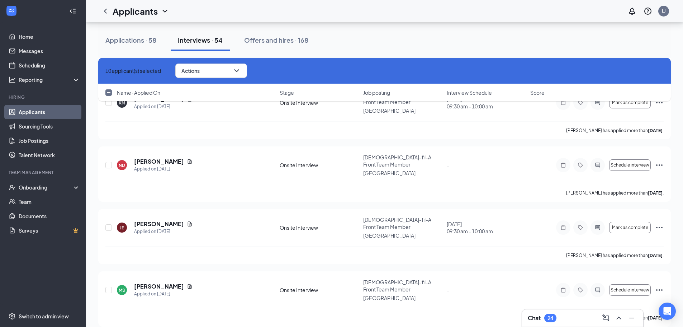
drag, startPoint x: 104, startPoint y: 88, endPoint x: 107, endPoint y: 90, distance: 3.8
click at [105, 88] on div "Name · Applied On Stage Job posting Interview Schedule Score" at bounding box center [384, 92] width 573 height 17
click at [108, 91] on input "checkbox" at bounding box center [108, 92] width 6 height 6
checkbox input "true"
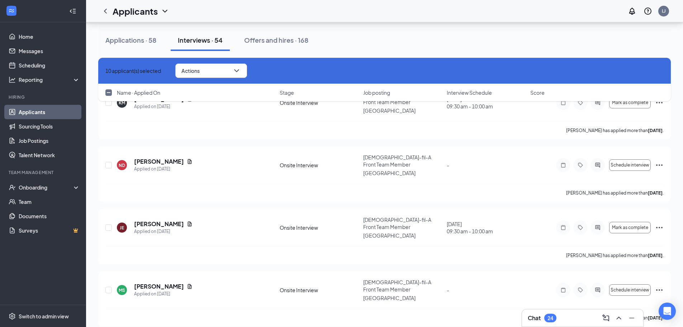
checkbox input "true"
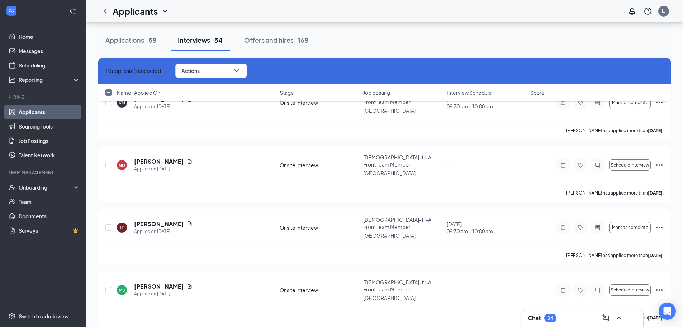
checkbox input "true"
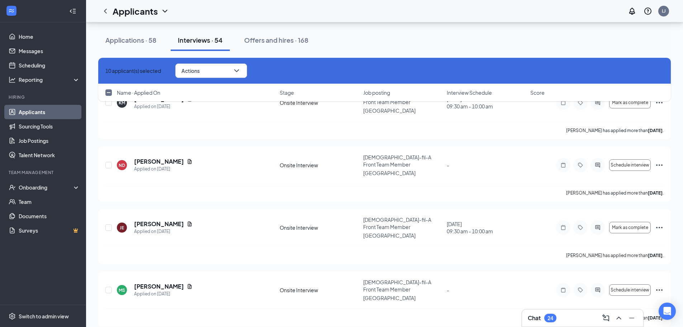
checkbox input "true"
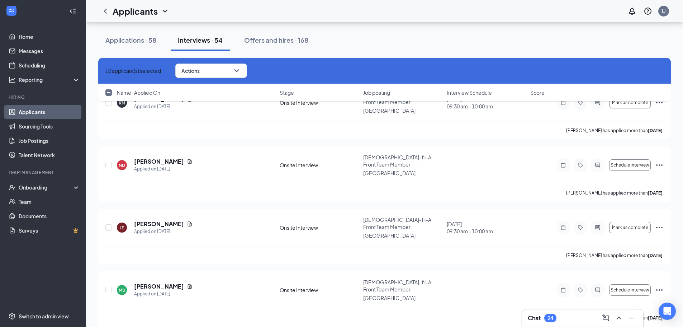
checkbox input "true"
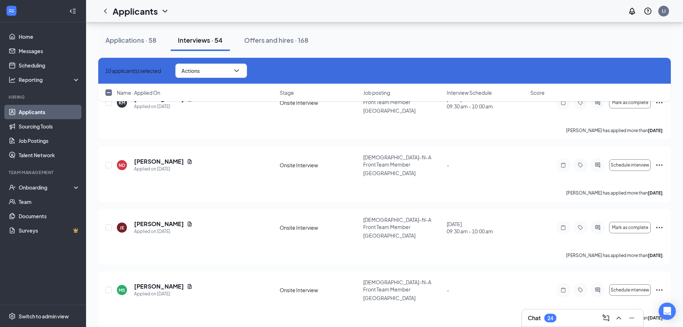
checkbox input "true"
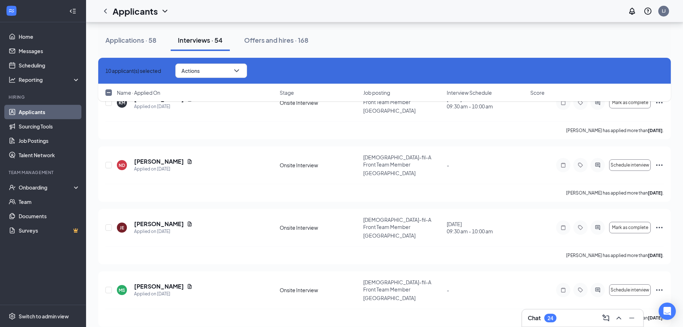
checkbox input "true"
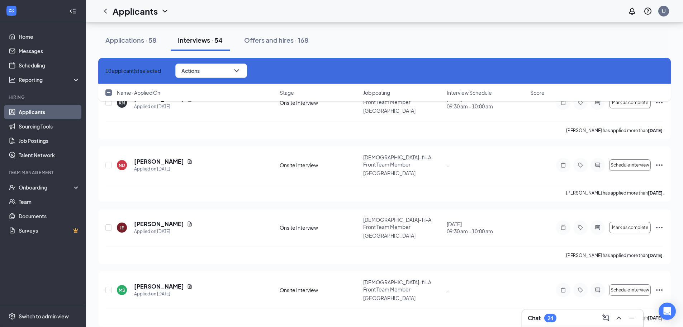
checkbox input "true"
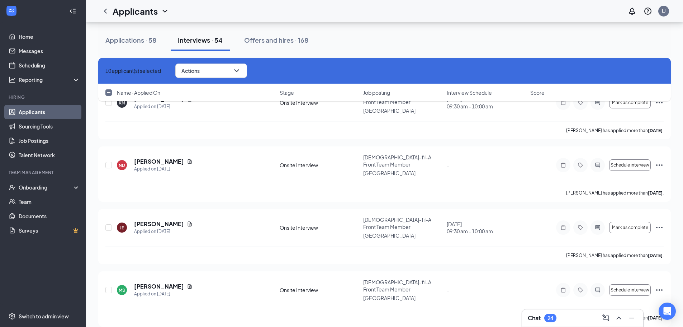
checkbox input "true"
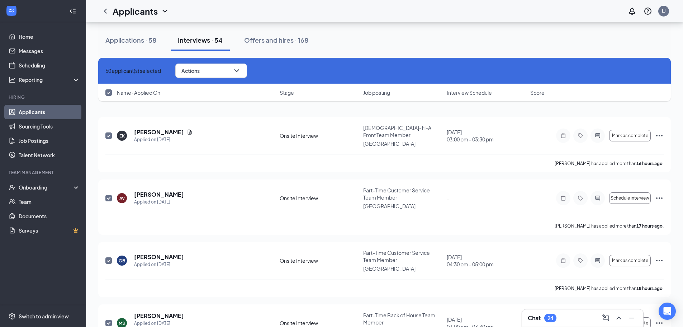
scroll to position [0, 0]
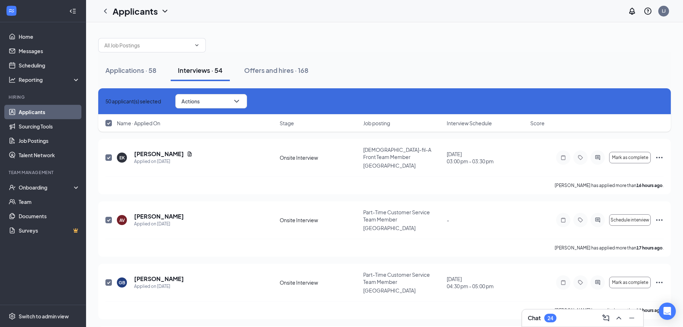
click at [462, 124] on span "Interview Schedule" at bounding box center [469, 122] width 45 height 7
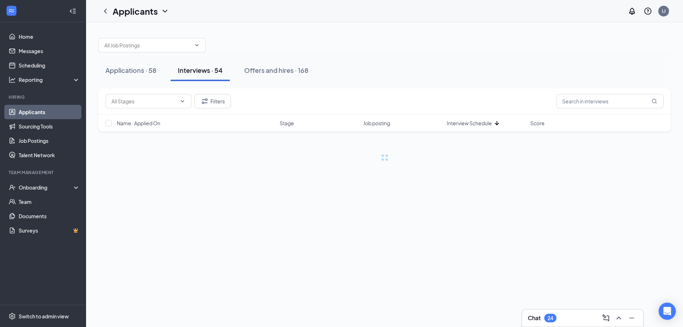
checkbox input "false"
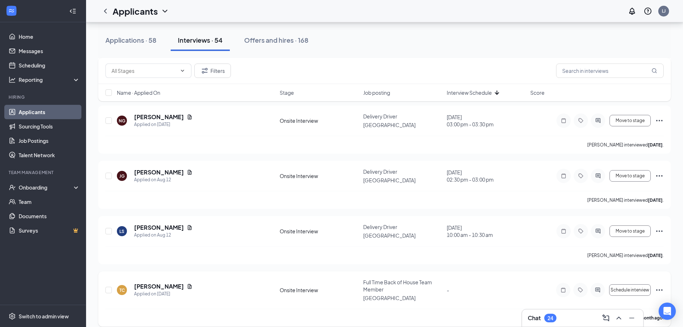
scroll to position [968, 0]
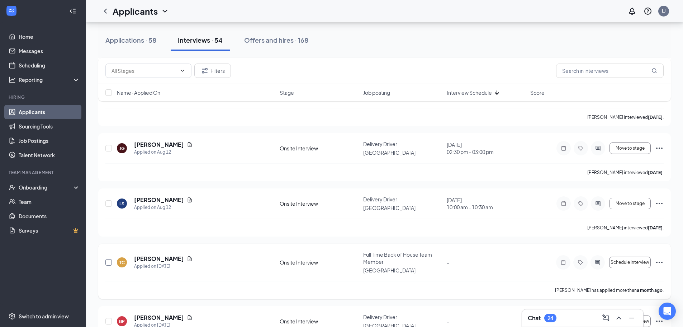
click at [108, 259] on input "checkbox" at bounding box center [108, 262] width 6 height 6
checkbox input "true"
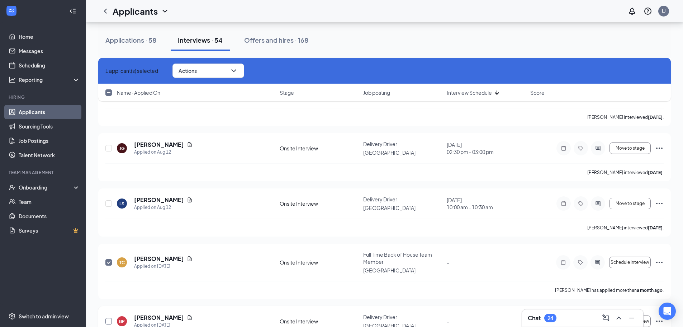
click at [109, 318] on input "checkbox" at bounding box center [108, 321] width 6 height 6
checkbox input "true"
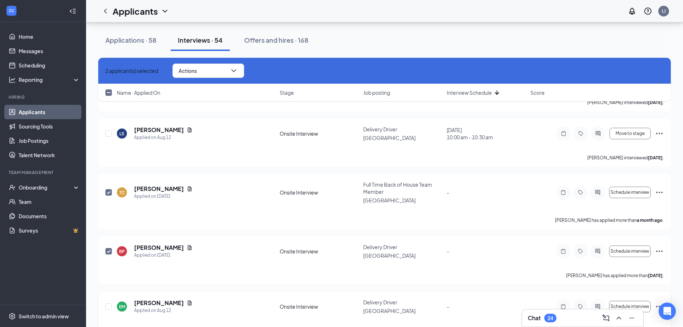
scroll to position [1040, 0]
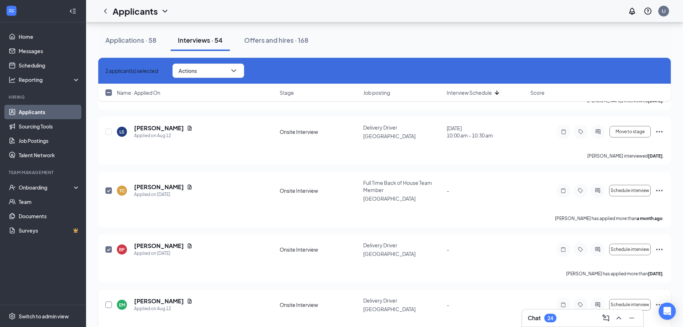
click at [109, 301] on input "checkbox" at bounding box center [108, 304] width 6 height 6
checkbox input "true"
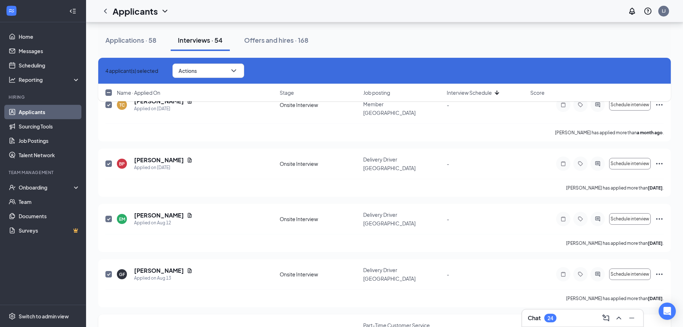
scroll to position [1148, 0]
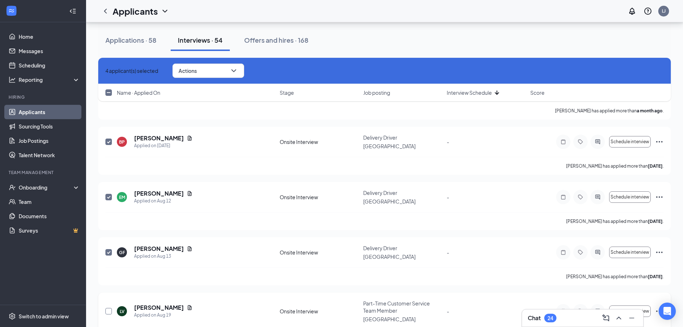
click at [111, 308] on input "checkbox" at bounding box center [108, 311] width 6 height 6
checkbox input "true"
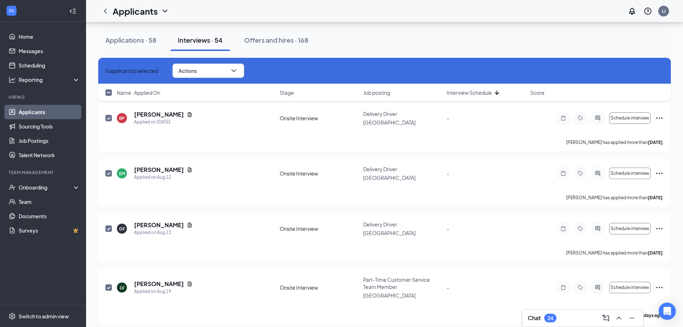
scroll to position [1219, 0]
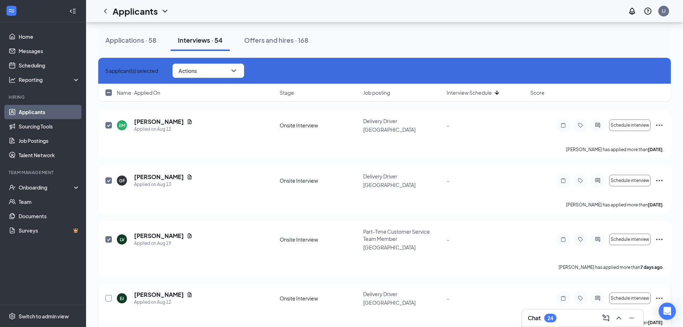
click at [107, 295] on input "checkbox" at bounding box center [108, 298] width 6 height 6
checkbox input "true"
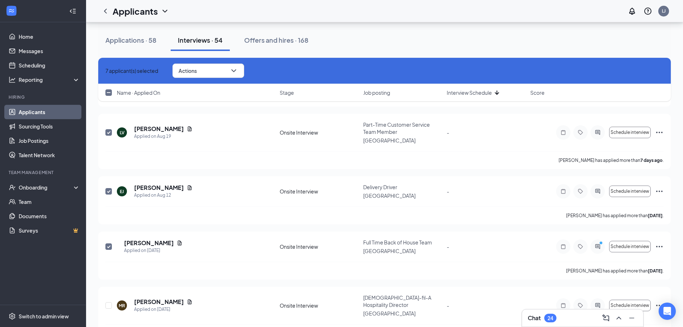
scroll to position [1363, 0]
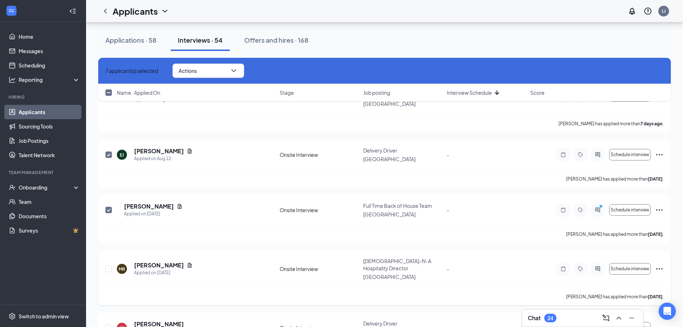
click at [112, 257] on div at bounding box center [108, 268] width 7 height 23
click at [108, 265] on input "checkbox" at bounding box center [108, 268] width 6 height 6
checkbox input "true"
click at [112, 320] on div at bounding box center [108, 328] width 7 height 16
click at [108, 324] on input "checkbox" at bounding box center [108, 327] width 6 height 6
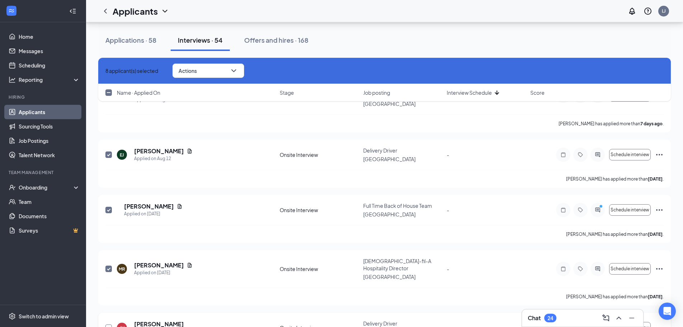
checkbox input "true"
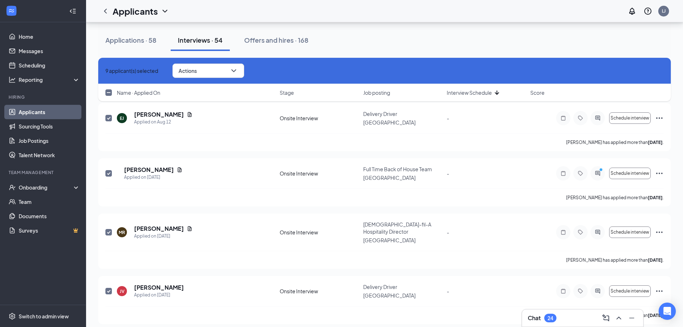
scroll to position [1435, 0]
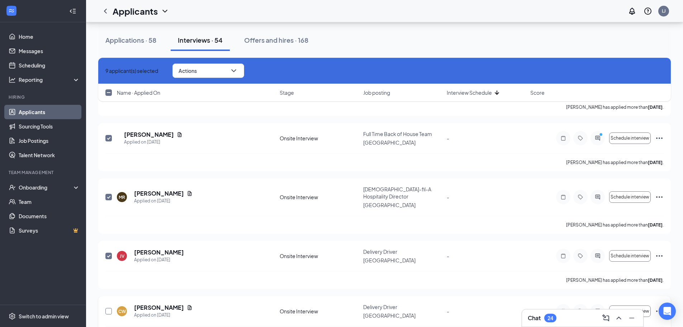
click at [110, 308] on input "checkbox" at bounding box center [108, 311] width 6 height 6
checkbox input "true"
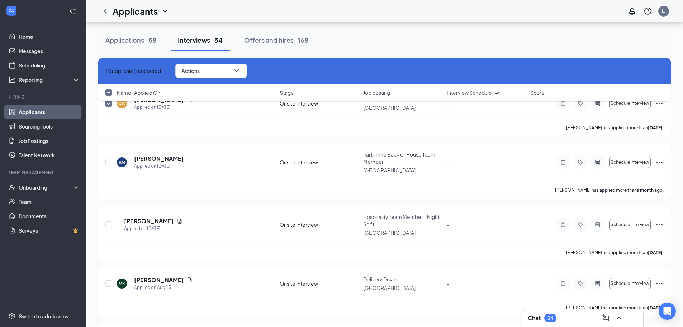
scroll to position [1650, 0]
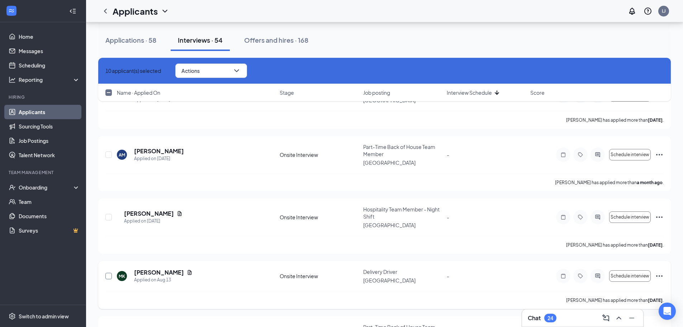
click at [106, 273] on input "checkbox" at bounding box center [108, 276] width 6 height 6
checkbox input "true"
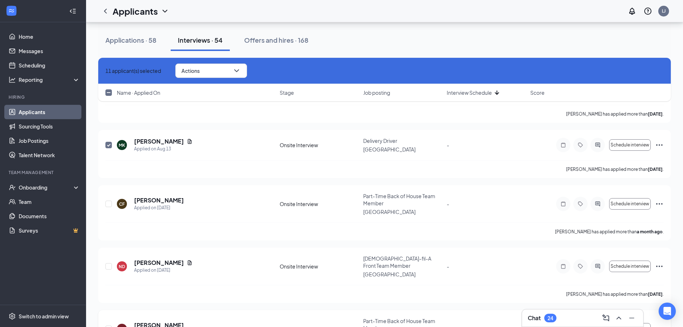
scroll to position [1829, 0]
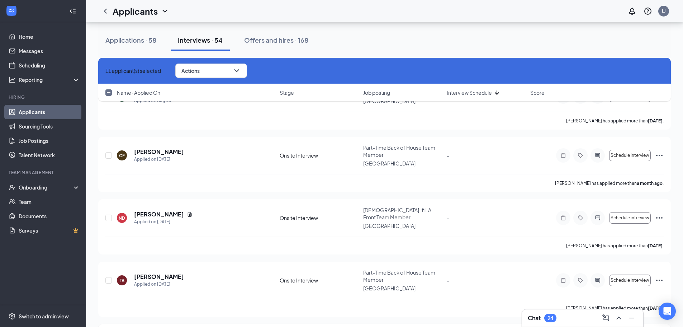
checkbox input "true"
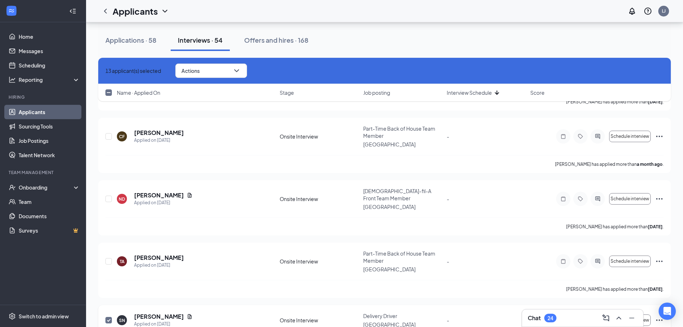
scroll to position [1865, 0]
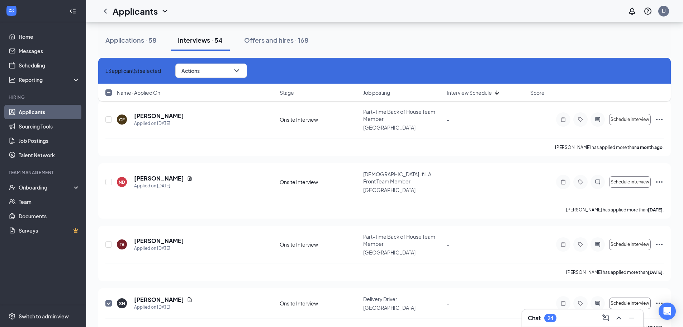
checkbox input "true"
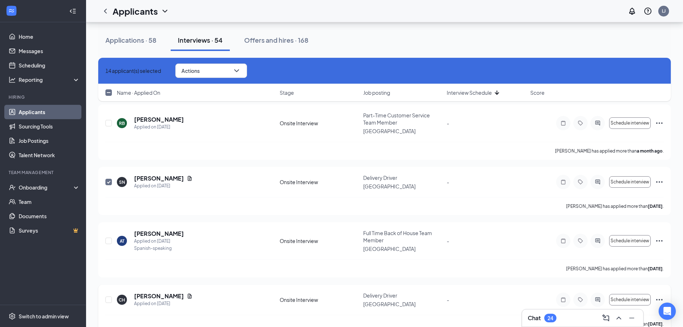
scroll to position [2331, 0]
click at [110, 91] on input "checkbox" at bounding box center [108, 92] width 6 height 6
checkbox input "true"
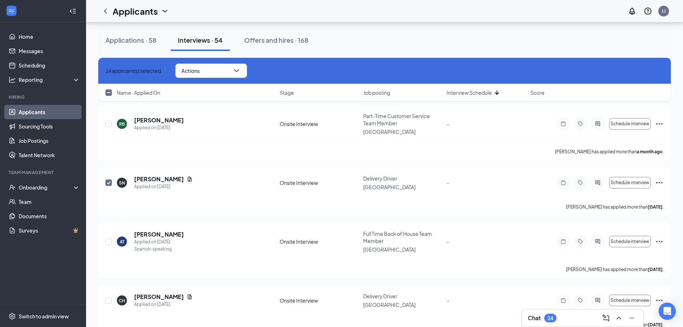
checkbox input "true"
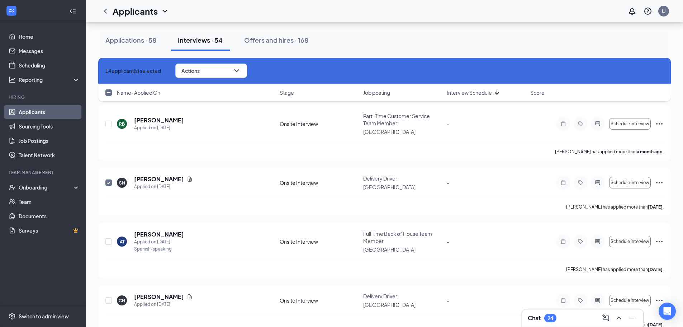
checkbox input "true"
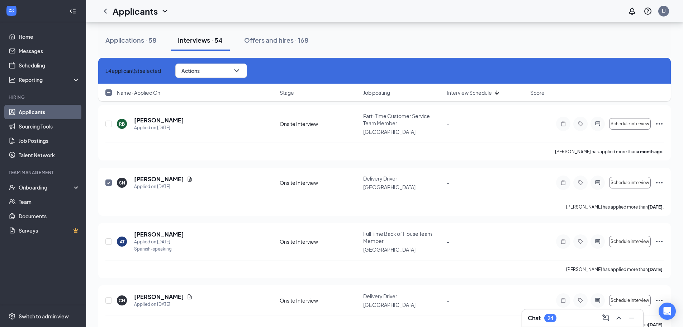
checkbox input "true"
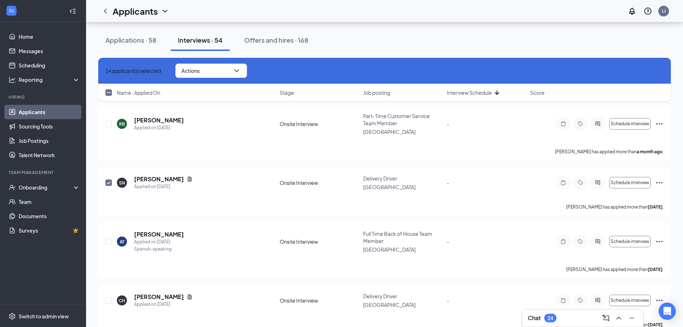
checkbox input "true"
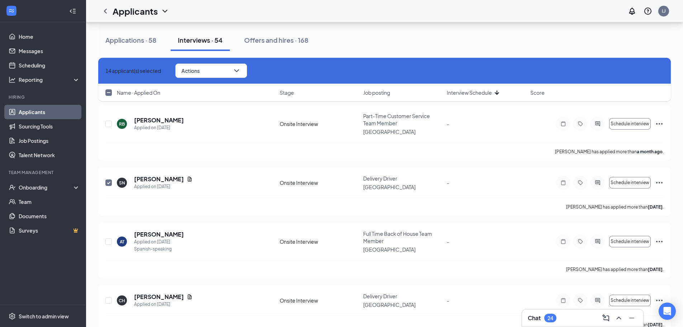
checkbox input "true"
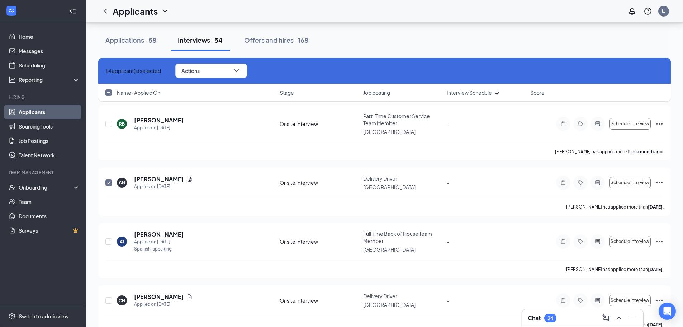
checkbox input "true"
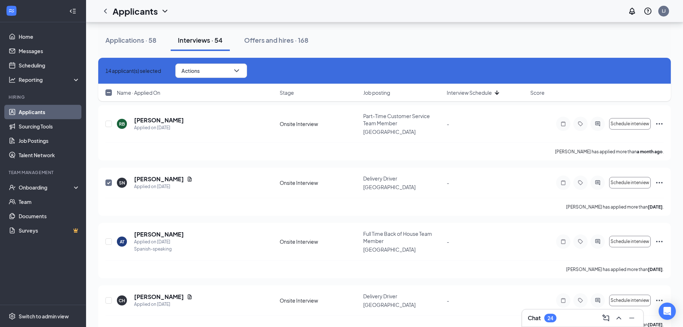
checkbox input "true"
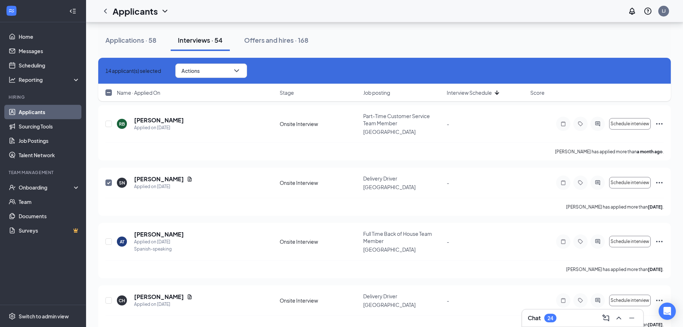
checkbox input "true"
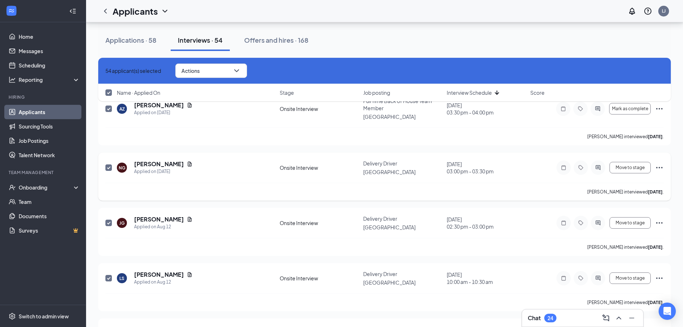
scroll to position [890, 0]
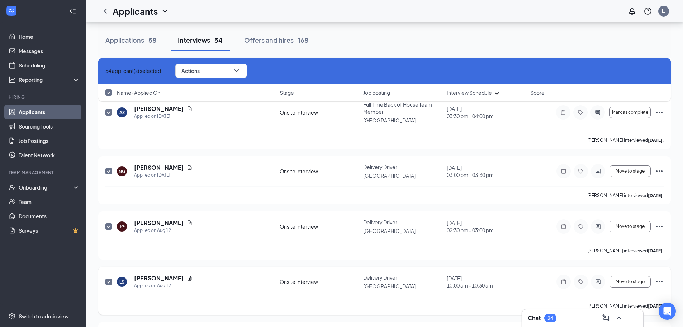
click at [108, 278] on input "checkbox" at bounding box center [108, 281] width 6 height 6
checkbox input "false"
drag, startPoint x: 109, startPoint y: 156, endPoint x: 113, endPoint y: 164, distance: 8.8
click at [109, 223] on input "checkbox" at bounding box center [108, 226] width 6 height 6
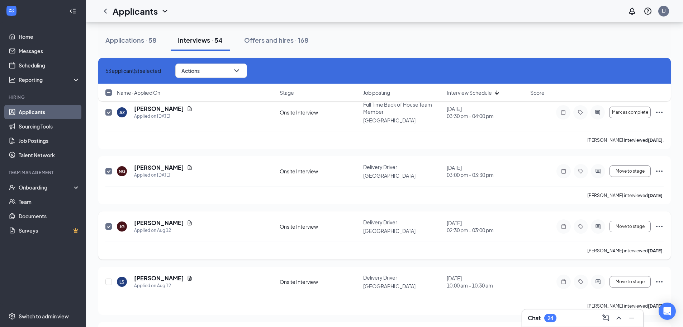
checkbox input "false"
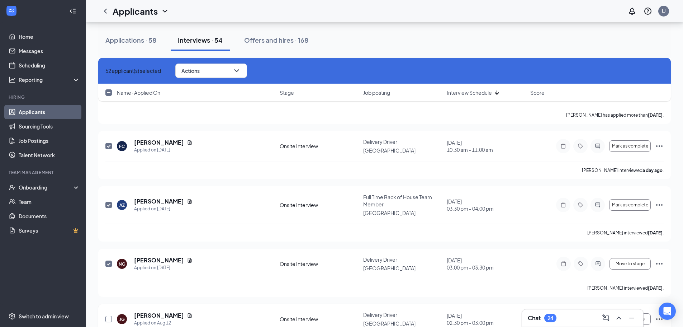
scroll to position [783, 0]
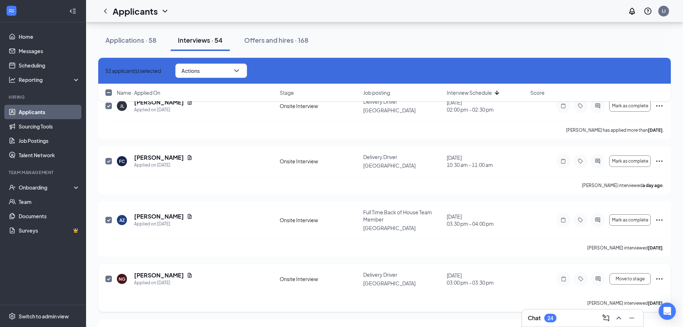
click at [108, 275] on input "checkbox" at bounding box center [108, 278] width 6 height 6
checkbox input "false"
click at [107, 217] on input "checkbox" at bounding box center [108, 220] width 6 height 6
checkbox input "false"
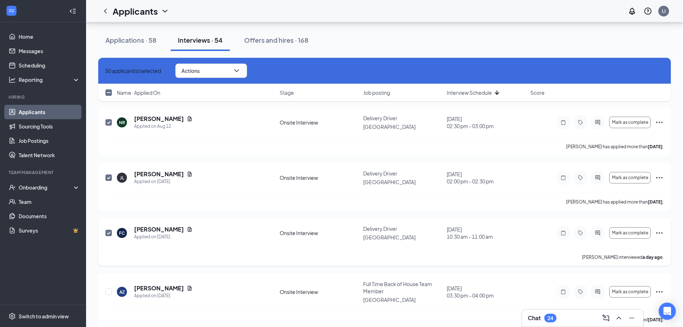
click at [109, 230] on input "checkbox" at bounding box center [108, 233] width 6 height 6
checkbox input "false"
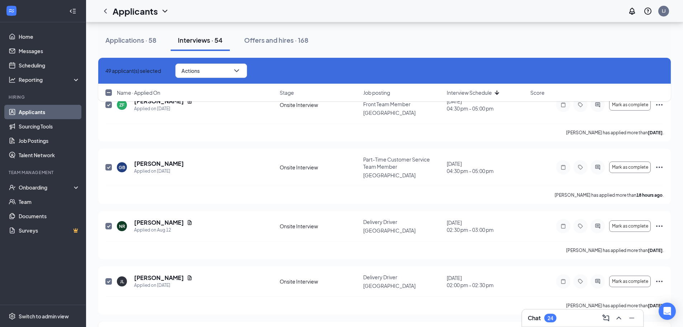
scroll to position [603, 0]
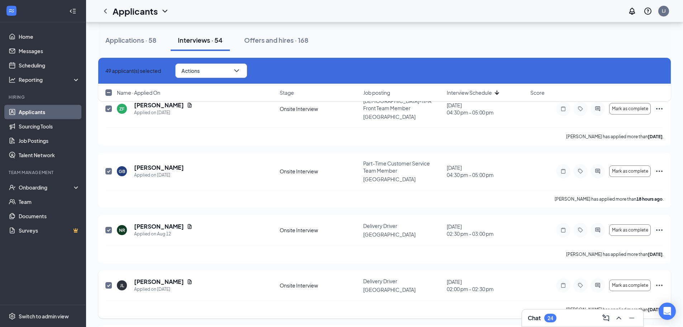
click at [111, 282] on input "checkbox" at bounding box center [108, 285] width 6 height 6
checkbox input "false"
click at [108, 227] on input "checkbox" at bounding box center [108, 230] width 6 height 6
checkbox input "false"
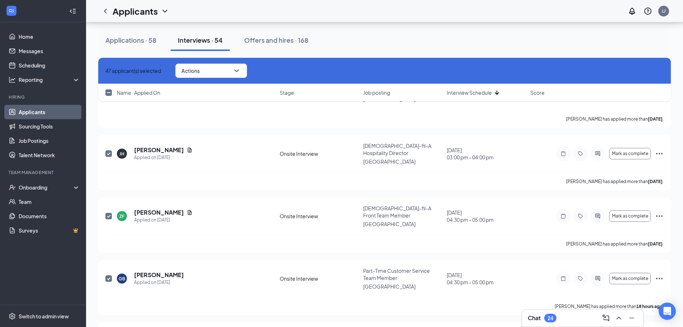
scroll to position [496, 0]
drag, startPoint x: 110, startPoint y: 215, endPoint x: 110, endPoint y: 189, distance: 26.5
click at [110, 275] on input "checkbox" at bounding box center [108, 278] width 6 height 6
checkbox input "false"
drag, startPoint x: 110, startPoint y: 154, endPoint x: 114, endPoint y: 175, distance: 21.6
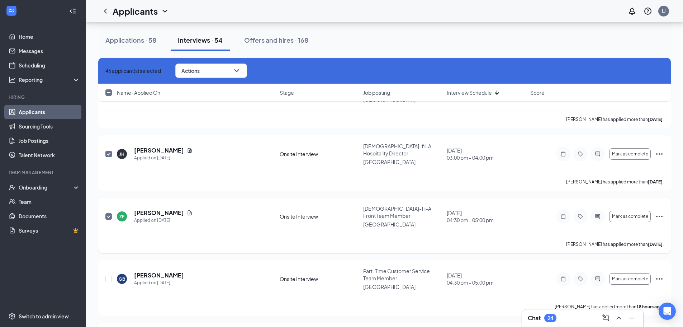
click at [109, 213] on input "checkbox" at bounding box center [108, 216] width 6 height 6
checkbox input "false"
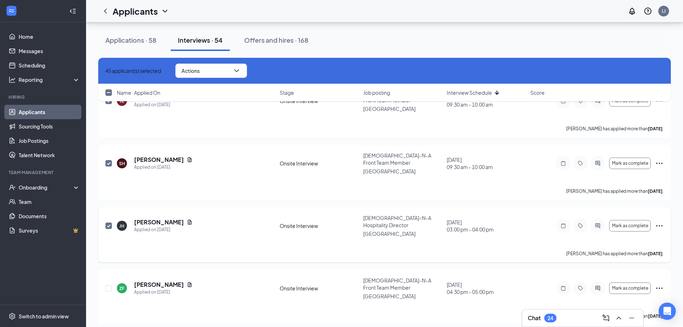
click at [106, 222] on input "checkbox" at bounding box center [108, 225] width 6 height 6
checkbox input "false"
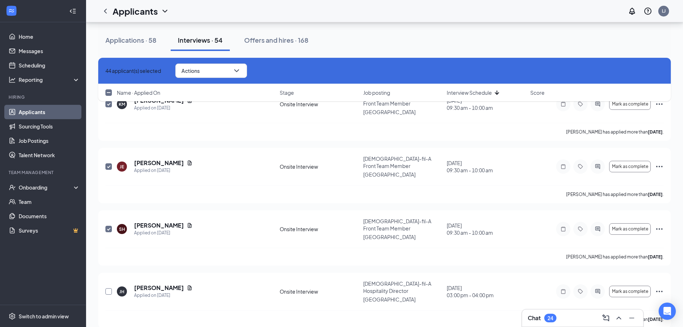
scroll to position [352, 0]
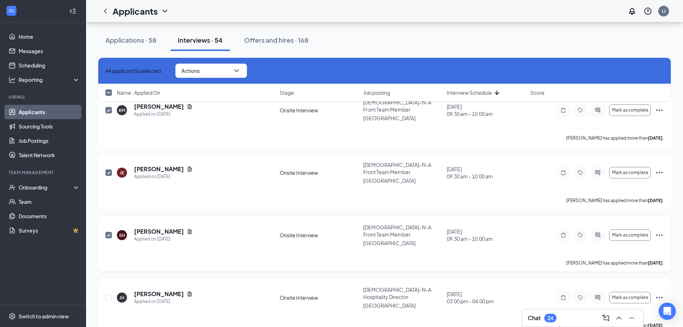
click at [110, 232] on input "checkbox" at bounding box center [108, 235] width 6 height 6
checkbox input "false"
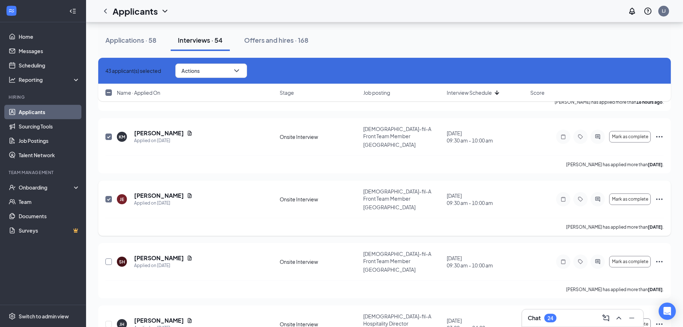
scroll to position [245, 0]
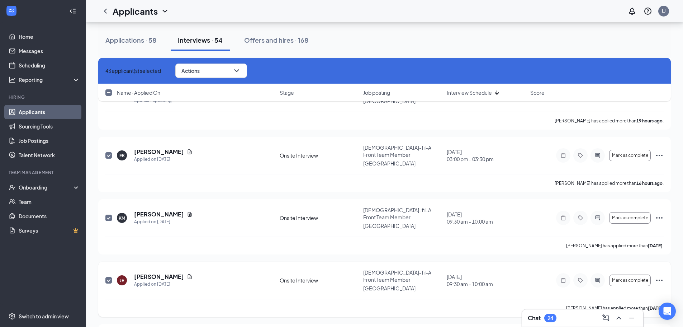
drag, startPoint x: 110, startPoint y: 241, endPoint x: 106, endPoint y: 230, distance: 11.9
click at [110, 277] on input "checkbox" at bounding box center [108, 280] width 6 height 6
checkbox input "false"
click at [107, 214] on input "checkbox" at bounding box center [108, 217] width 6 height 6
checkbox input "false"
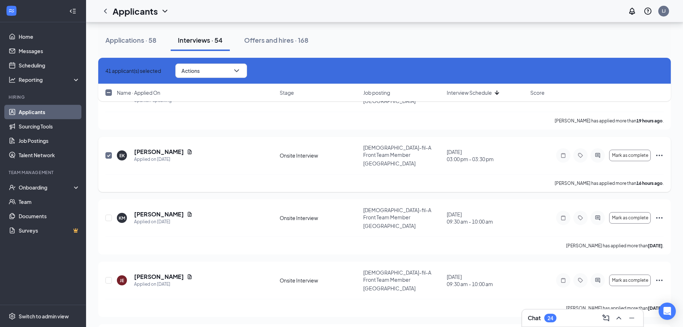
click at [108, 152] on input "checkbox" at bounding box center [108, 155] width 6 height 6
checkbox input "false"
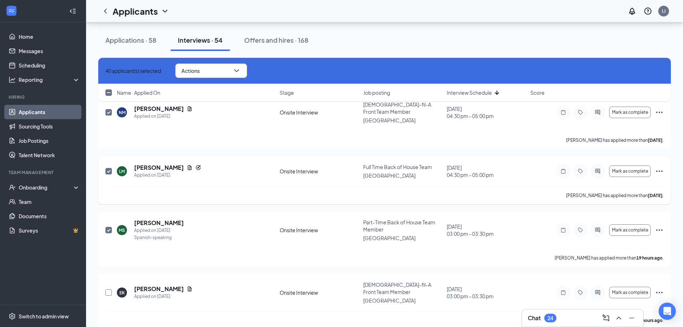
scroll to position [101, 0]
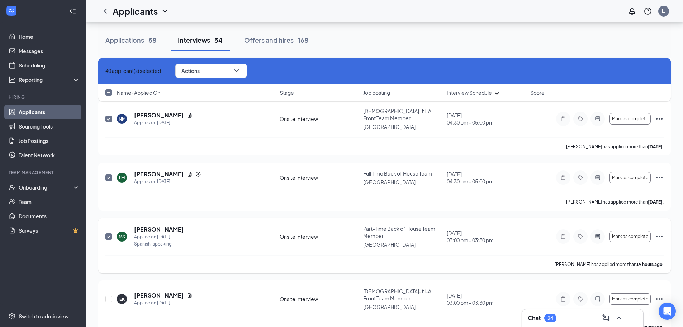
click at [107, 233] on input "checkbox" at bounding box center [108, 236] width 6 height 6
checkbox input "false"
click at [109, 174] on input "checkbox" at bounding box center [108, 177] width 6 height 6
checkbox input "false"
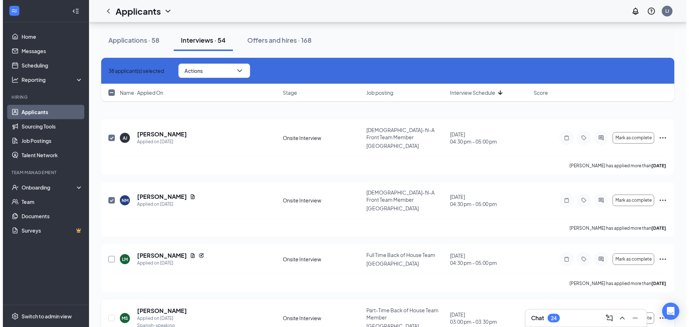
scroll to position [0, 0]
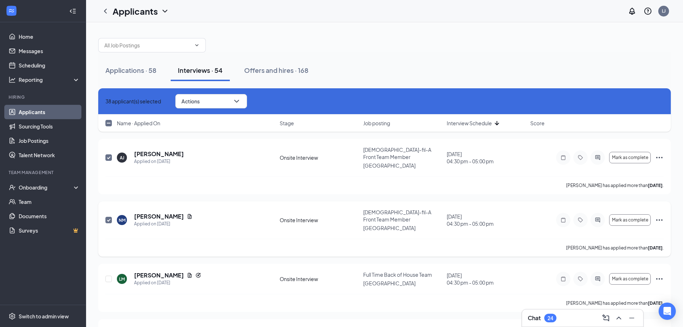
click at [111, 217] on input "checkbox" at bounding box center [108, 220] width 6 height 6
checkbox input "false"
click at [110, 154] on input "checkbox" at bounding box center [108, 157] width 6 height 6
checkbox input "false"
click at [235, 99] on button "Actions" at bounding box center [211, 101] width 72 height 14
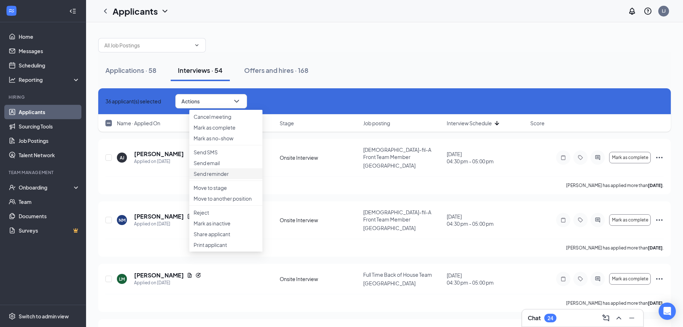
click at [230, 177] on p "Send reminder" at bounding box center [226, 173] width 65 height 7
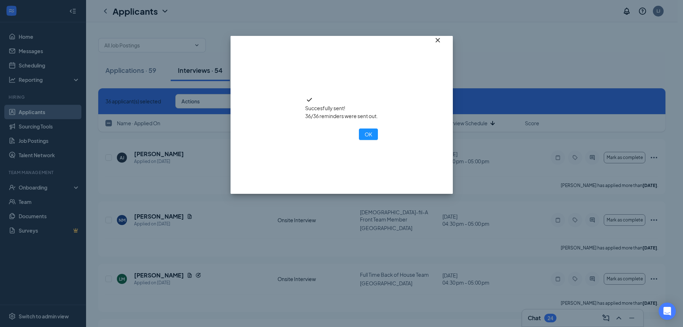
click at [441, 44] on icon "Cross" at bounding box center [438, 40] width 9 height 9
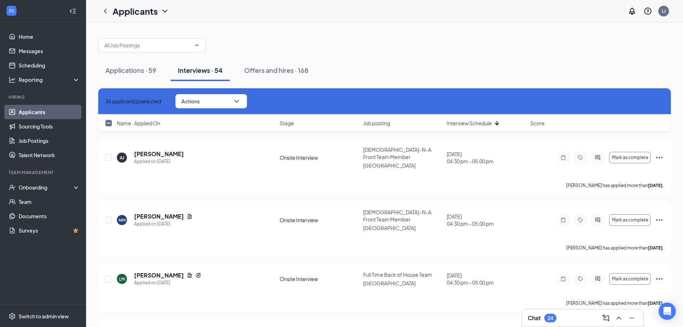
checkbox input "false"
click at [35, 69] on link "Scheduling" at bounding box center [49, 65] width 61 height 14
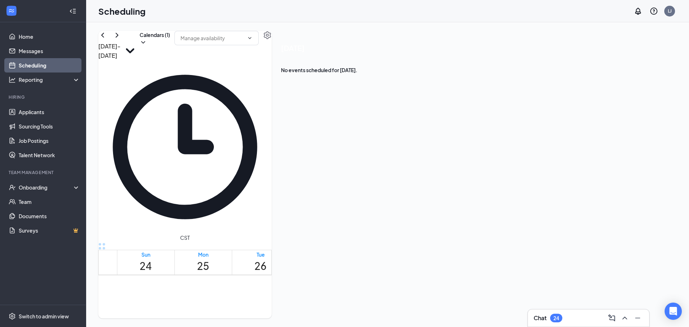
scroll to position [353, 0]
click at [36, 106] on link "Applicants" at bounding box center [49, 112] width 61 height 14
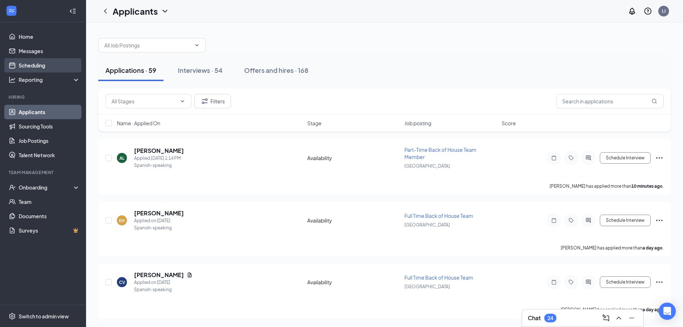
click at [44, 62] on link "Scheduling" at bounding box center [49, 65] width 61 height 14
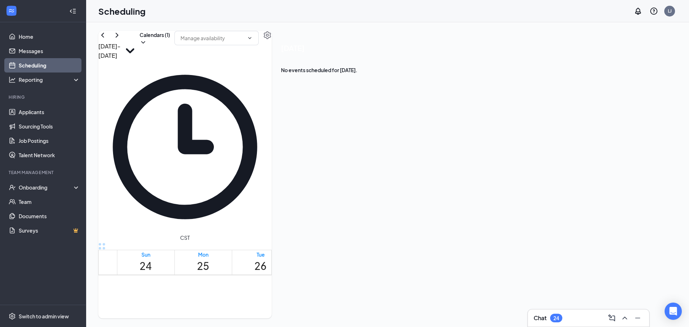
scroll to position [353, 0]
click at [170, 46] on button "Calendars (1)" at bounding box center [155, 38] width 30 height 15
click at [399, 65] on div "All" at bounding box center [428, 61] width 108 height 7
checkbox input "true"
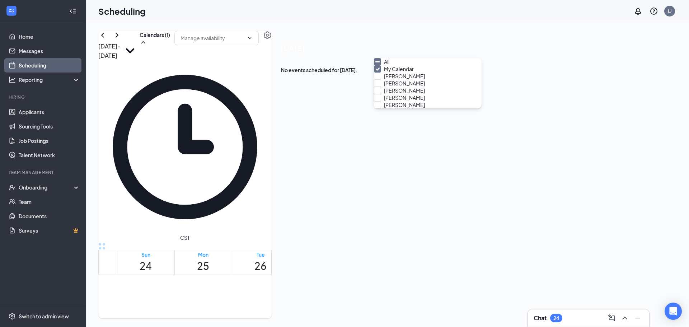
checkbox input "true"
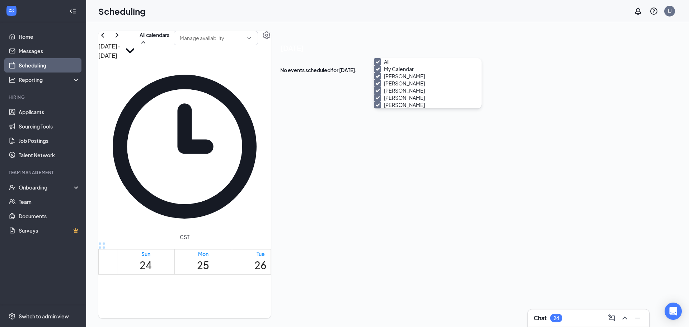
click at [271, 53] on div "[DATE] - [DATE] All calendars" at bounding box center [184, 45] width 173 height 29
click at [373, 304] on div "2:00-3:00 PM 1" at bounding box center [374, 314] width 18 height 20
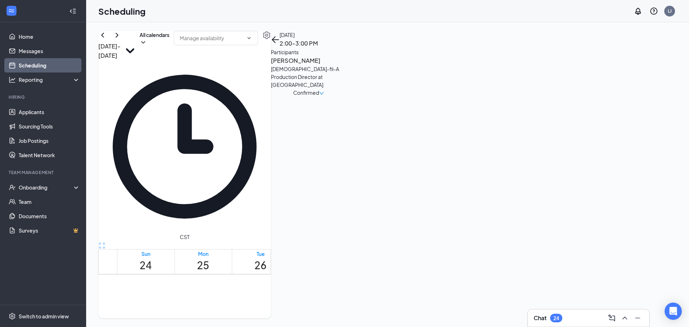
click at [384, 304] on div "3:00-4:00 PM 1" at bounding box center [393, 314] width 18 height 20
click at [373, 317] on div "1" at bounding box center [374, 320] width 18 height 7
click at [384, 304] on div "3:00-4:00 PM 1" at bounding box center [393, 314] width 18 height 20
click at [365, 304] on div at bounding box center [365, 314] width 0 height 20
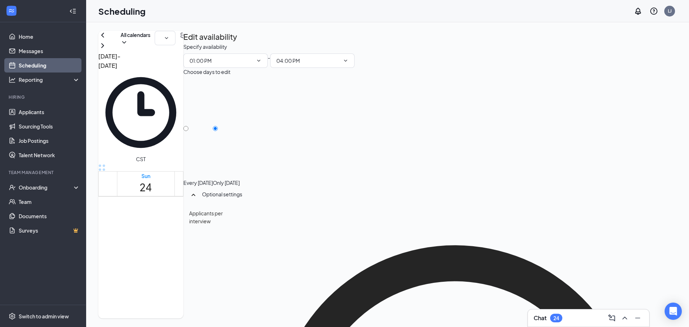
click at [378, 226] on div "2:00-3:00 PM 1" at bounding box center [374, 236] width 18 height 20
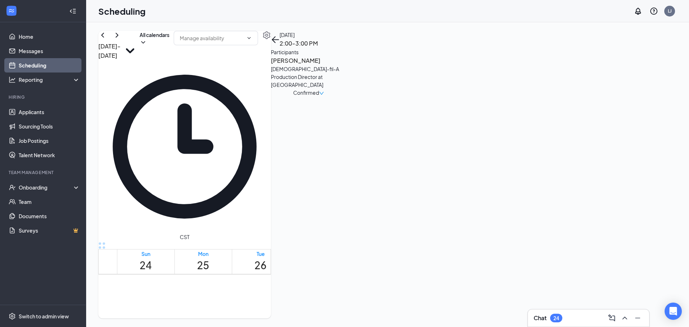
click at [346, 65] on h3 "[PERSON_NAME]" at bounding box center [308, 60] width 75 height 9
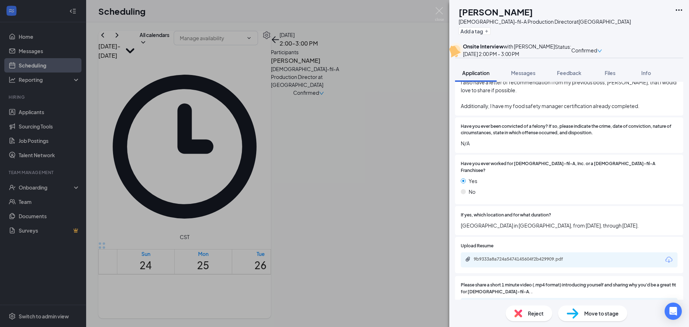
scroll to position [1255, 0]
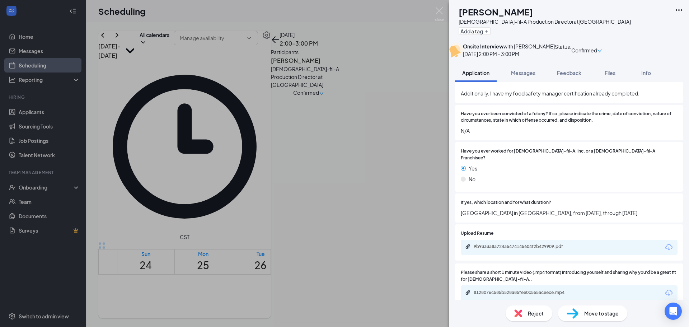
click at [437, 129] on div "PM [PERSON_NAME][DEMOGRAPHIC_DATA]-fil-A Production Director at [GEOGRAPHIC_DAT…" at bounding box center [344, 163] width 689 height 327
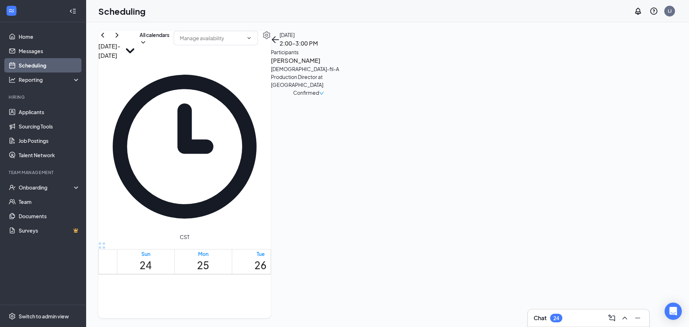
click at [558, 319] on div "24" at bounding box center [556, 318] width 6 height 6
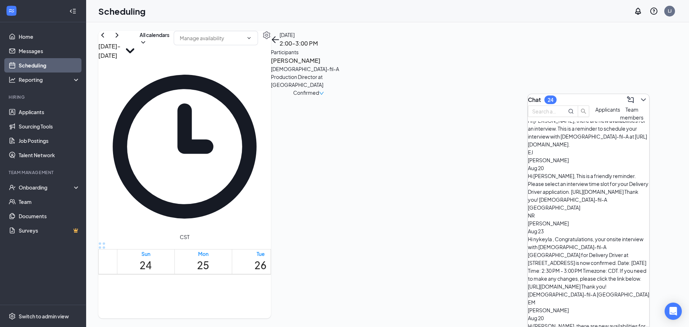
scroll to position [566, 0]
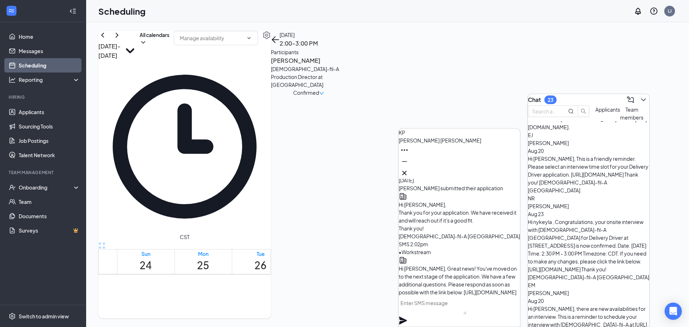
scroll to position [-72, 0]
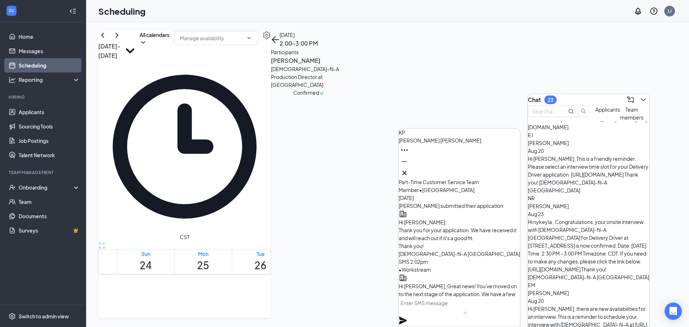
click at [459, 143] on span "[PERSON_NAME]" at bounding box center [439, 140] width 82 height 6
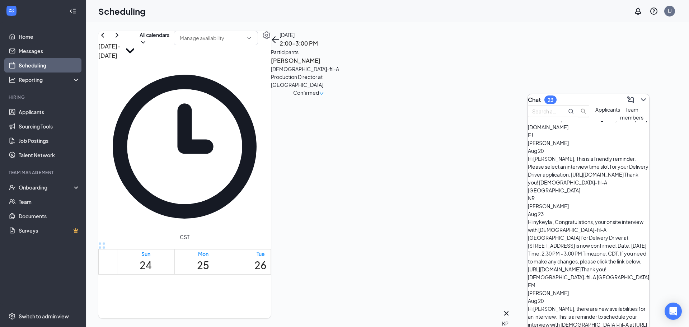
scroll to position [0, 0]
click at [510, 317] on div "KP" at bounding box center [506, 318] width 9 height 18
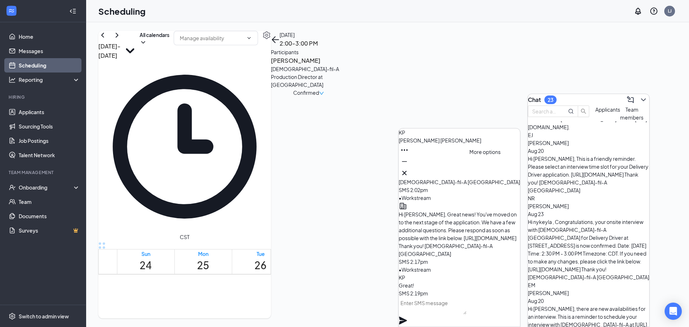
click at [409, 154] on icon "Ellipses" at bounding box center [404, 150] width 9 height 9
click at [495, 188] on link "View message history" at bounding box center [509, 184] width 51 height 8
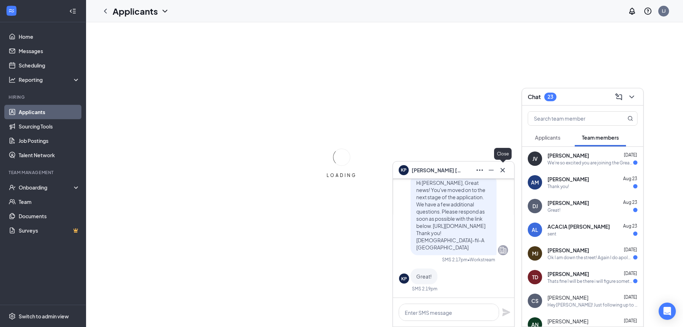
click at [506, 171] on icon "Cross" at bounding box center [503, 170] width 9 height 9
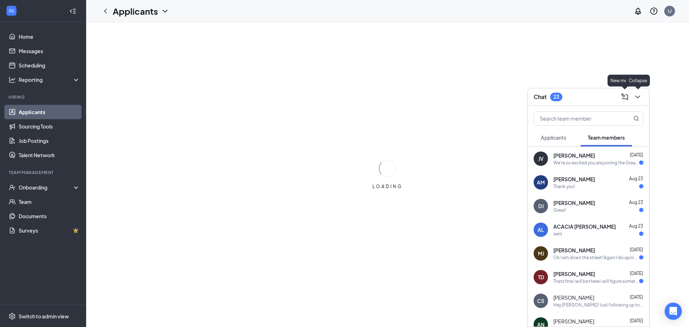
click at [637, 96] on button at bounding box center [637, 96] width 11 height 11
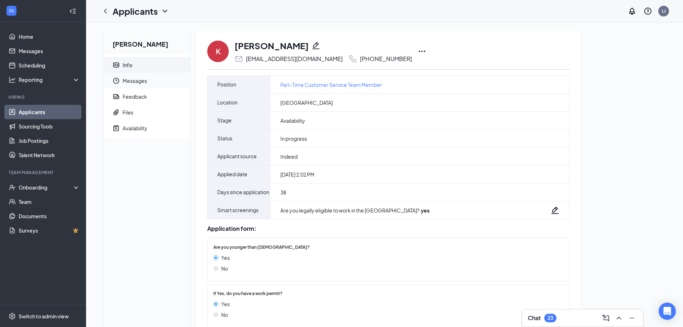
click at [143, 81] on span "Messages" at bounding box center [154, 81] width 62 height 16
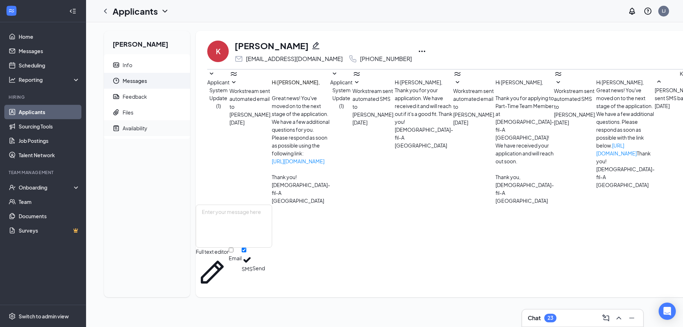
scroll to position [47, 0]
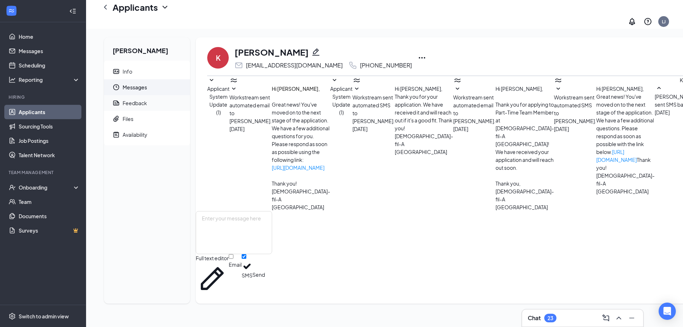
click at [136, 99] on div "Feedback" at bounding box center [135, 102] width 24 height 7
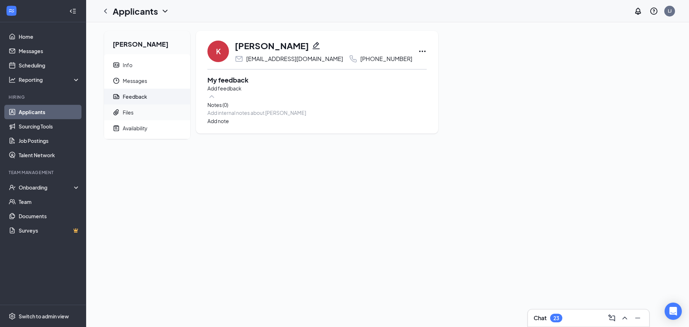
click at [133, 117] on span "Files" at bounding box center [154, 112] width 62 height 16
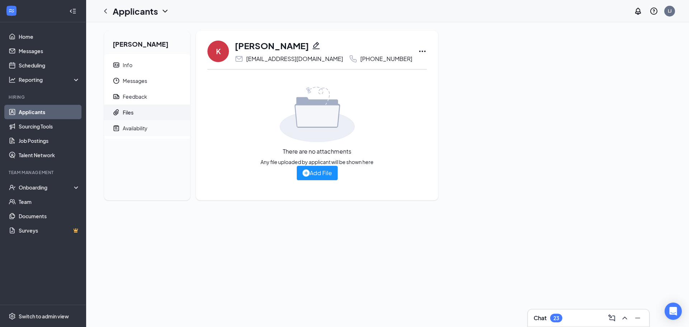
click at [150, 129] on span "Availability" at bounding box center [154, 128] width 62 height 16
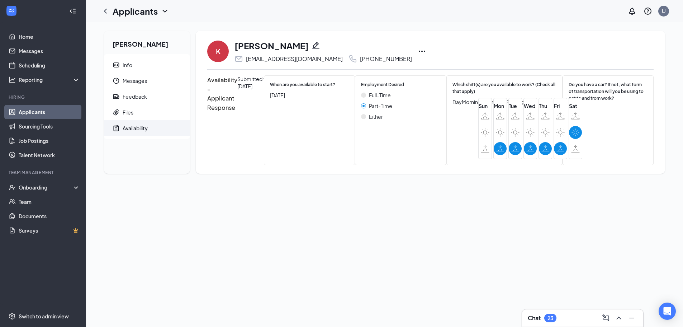
click at [212, 49] on div "K" at bounding box center [218, 52] width 22 height 22
click at [418, 52] on icon "Ellipses" at bounding box center [422, 51] width 9 height 9
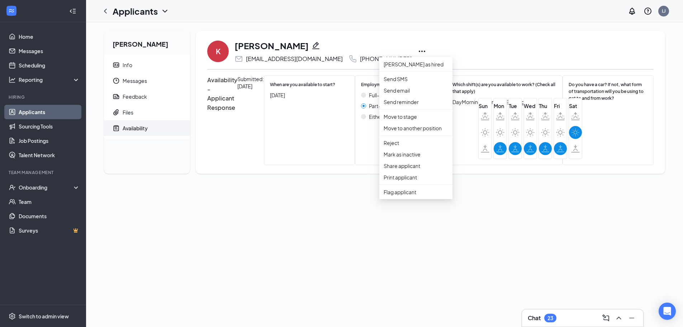
click at [211, 44] on div "K" at bounding box center [218, 52] width 22 height 22
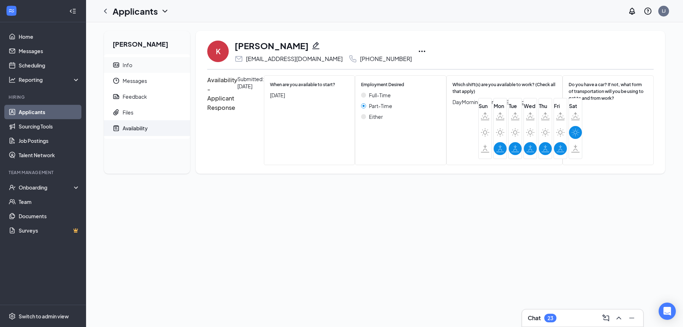
click at [136, 68] on span "Info" at bounding box center [154, 65] width 62 height 16
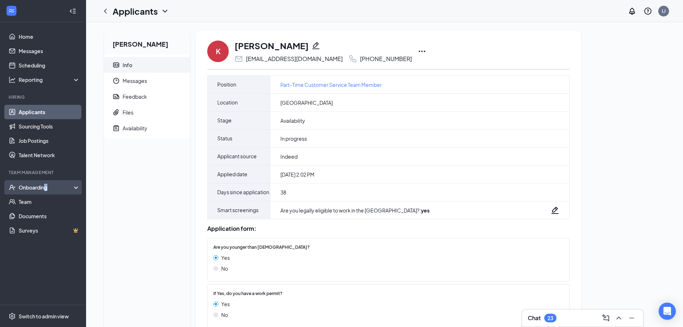
click at [47, 184] on div "Onboarding" at bounding box center [43, 187] width 86 height 14
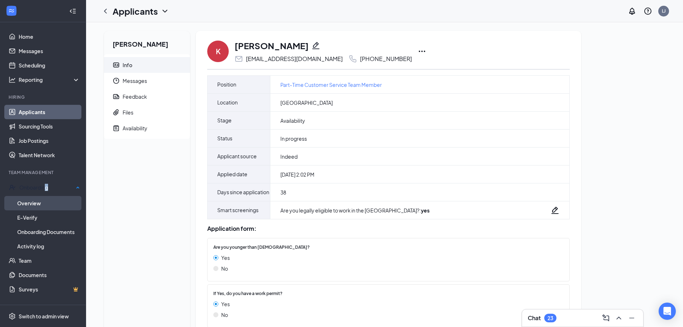
click at [27, 203] on link "Overview" at bounding box center [48, 203] width 63 height 14
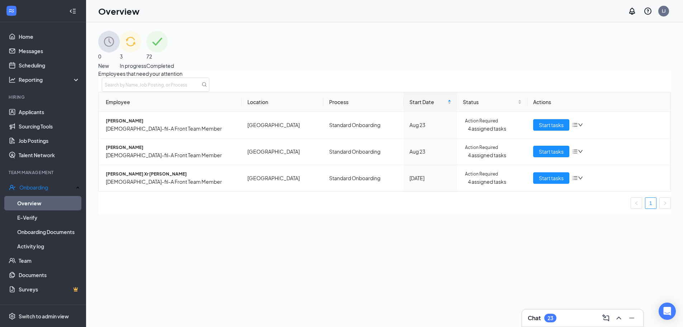
click at [146, 63] on div "3 In progress" at bounding box center [133, 50] width 27 height 39
click at [174, 37] on div "72 Completed" at bounding box center [160, 50] width 28 height 39
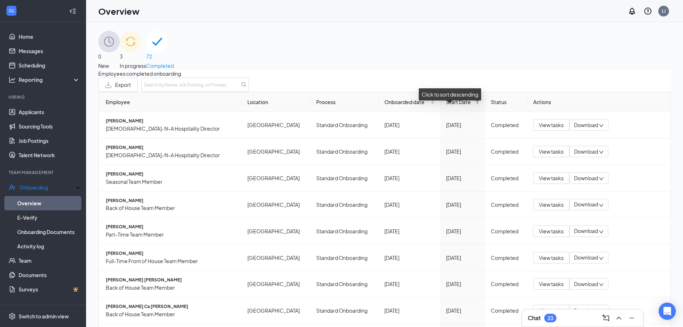
click at [453, 106] on span "Start Date" at bounding box center [460, 102] width 28 height 8
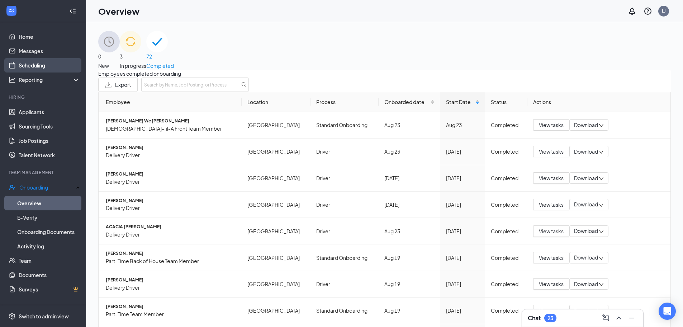
click at [37, 65] on link "Scheduling" at bounding box center [49, 65] width 61 height 14
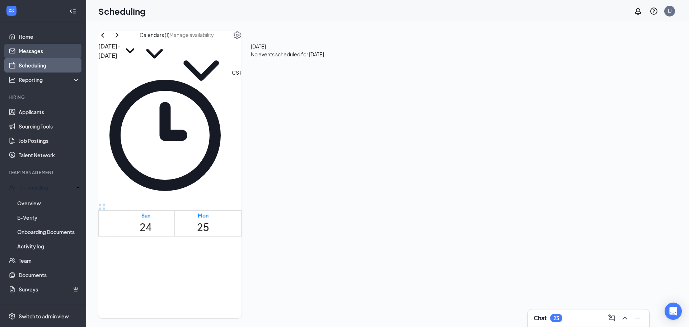
scroll to position [353, 0]
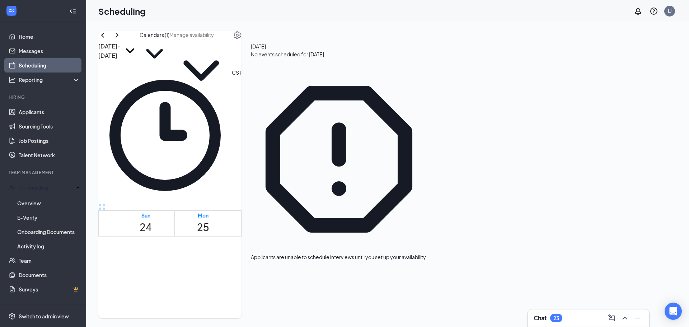
click at [169, 50] on icon "ChevronDown" at bounding box center [155, 54] width 30 height 30
click at [378, 62] on input "All" at bounding box center [376, 60] width 5 height 5
checkbox input "true"
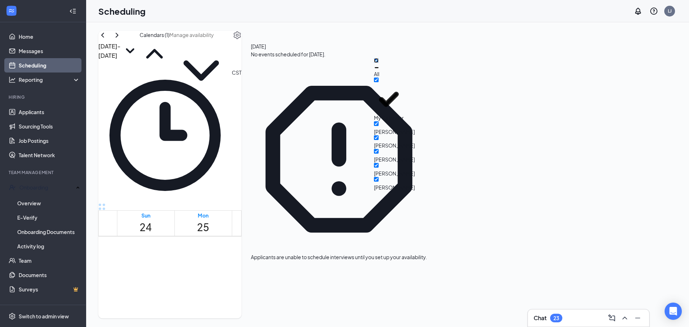
checkbox input "true"
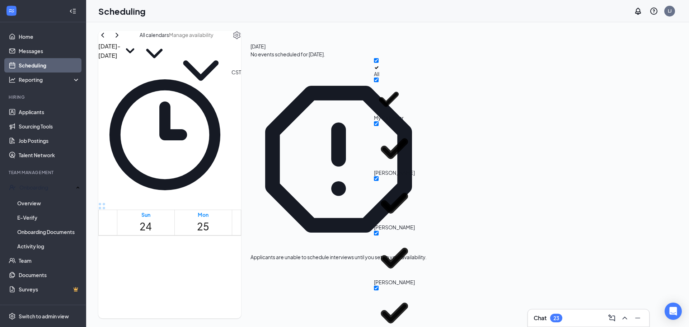
drag, startPoint x: 329, startPoint y: 51, endPoint x: 331, endPoint y: 60, distance: 9.6
click at [241, 51] on div "[DATE] - [DATE] All calendars" at bounding box center [169, 49] width 143 height 37
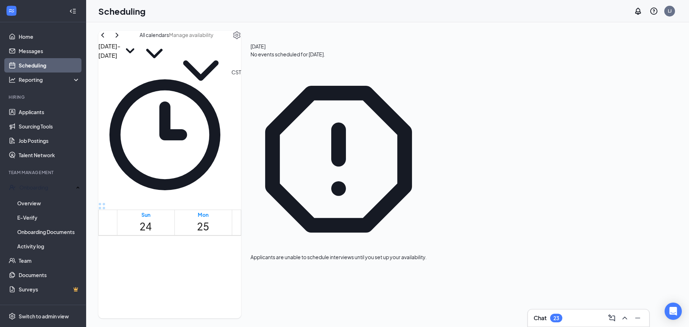
scroll to position [568, 0]
click at [372, 264] on span "1:00-2:00 PM" at bounding box center [367, 274] width 12 height 21
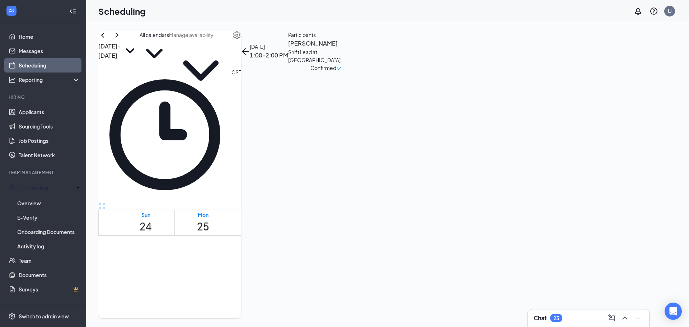
click at [378, 265] on div "2:00-3:00 PM 1" at bounding box center [382, 280] width 14 height 31
click at [388, 285] on div "1" at bounding box center [395, 290] width 14 height 11
click at [375, 285] on div "1" at bounding box center [368, 290] width 14 height 11
